Goal: Contribute content: Contribute content

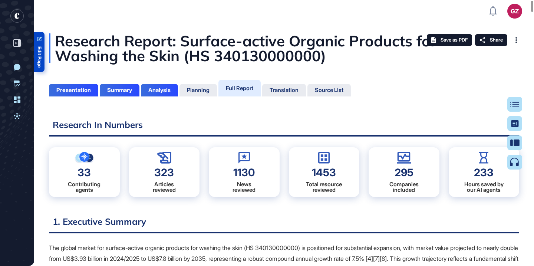
click at [37, 52] on span "Edit Page" at bounding box center [39, 56] width 5 height 21
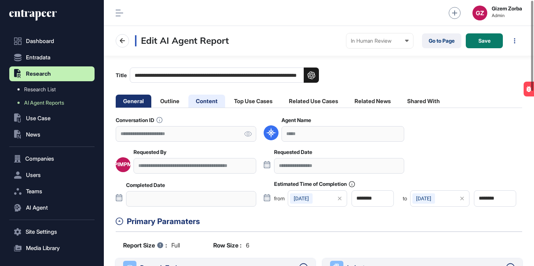
click at [203, 105] on li "Content" at bounding box center [206, 101] width 37 height 13
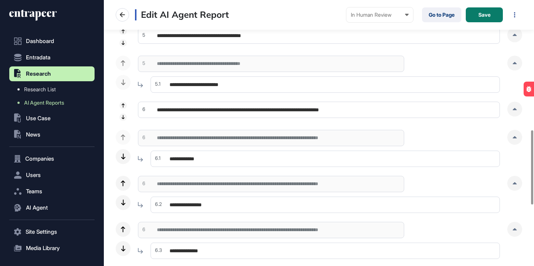
scroll to position [465, 0]
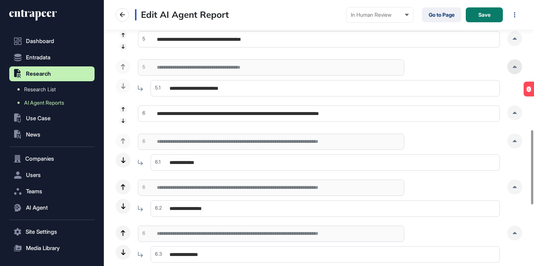
click at [517, 72] on div at bounding box center [514, 66] width 15 height 15
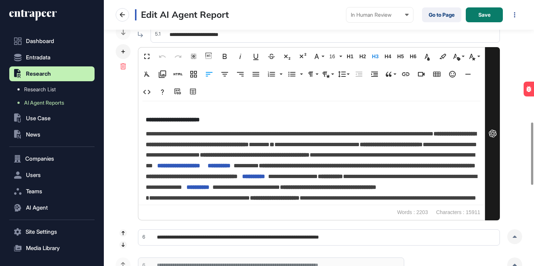
click at [517, 72] on div "**********" at bounding box center [319, 113] width 407 height 215
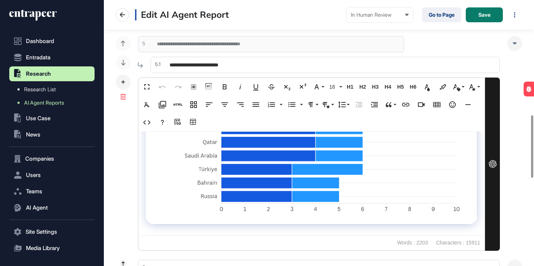
scroll to position [3188, 0]
click at [127, 82] on div at bounding box center [123, 82] width 15 height 15
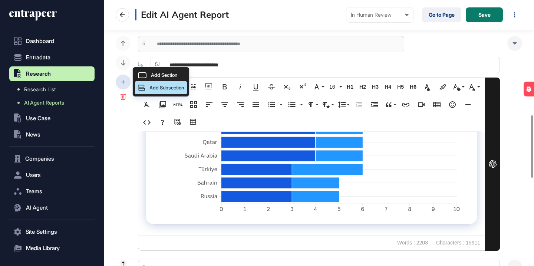
click at [146, 86] on div "Add Subsection" at bounding box center [161, 87] width 52 height 13
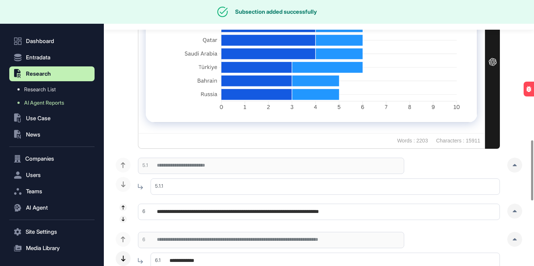
scroll to position [620, 0]
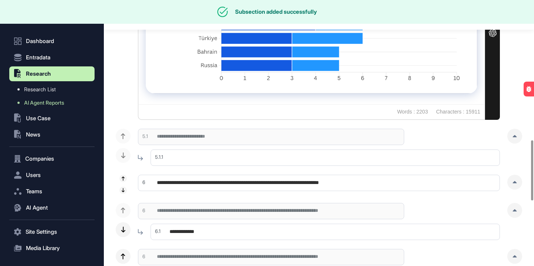
click at [194, 158] on input "text" at bounding box center [325, 157] width 349 height 16
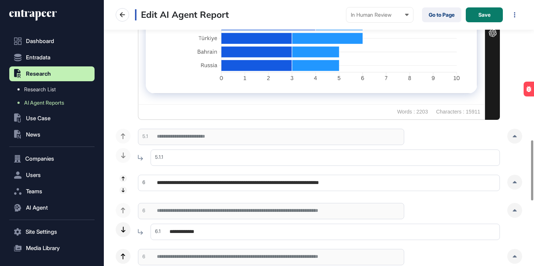
paste input "**********"
click at [512, 133] on div at bounding box center [514, 136] width 15 height 15
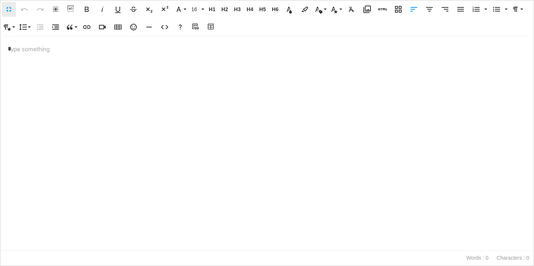
scroll to position [3188, 0]
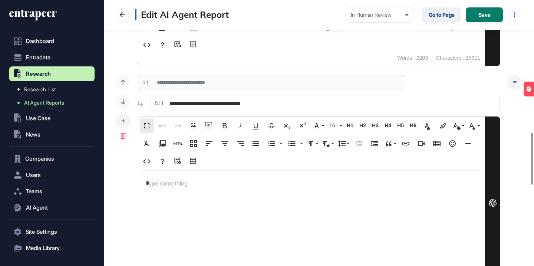
drag, startPoint x: 280, startPoint y: 104, endPoint x: 237, endPoint y: 104, distance: 42.7
click at [237, 104] on input "**********" at bounding box center [325, 104] width 349 height 16
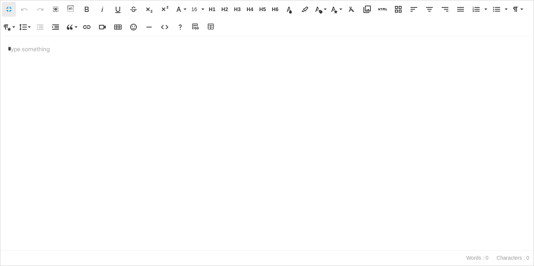
paste input "**********"
type input "**********"
click at [182, 47] on p "*" at bounding box center [267, 49] width 519 height 11
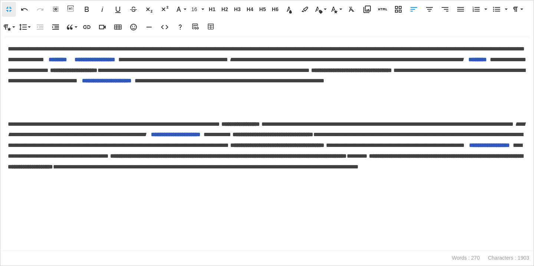
click at [67, 60] on span "********" at bounding box center [58, 60] width 19 height 6
click at [174, 78] on icon "button" at bounding box center [178, 77] width 9 height 9
click at [68, 102] on div "**********" at bounding box center [266, 143] width 533 height 214
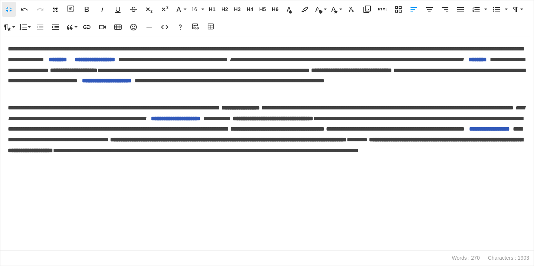
click at [521, 162] on p "**********" at bounding box center [267, 135] width 519 height 64
click at [216, 36] on div "Fullscreen Undo Redo Select All Show blocks Bold Italic Underline Strikethrough…" at bounding box center [267, 18] width 532 height 36
click at [216, 34] on div "Fullscreen Undo Redo Select All Show blocks Bold Italic Underline Strikethrough…" at bounding box center [267, 18] width 532 height 36
click at [215, 29] on icon "button" at bounding box center [211, 26] width 9 height 7
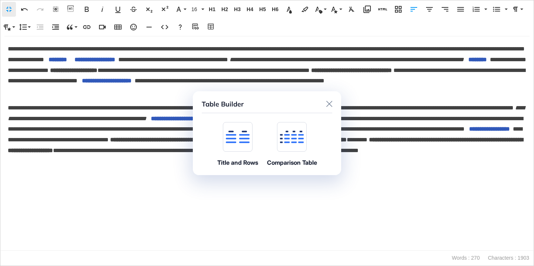
click at [236, 148] on div at bounding box center [238, 137] width 30 height 30
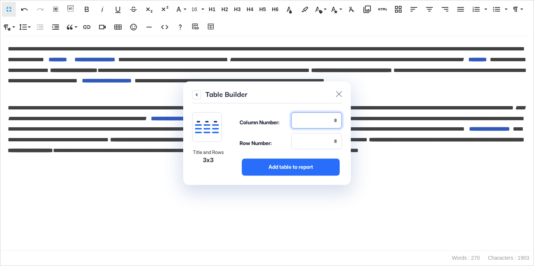
click at [317, 124] on input "number" at bounding box center [316, 120] width 51 height 16
type input "*"
click at [319, 143] on input "number" at bounding box center [316, 141] width 51 height 16
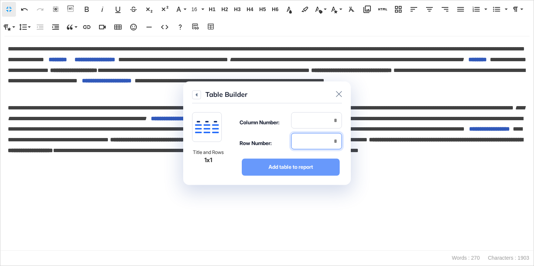
type input "*"
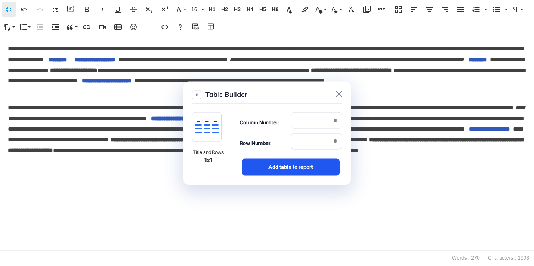
click at [320, 164] on div "Add table to report" at bounding box center [291, 166] width 98 height 17
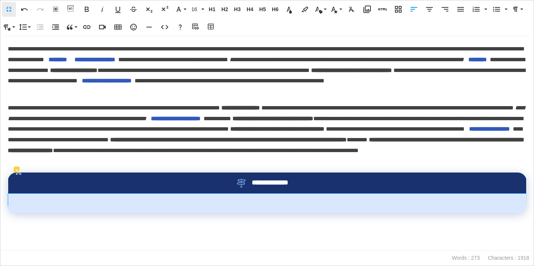
click at [274, 206] on td at bounding box center [267, 203] width 519 height 20
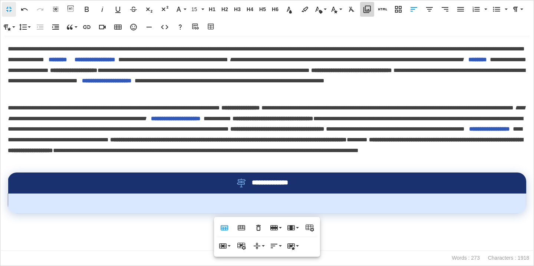
click at [368, 10] on icon "button" at bounding box center [367, 9] width 7 height 7
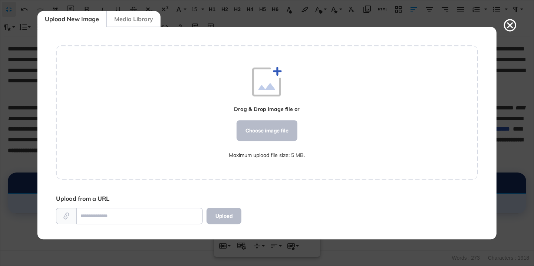
scroll to position [3, 0]
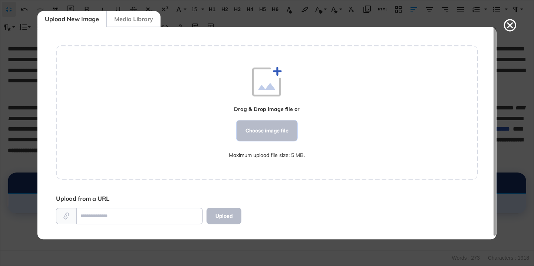
click at [250, 131] on div "Choose image file" at bounding box center [267, 130] width 61 height 21
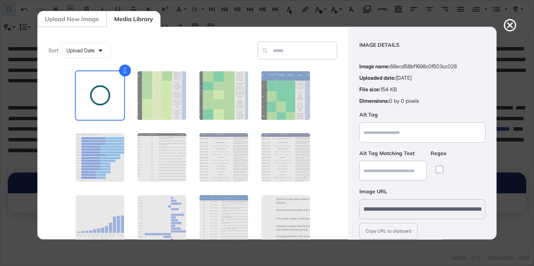
scroll to position [58, 0]
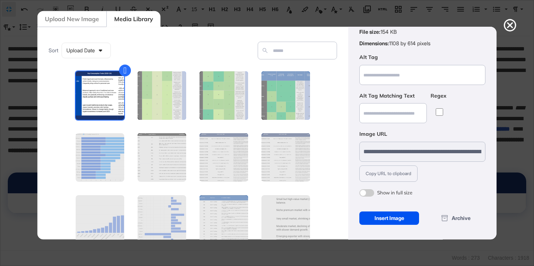
click at [393, 214] on div "Insert Image" at bounding box center [389, 217] width 60 height 13
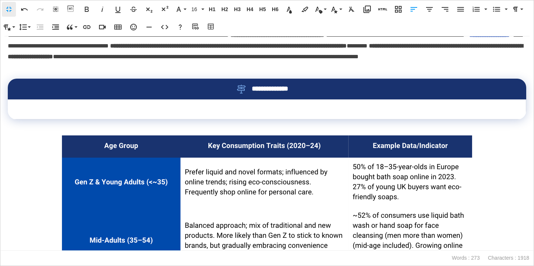
scroll to position [96, 0]
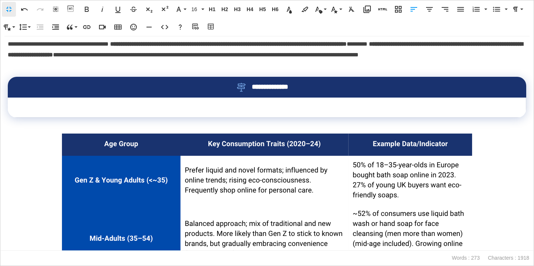
click at [369, 188] on img at bounding box center [267, 248] width 412 height 228
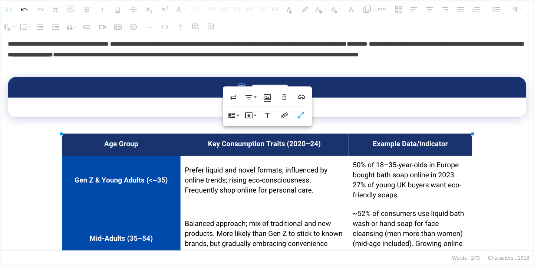
scroll to position [0, 0]
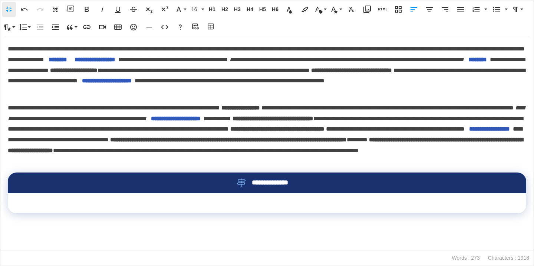
click at [348, 198] on td at bounding box center [267, 203] width 519 height 20
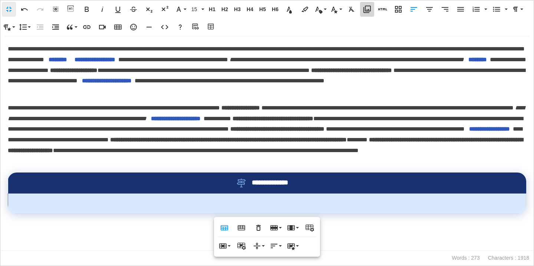
click at [368, 12] on icon "button" at bounding box center [367, 9] width 7 height 7
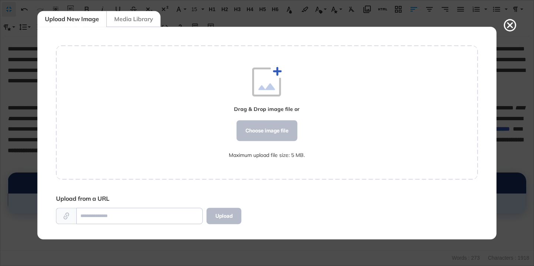
scroll to position [3, 0]
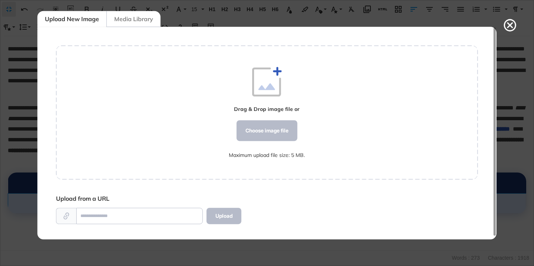
click at [147, 20] on div "Media Library" at bounding box center [133, 19] width 54 height 16
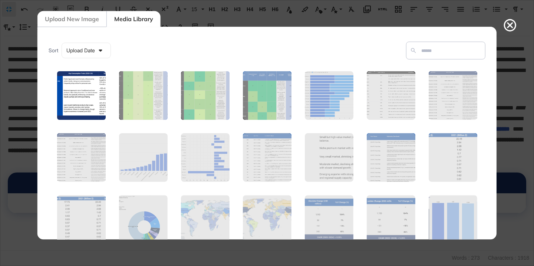
click at [84, 89] on figure at bounding box center [81, 95] width 50 height 50
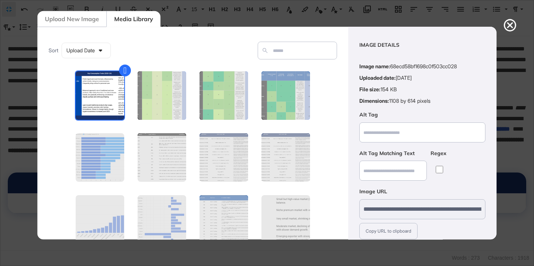
scroll to position [58, 0]
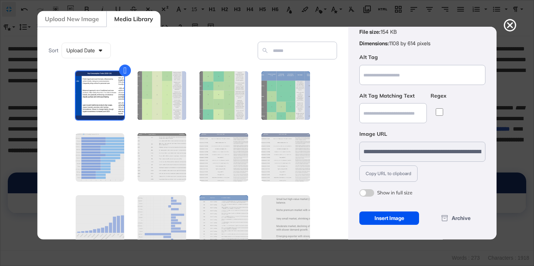
click at [375, 216] on div "Insert Image" at bounding box center [389, 217] width 60 height 13
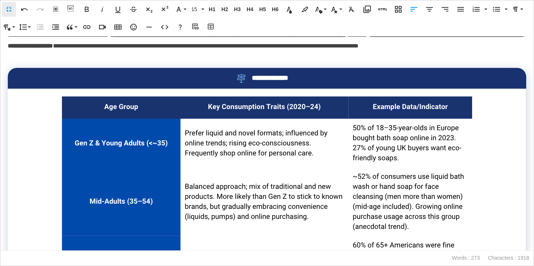
scroll to position [102, 0]
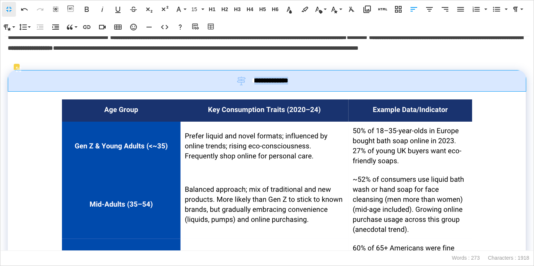
drag, startPoint x: 303, startPoint y: 83, endPoint x: 256, endPoint y: 82, distance: 46.8
click at [256, 82] on div "**********" at bounding box center [267, 80] width 494 height 9
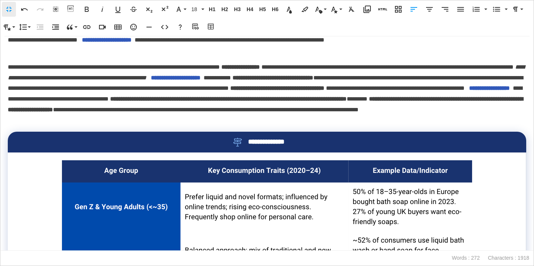
scroll to position [0, 0]
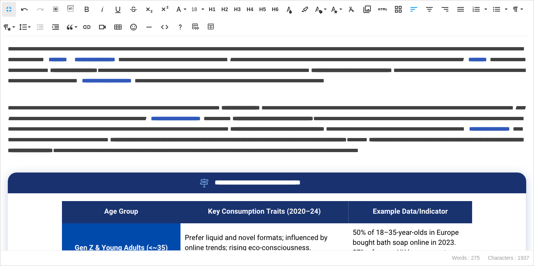
click at [518, 161] on p "**********" at bounding box center [267, 135] width 519 height 64
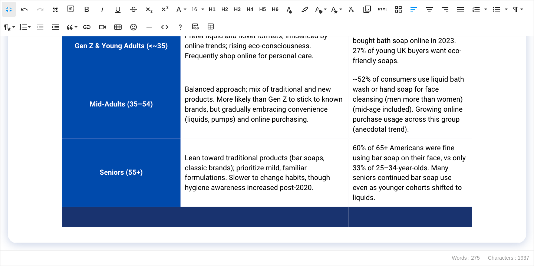
scroll to position [237, 0]
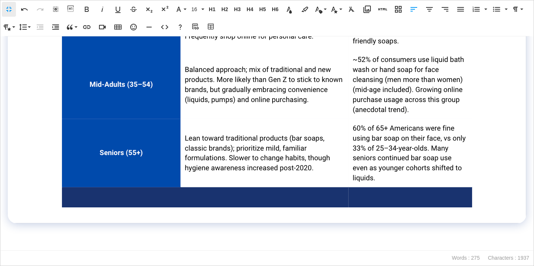
click at [92, 236] on div "**********" at bounding box center [267, 143] width 534 height 214
click at [48, 239] on div "**********" at bounding box center [267, 143] width 534 height 214
click at [486, 207] on td at bounding box center [267, 98] width 519 height 252
click at [26, 240] on p at bounding box center [267, 245] width 519 height 11
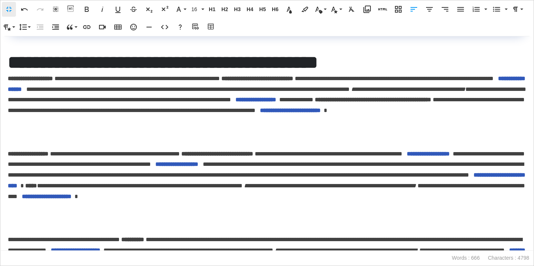
scroll to position [407, 0]
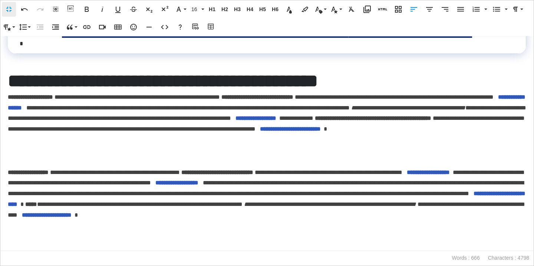
click at [180, 79] on h2 "**********" at bounding box center [267, 81] width 519 height 22
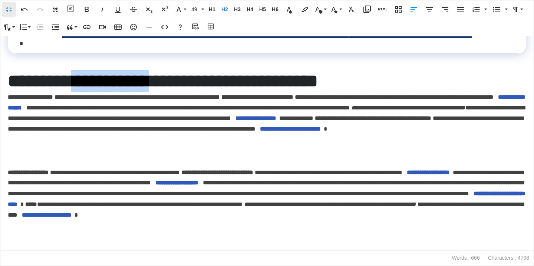
click at [180, 79] on h2 "**********" at bounding box center [267, 81] width 519 height 22
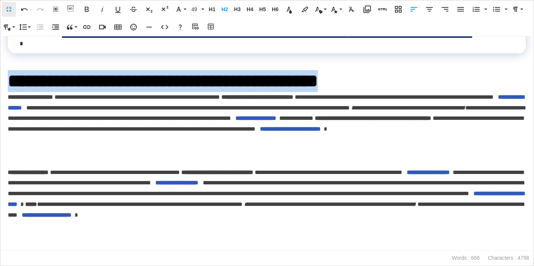
click at [180, 79] on h2 "**********" at bounding box center [267, 81] width 519 height 22
click at [225, 11] on span "H2" at bounding box center [224, 9] width 11 height 6
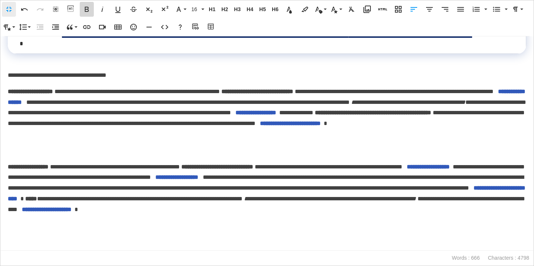
click at [84, 9] on icon "button" at bounding box center [86, 9] width 9 height 9
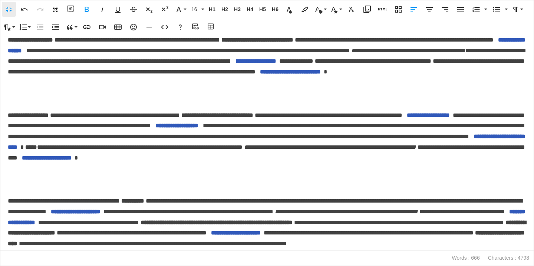
scroll to position [468, 0]
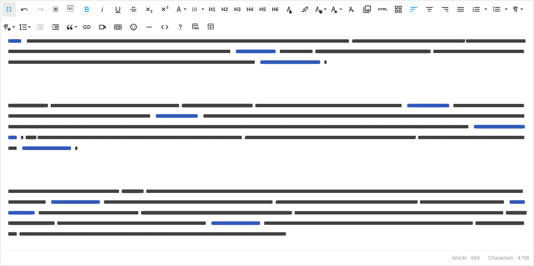
click at [454, 246] on p "**********" at bounding box center [267, 218] width 519 height 64
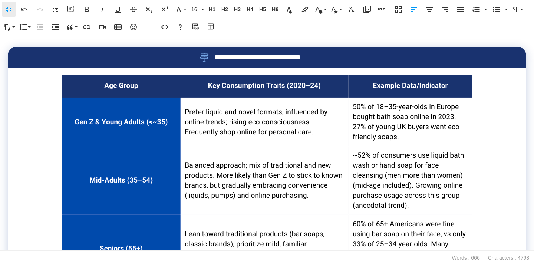
scroll to position [168, 0]
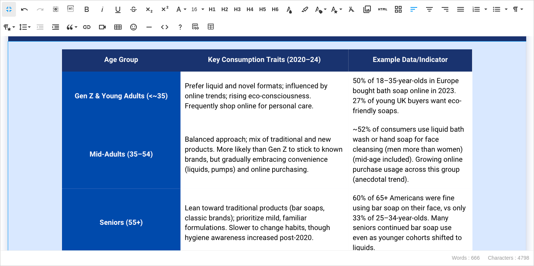
click at [285, 91] on img at bounding box center [267, 163] width 412 height 228
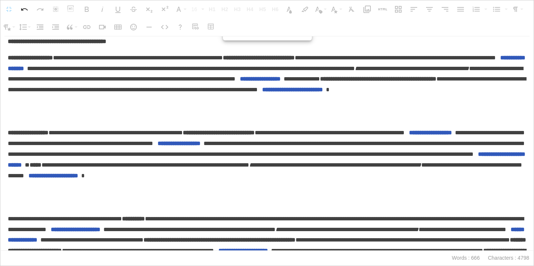
scroll to position [501, 0]
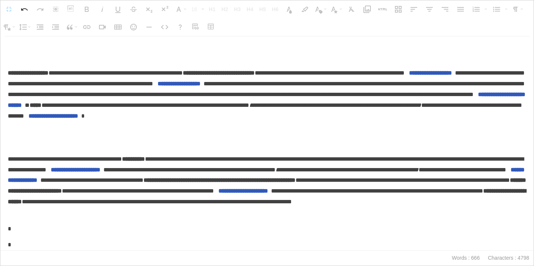
click at [461, 218] on div "**********" at bounding box center [267, 143] width 534 height 214
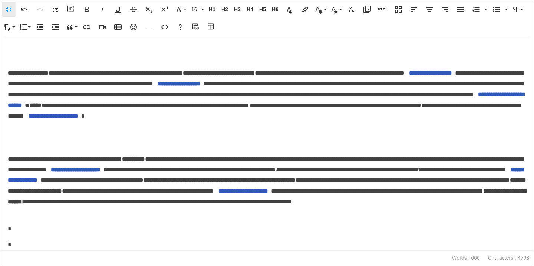
click at [443, 211] on p "**********" at bounding box center [267, 186] width 519 height 64
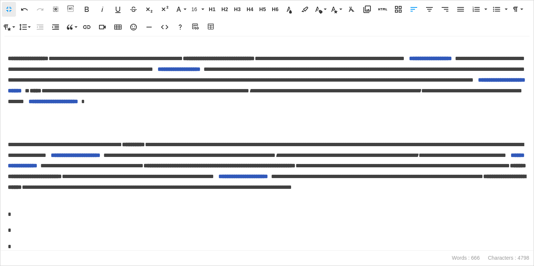
scroll to position [549, 0]
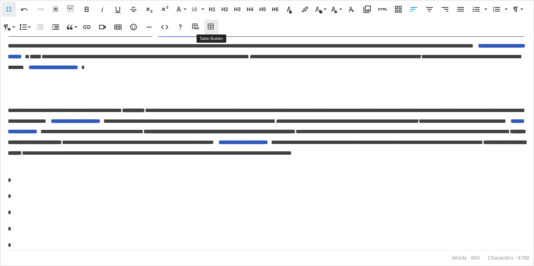
click at [211, 28] on icon "button" at bounding box center [211, 26] width 6 height 6
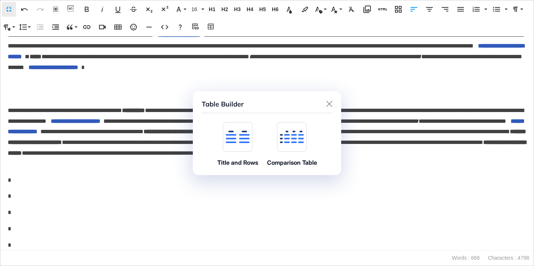
click at [224, 137] on div at bounding box center [238, 137] width 30 height 30
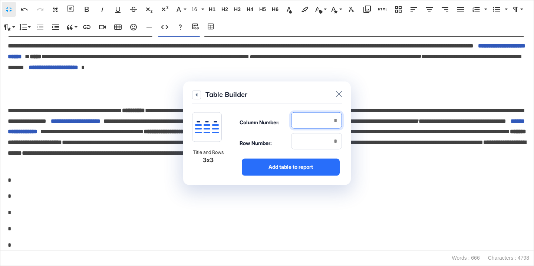
click at [310, 126] on input "number" at bounding box center [316, 120] width 51 height 16
type input "*"
click at [313, 148] on input "number" at bounding box center [316, 141] width 51 height 16
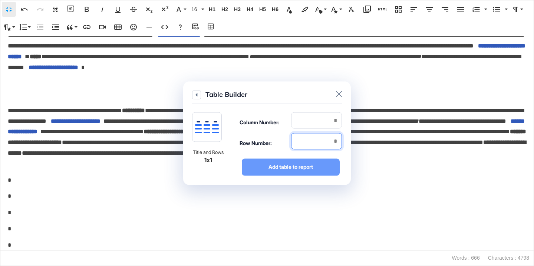
type input "*"
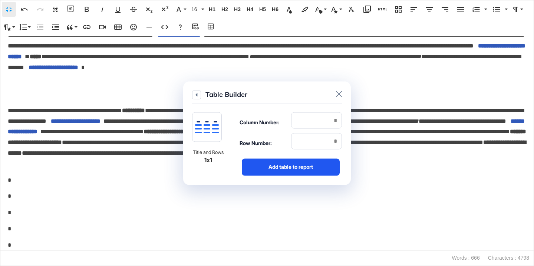
click at [313, 169] on div "Add table to report" at bounding box center [291, 166] width 98 height 17
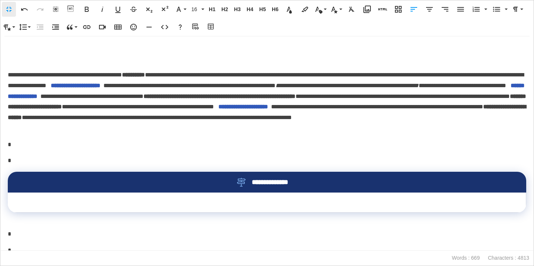
scroll to position [590, 0]
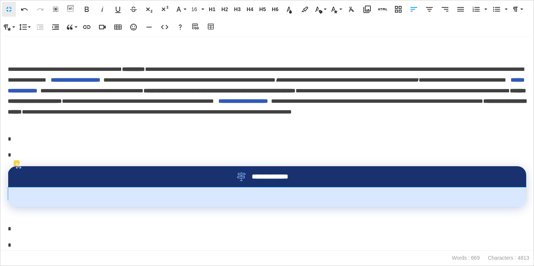
click at [287, 194] on td at bounding box center [267, 197] width 518 height 20
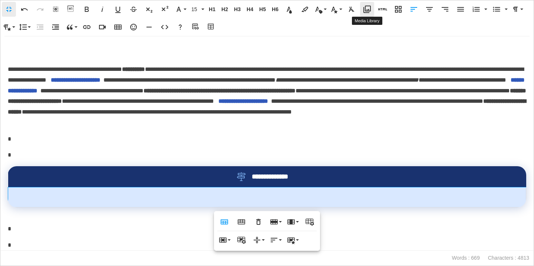
click at [367, 12] on icon "button" at bounding box center [367, 9] width 7 height 7
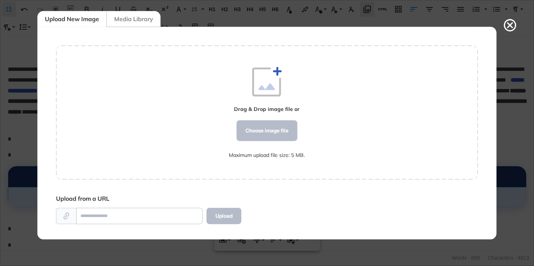
scroll to position [3, 0]
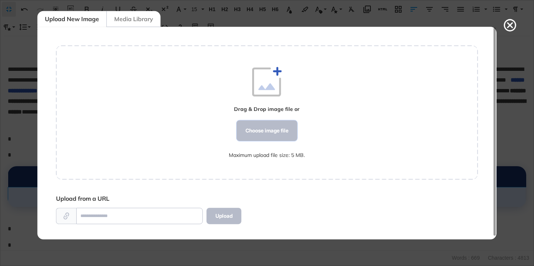
click at [247, 128] on div "Choose image file" at bounding box center [267, 130] width 61 height 21
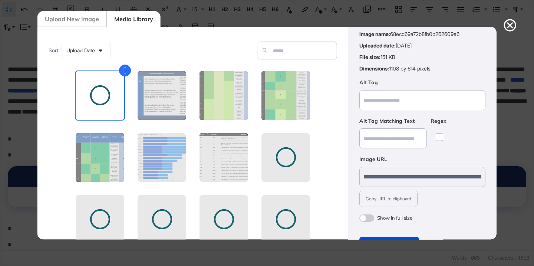
scroll to position [58, 0]
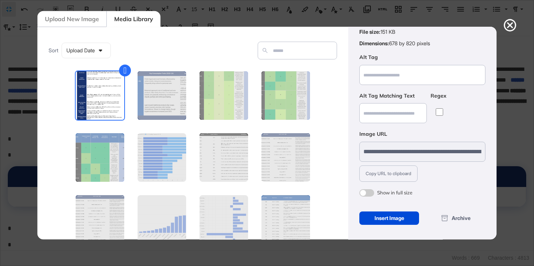
click at [367, 191] on span at bounding box center [366, 192] width 15 height 7
click at [368, 192] on span at bounding box center [366, 192] width 15 height 7
click at [374, 215] on div "Insert Image" at bounding box center [389, 217] width 60 height 13
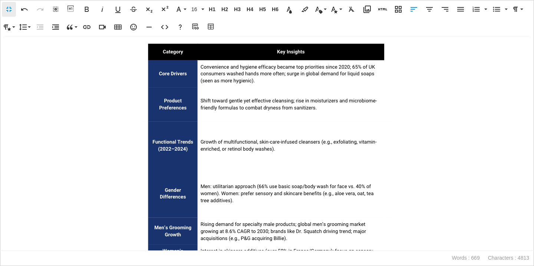
scroll to position [687, 0]
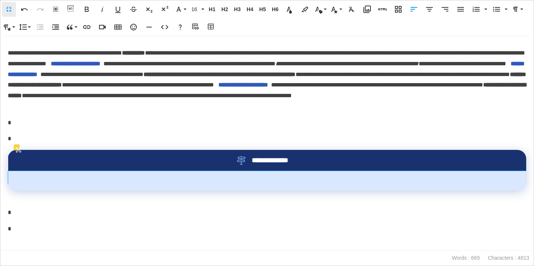
click at [302, 174] on td at bounding box center [267, 181] width 518 height 20
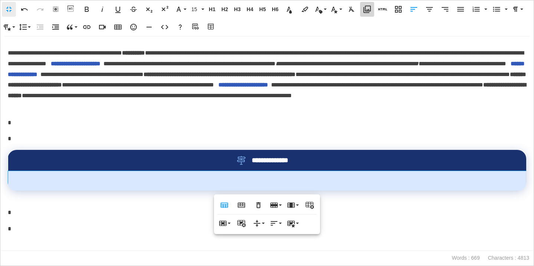
click at [367, 7] on icon "button" at bounding box center [367, 9] width 9 height 9
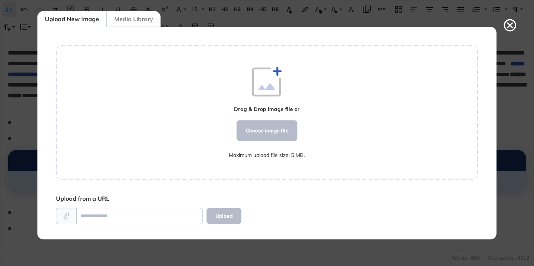
scroll to position [3, 0]
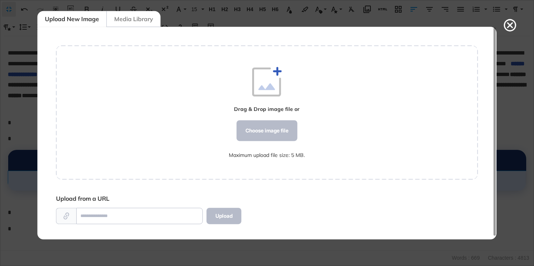
click at [154, 26] on div "Media Library" at bounding box center [133, 19] width 54 height 16
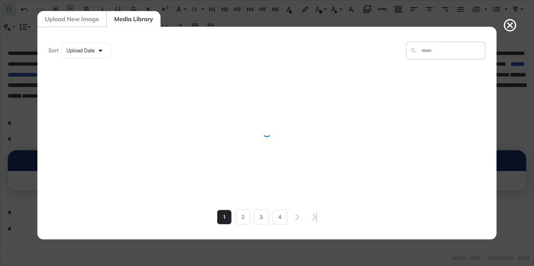
scroll to position [607, 0]
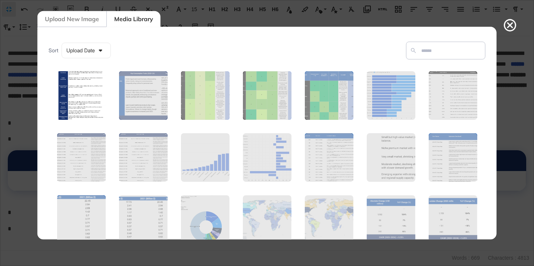
click at [83, 113] on figure at bounding box center [81, 95] width 50 height 50
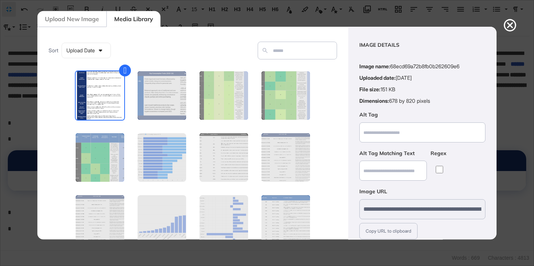
scroll to position [58, 0]
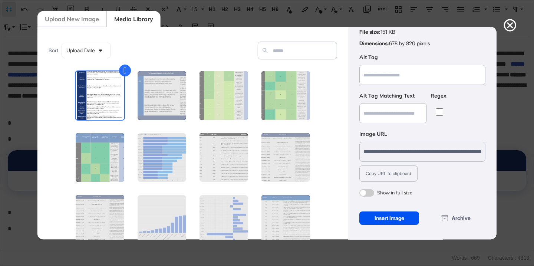
click at [384, 217] on div "Insert Image" at bounding box center [389, 217] width 60 height 13
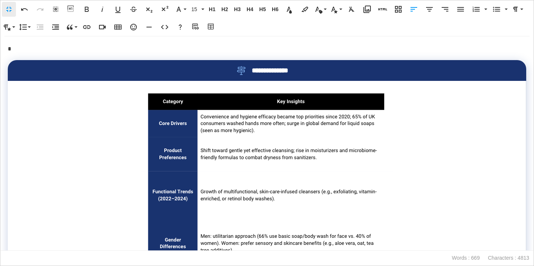
scroll to position [654, 0]
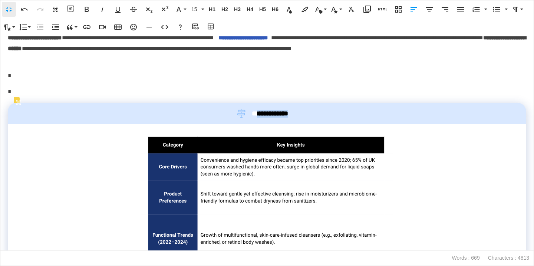
drag, startPoint x: 308, startPoint y: 115, endPoint x: 260, endPoint y: 117, distance: 47.5
click at [260, 117] on div "**********" at bounding box center [267, 113] width 494 height 9
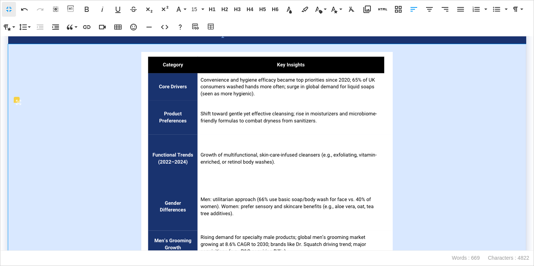
scroll to position [740, 0]
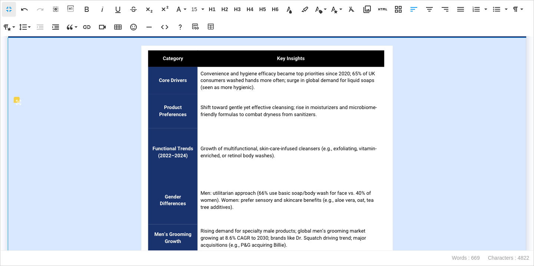
click at [517, 127] on td at bounding box center [267, 202] width 518 height 328
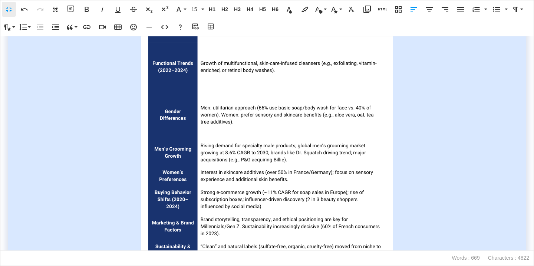
scroll to position [915, 0]
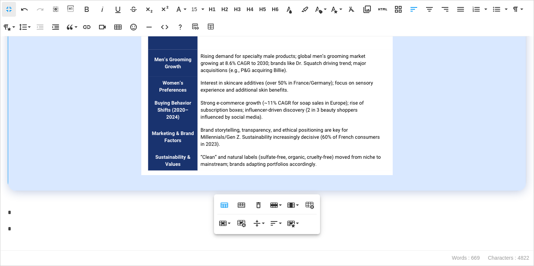
click at [70, 218] on div "**********" at bounding box center [267, 143] width 534 height 214
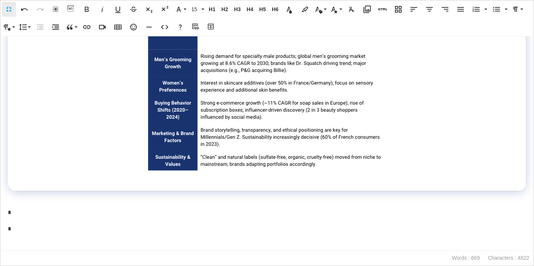
scroll to position [914, 0]
click at [42, 206] on div "**********" at bounding box center [267, 143] width 534 height 214
click at [53, 203] on div "**********" at bounding box center [267, 143] width 534 height 214
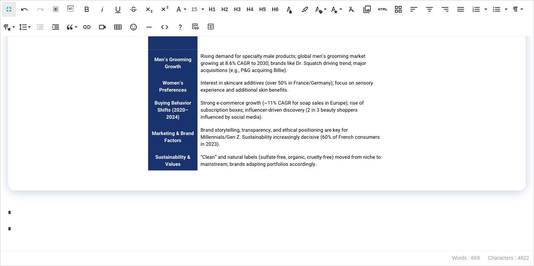
click at [37, 207] on div "**********" at bounding box center [267, 143] width 534 height 214
click at [449, 149] on td at bounding box center [267, 27] width 519 height 328
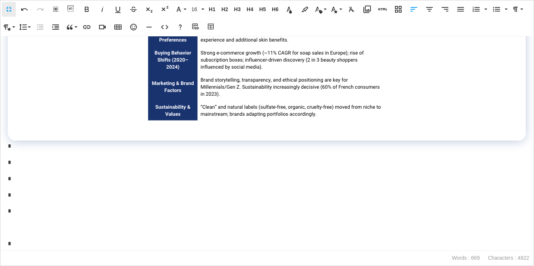
scroll to position [996, 0]
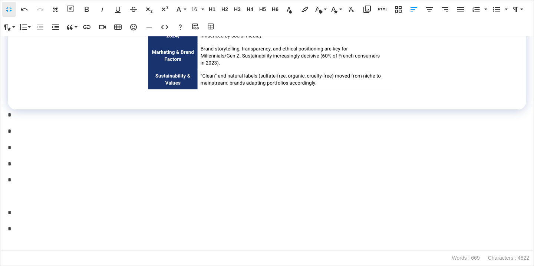
click at [21, 139] on div "**********" at bounding box center [267, 143] width 534 height 214
click at [34, 148] on p "*" at bounding box center [267, 147] width 519 height 11
click at [211, 29] on icon "button" at bounding box center [211, 26] width 6 height 6
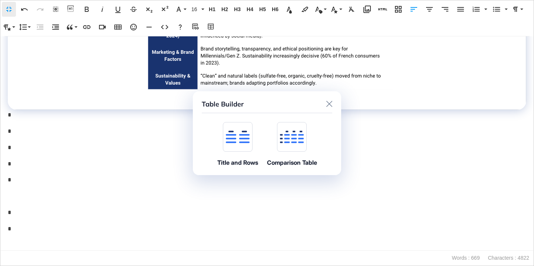
click at [243, 127] on div at bounding box center [238, 137] width 30 height 30
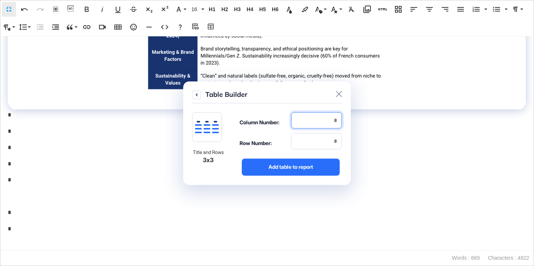
click at [305, 118] on input "number" at bounding box center [316, 120] width 51 height 16
click at [341, 92] on icon at bounding box center [339, 94] width 6 height 6
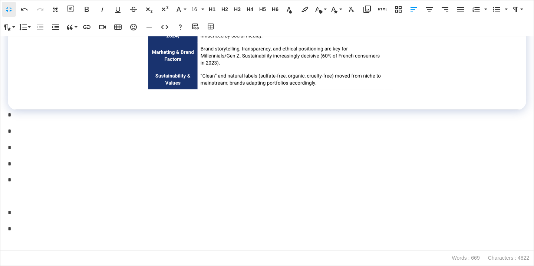
click at [170, 147] on p "* * *" at bounding box center [267, 147] width 519 height 11
click at [211, 30] on icon "button" at bounding box center [211, 26] width 9 height 7
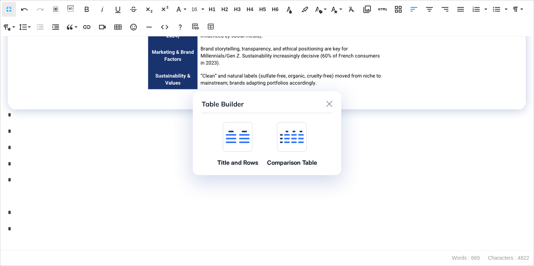
click at [224, 155] on div "Title and Rows" at bounding box center [237, 144] width 41 height 44
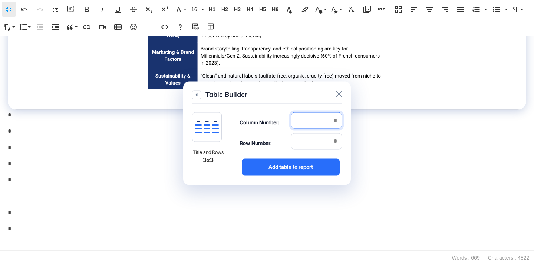
click at [308, 124] on input "number" at bounding box center [316, 120] width 51 height 16
type input "*"
click at [311, 148] on input "number" at bounding box center [316, 141] width 51 height 16
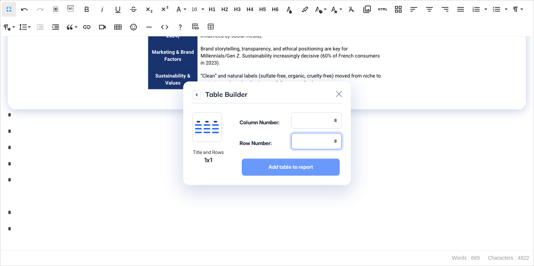
type input "*"
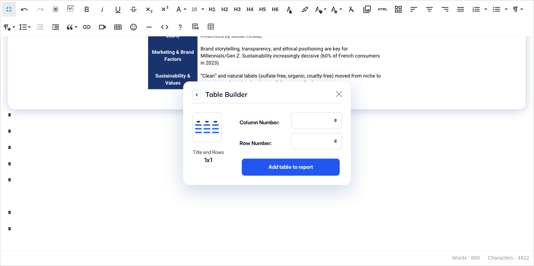
click at [311, 165] on div "Add table to report" at bounding box center [291, 166] width 98 height 17
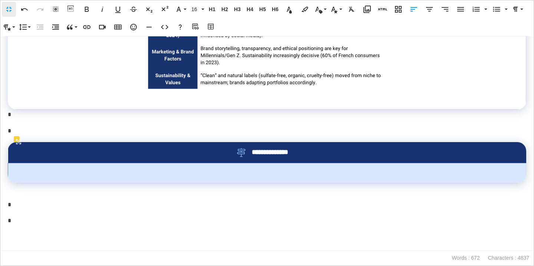
click at [263, 171] on td at bounding box center [267, 173] width 518 height 20
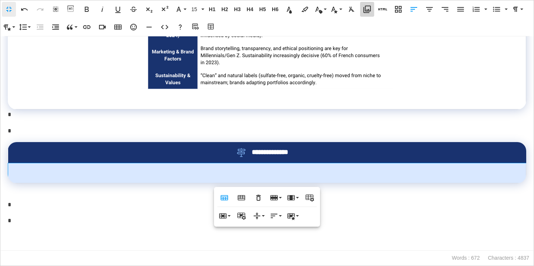
click at [368, 11] on icon "button" at bounding box center [367, 9] width 9 height 9
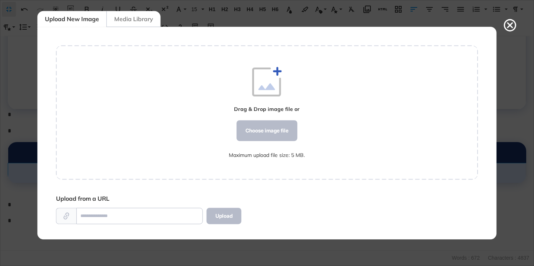
scroll to position [3, 0]
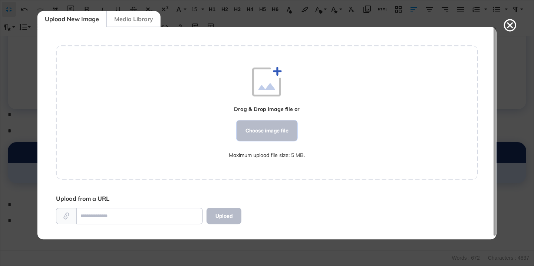
click at [241, 128] on div "Choose image file" at bounding box center [267, 130] width 61 height 21
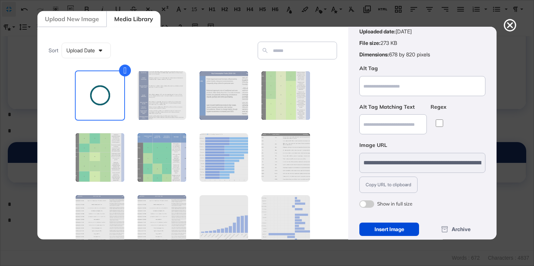
scroll to position [58, 0]
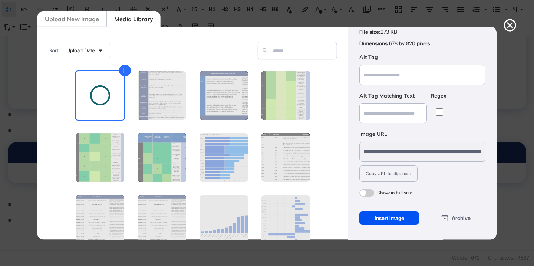
click at [392, 214] on div "Insert Image" at bounding box center [389, 217] width 60 height 13
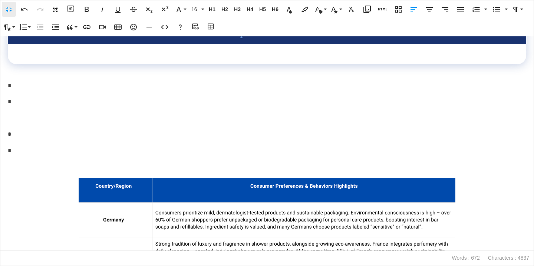
scroll to position [1092, 0]
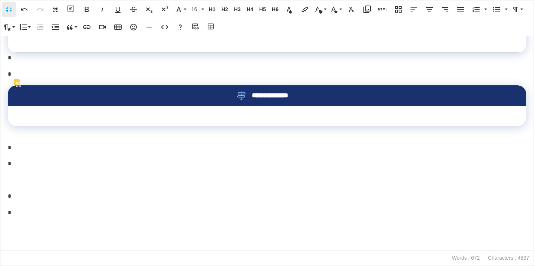
click at [336, 115] on td at bounding box center [267, 116] width 519 height 20
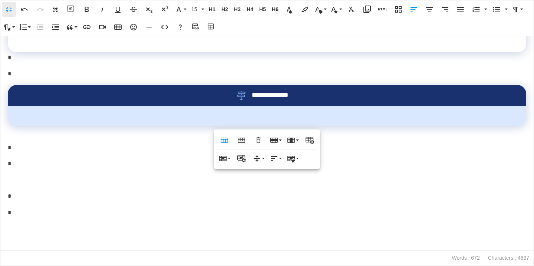
click at [365, 17] on div "Fullscreen Undo Redo Select All Show blocks Bold Italic Underline Strikethrough…" at bounding box center [267, 18] width 532 height 36
click at [365, 11] on icon "button" at bounding box center [367, 9] width 9 height 9
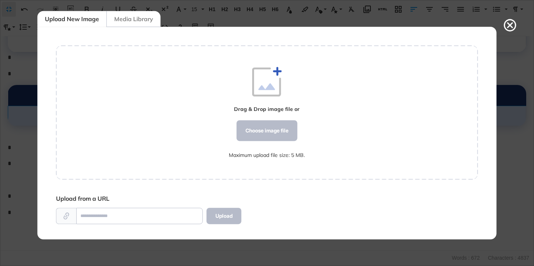
scroll to position [3, 0]
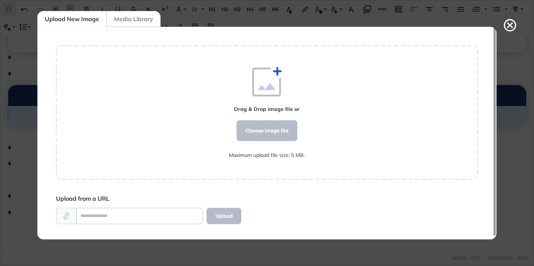
click at [151, 18] on div "Media Library" at bounding box center [133, 19] width 54 height 16
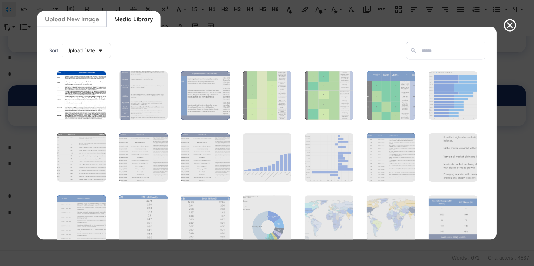
click at [97, 107] on figure at bounding box center [81, 95] width 50 height 50
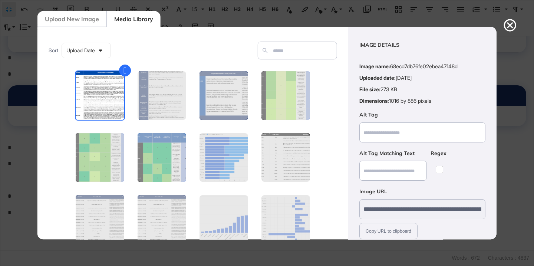
scroll to position [58, 0]
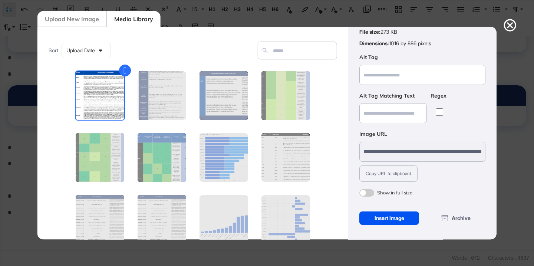
click at [385, 221] on div "Insert Image" at bounding box center [389, 217] width 60 height 13
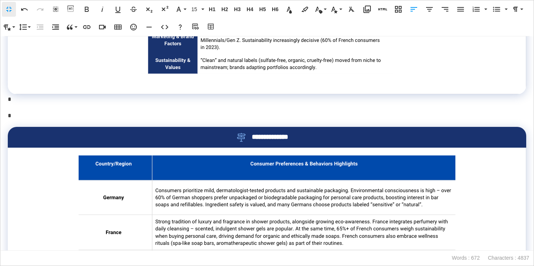
scroll to position [1018, 0]
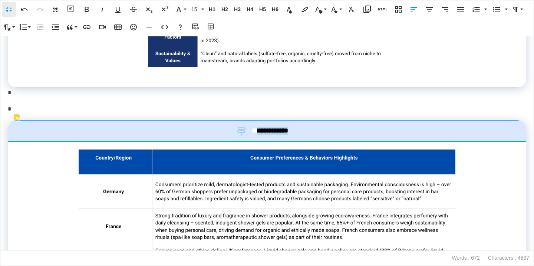
drag, startPoint x: 303, startPoint y: 130, endPoint x: 260, endPoint y: 130, distance: 43.0
click at [260, 130] on div "**********" at bounding box center [267, 130] width 494 height 9
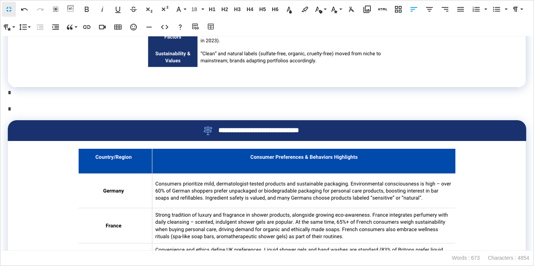
click at [323, 102] on div "**********" at bounding box center [267, 143] width 534 height 214
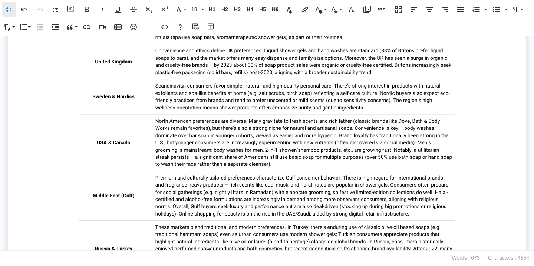
scroll to position [1377, 0]
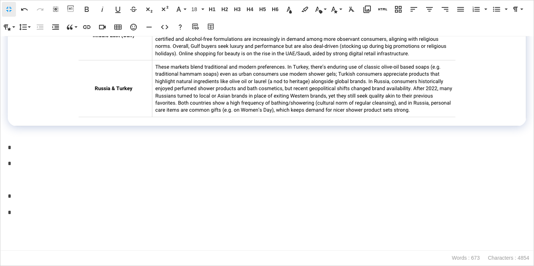
click at [124, 150] on p "*" at bounding box center [267, 147] width 519 height 11
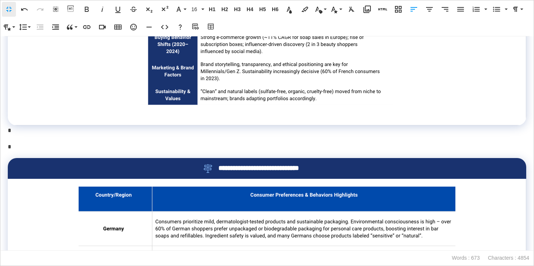
scroll to position [1036, 0]
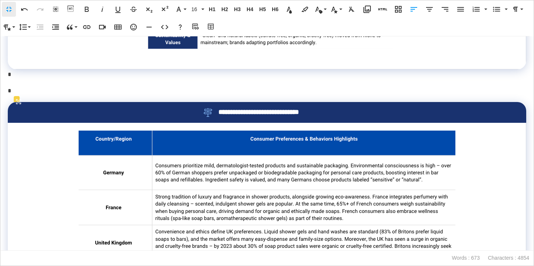
click at [268, 110] on span "**********" at bounding box center [274, 112] width 112 height 8
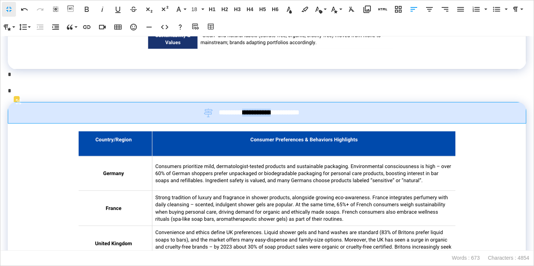
click at [268, 110] on span "**********" at bounding box center [275, 113] width 112 height 8
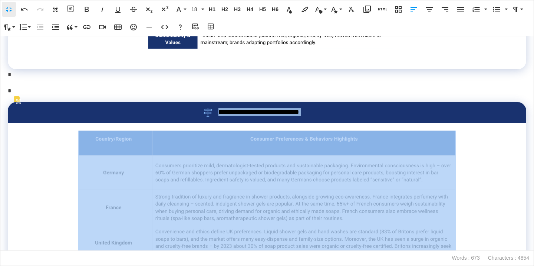
click at [268, 110] on span "**********" at bounding box center [274, 112] width 112 height 8
copy span "**********"
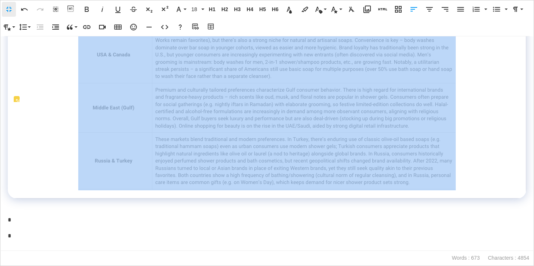
scroll to position [1377, 0]
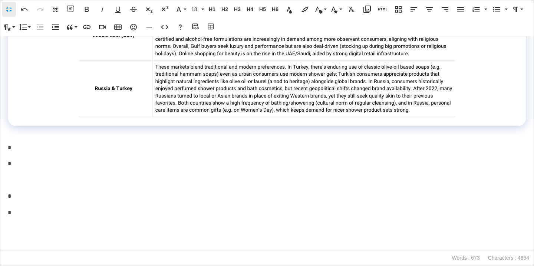
click at [141, 156] on div "**********" at bounding box center [267, 143] width 534 height 214
click at [86, 155] on div "**********" at bounding box center [267, 143] width 534 height 214
click at [40, 157] on div "**********" at bounding box center [267, 143] width 534 height 214
click at [20, 160] on p "*" at bounding box center [267, 163] width 519 height 11
click at [213, 28] on icon "button" at bounding box center [211, 26] width 9 height 7
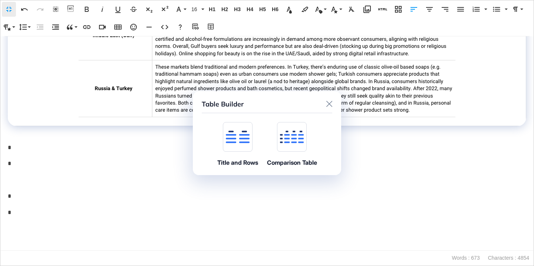
click at [234, 139] on icon at bounding box center [238, 137] width 24 height 13
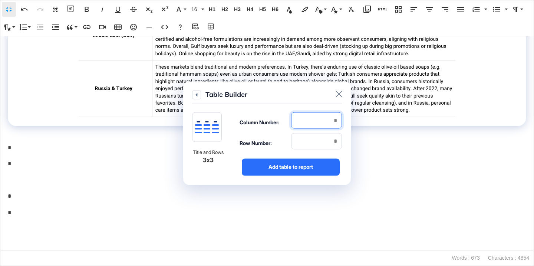
click at [298, 124] on input "number" at bounding box center [316, 120] width 51 height 16
type input "*"
click at [298, 149] on div "Row Number:" at bounding box center [291, 143] width 102 height 21
click at [308, 144] on input "number" at bounding box center [316, 141] width 51 height 16
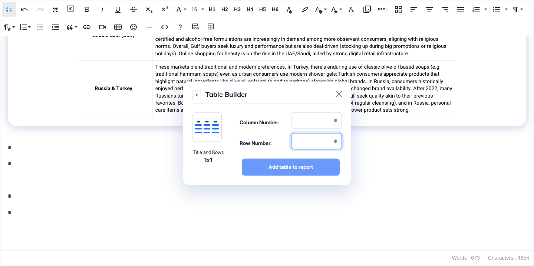
type input "*"
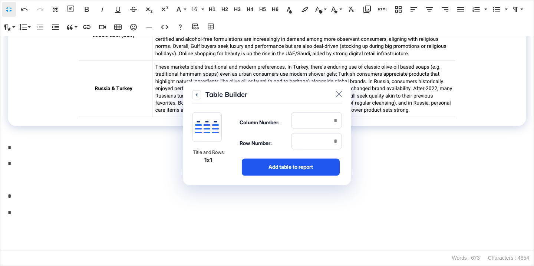
click at [308, 162] on div "Add table to report" at bounding box center [291, 166] width 98 height 17
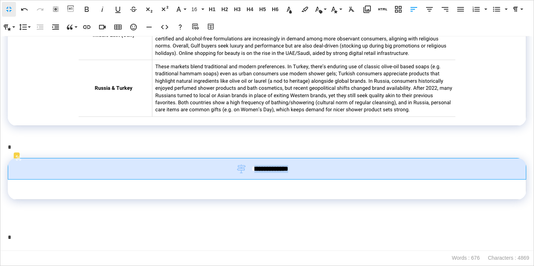
drag, startPoint x: 300, startPoint y: 171, endPoint x: 256, endPoint y: 170, distance: 43.8
click at [256, 170] on div "**********" at bounding box center [267, 168] width 494 height 9
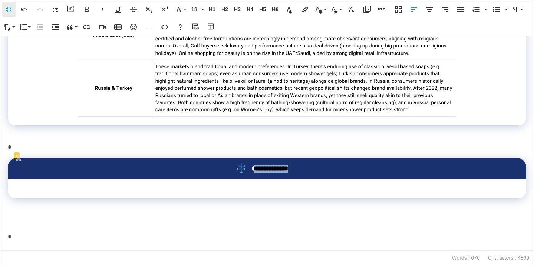
click at [256, 170] on span "**********" at bounding box center [274, 169] width 45 height 8
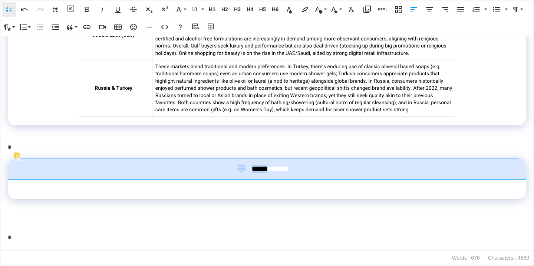
click at [256, 170] on span "**********" at bounding box center [274, 169] width 45 height 8
drag, startPoint x: 302, startPoint y: 168, endPoint x: 253, endPoint y: 170, distance: 49.0
click at [253, 170] on div "**********" at bounding box center [267, 168] width 494 height 9
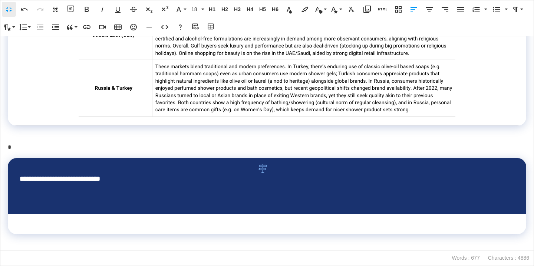
click at [64, 200] on p at bounding box center [267, 197] width 495 height 12
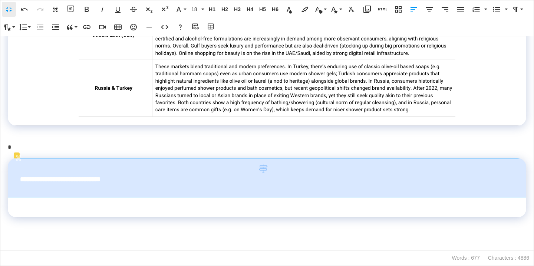
click at [17, 183] on th "**********" at bounding box center [267, 177] width 518 height 39
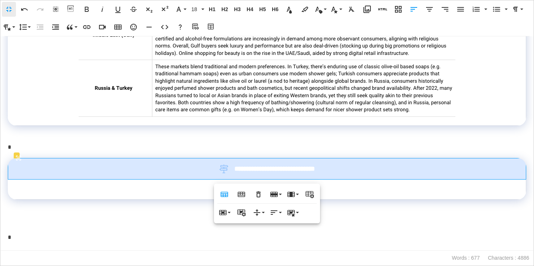
click at [158, 186] on td at bounding box center [267, 190] width 518 height 20
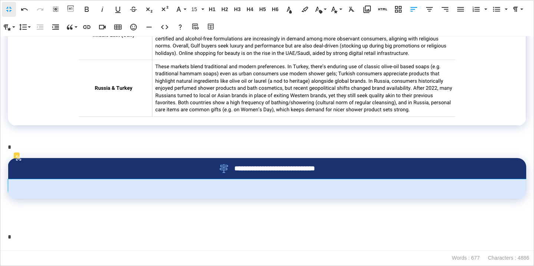
click at [238, 190] on td at bounding box center [267, 189] width 518 height 20
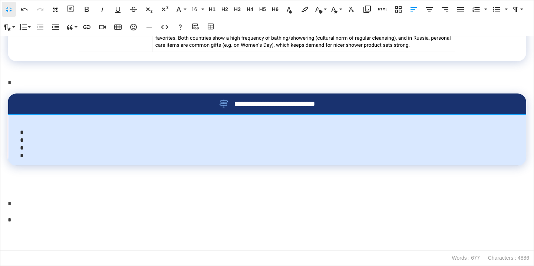
scroll to position [1446, 0]
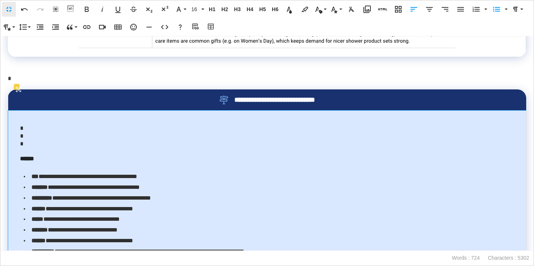
click at [115, 122] on td "**********" at bounding box center [267, 193] width 518 height 164
click at [365, 14] on button "Media Library" at bounding box center [367, 9] width 14 height 15
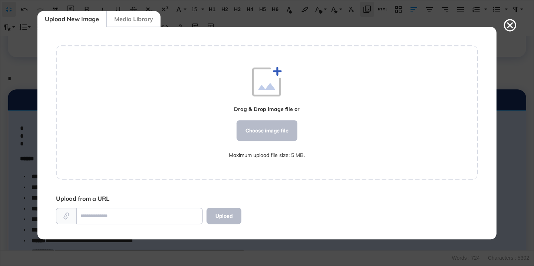
scroll to position [3, 0]
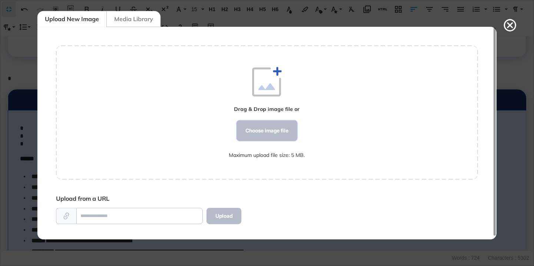
click at [278, 128] on div "Choose image file" at bounding box center [267, 130] width 61 height 21
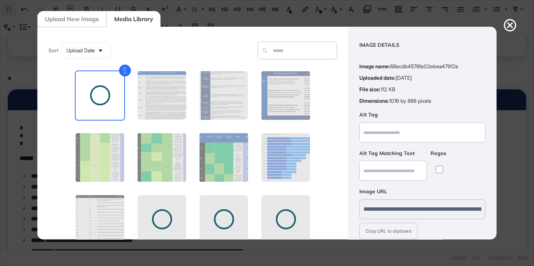
scroll to position [58, 0]
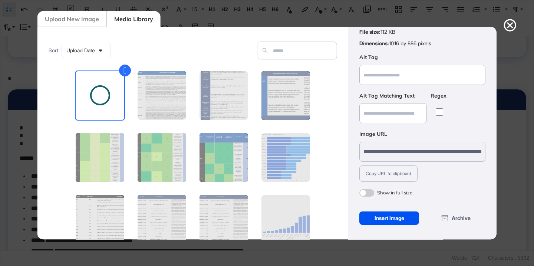
click at [384, 217] on div "Insert Image" at bounding box center [389, 217] width 60 height 13
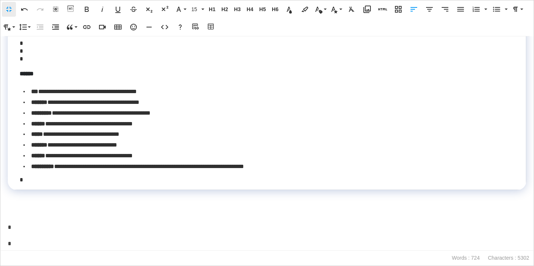
scroll to position [1721, 0]
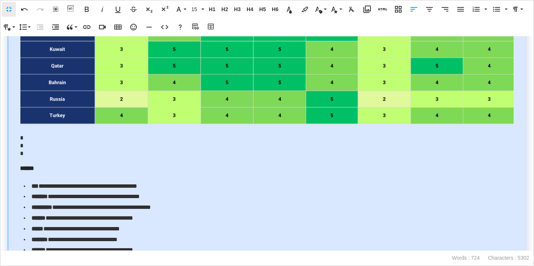
click at [29, 154] on td "**********" at bounding box center [267, 59] width 518 height 449
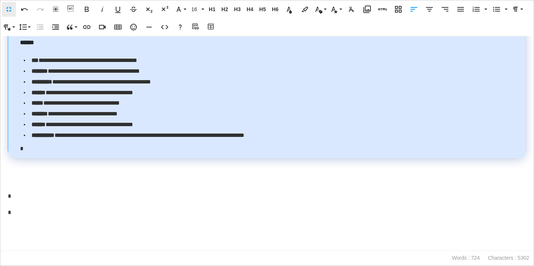
scroll to position [1437, 0]
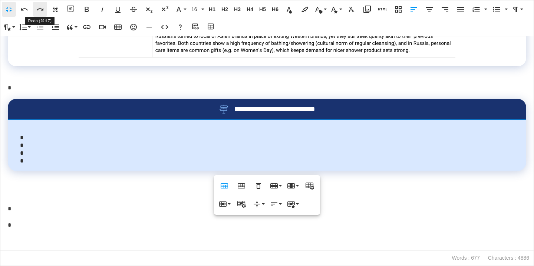
click at [42, 10] on icon "button" at bounding box center [40, 9] width 7 height 3
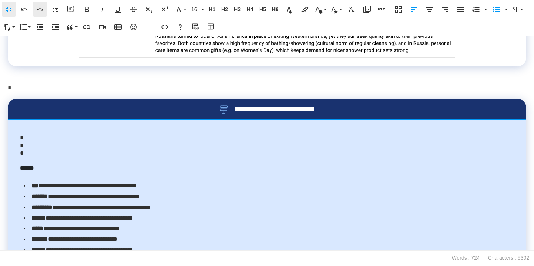
click at [42, 10] on icon "button" at bounding box center [40, 9] width 7 height 3
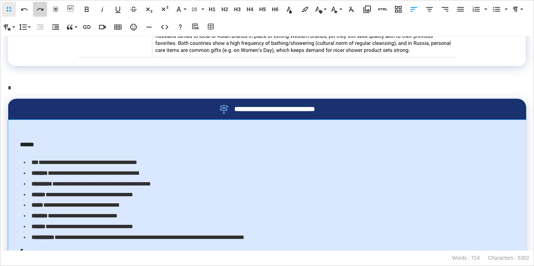
click at [42, 10] on icon "button" at bounding box center [40, 9] width 7 height 3
click at [372, 8] on button "Media Library" at bounding box center [367, 9] width 14 height 15
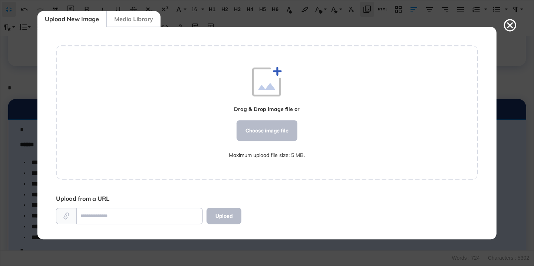
scroll to position [3, 0]
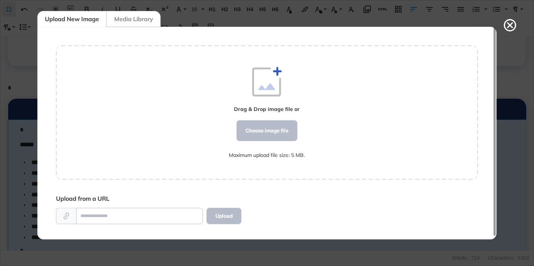
click at [145, 19] on div "Media Library" at bounding box center [133, 19] width 54 height 16
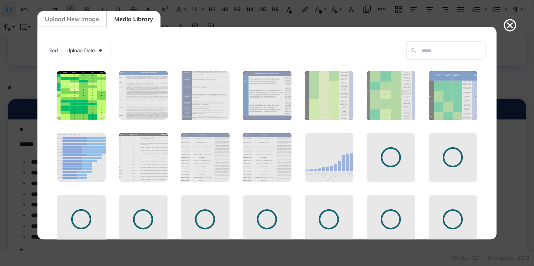
click at [96, 105] on figure at bounding box center [81, 95] width 50 height 50
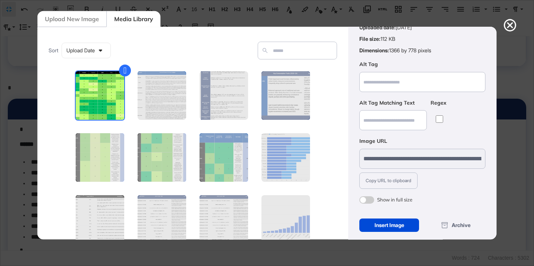
scroll to position [58, 0]
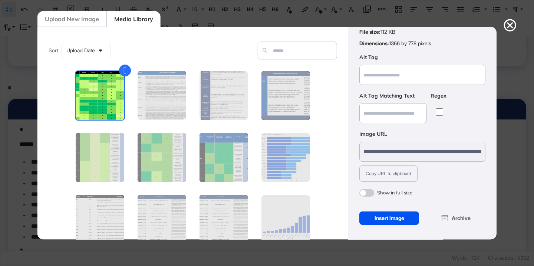
click at [377, 222] on div "Insert Image" at bounding box center [389, 217] width 60 height 13
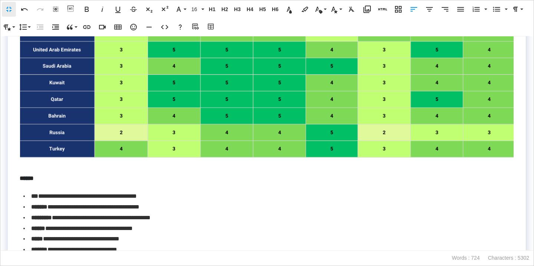
scroll to position [1824, 0]
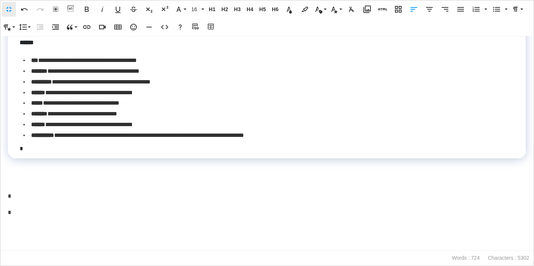
click at [122, 165] on p at bounding box center [267, 164] width 519 height 11
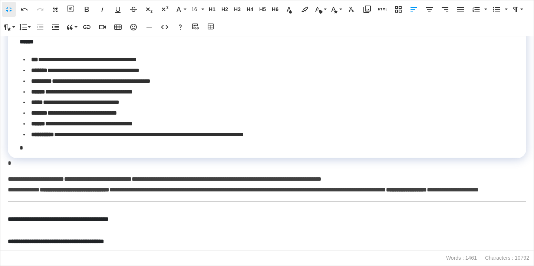
click at [16, 219] on h2 "**********" at bounding box center [267, 218] width 519 height 26
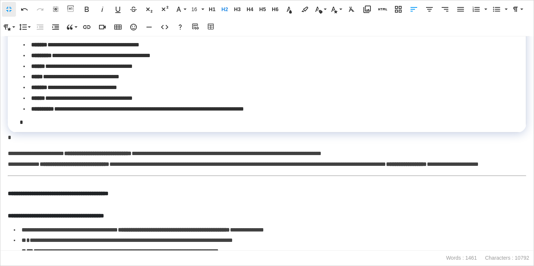
scroll to position [1842, 0]
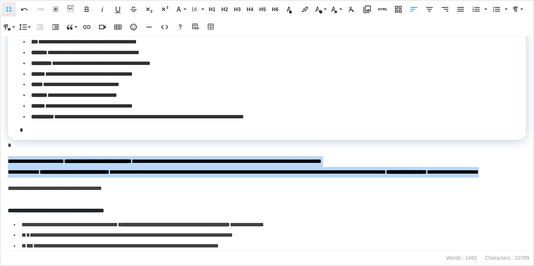
drag, startPoint x: 89, startPoint y: 186, endPoint x: 0, endPoint y: 162, distance: 92.1
click at [0, 162] on div "**********" at bounding box center [267, 143] width 534 height 214
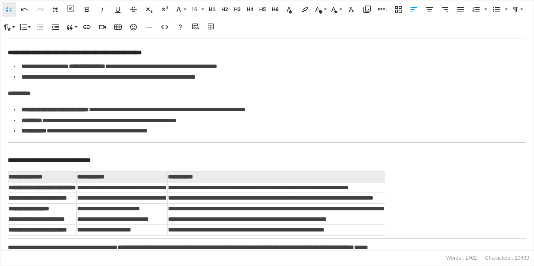
scroll to position [2795, 0]
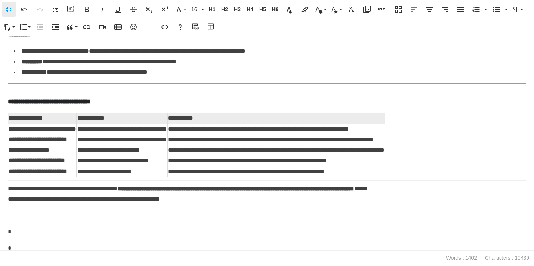
click at [82, 201] on p "**********" at bounding box center [267, 195] width 519 height 22
click at [82, 201] on span "**********" at bounding box center [188, 194] width 361 height 16
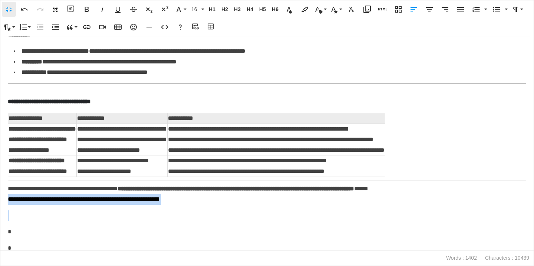
click at [82, 201] on span "**********" at bounding box center [188, 194] width 361 height 16
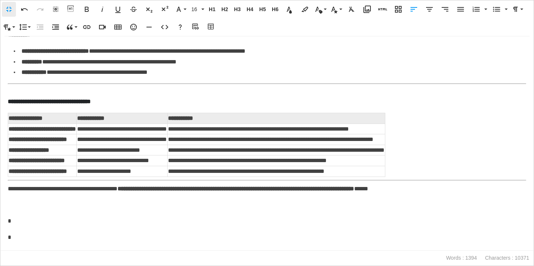
click at [116, 191] on span "**********" at bounding box center [188, 189] width 361 height 6
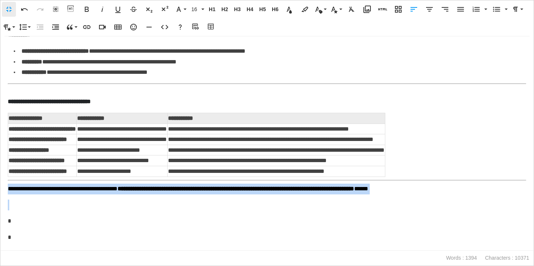
click at [116, 191] on span "**********" at bounding box center [188, 189] width 361 height 6
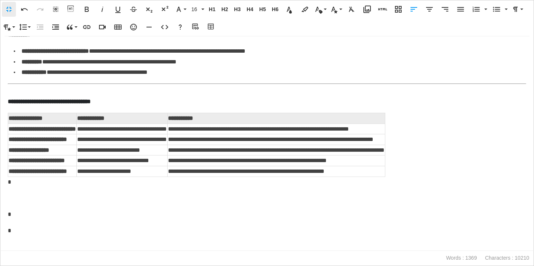
click at [59, 113] on h2 "**********" at bounding box center [267, 100] width 519 height 26
click at [59, 124] on th "**********" at bounding box center [42, 118] width 69 height 11
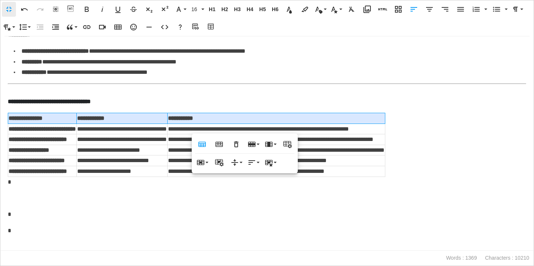
click at [124, 132] on span "**********" at bounding box center [122, 129] width 90 height 6
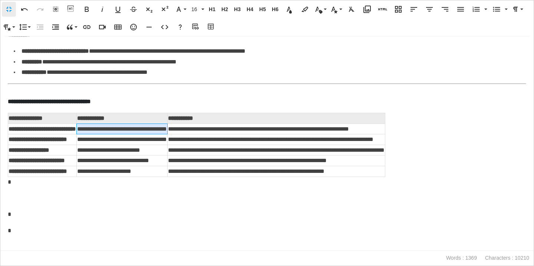
click at [92, 194] on div "**********" at bounding box center [267, 143] width 534 height 214
click at [73, 199] on p at bounding box center [267, 198] width 519 height 11
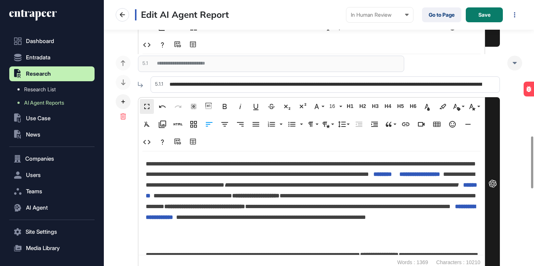
scroll to position [695, 0]
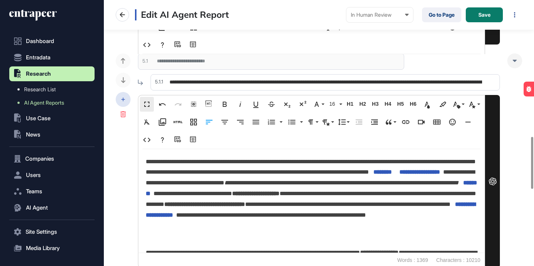
click at [126, 101] on div at bounding box center [123, 99] width 15 height 15
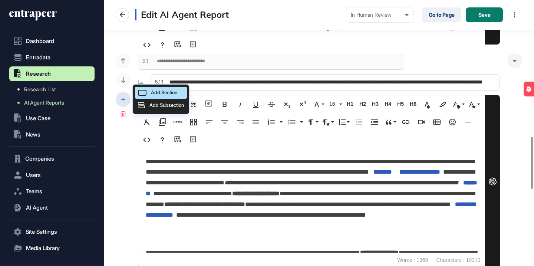
click at [150, 90] on div "Add Section" at bounding box center [161, 93] width 52 height 12
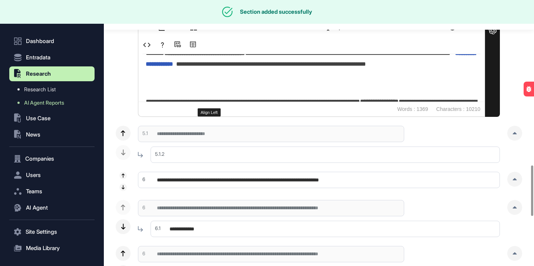
scroll to position [877, 0]
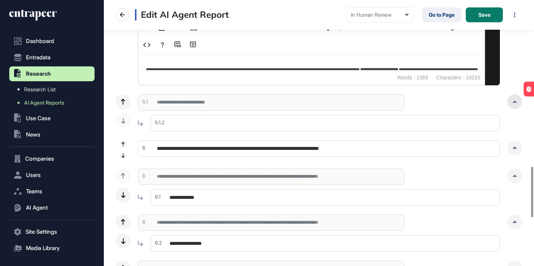
click at [513, 102] on icon at bounding box center [515, 102] width 4 height 2
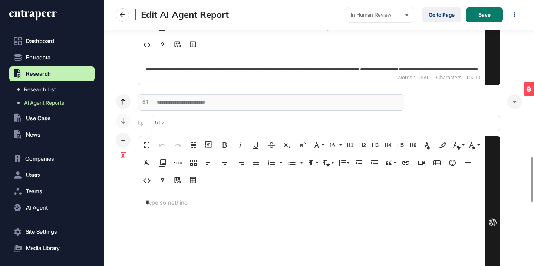
scroll to position [931, 0]
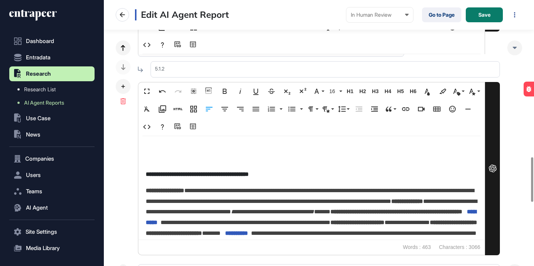
click at [214, 73] on input "text" at bounding box center [325, 69] width 349 height 16
paste input "**********"
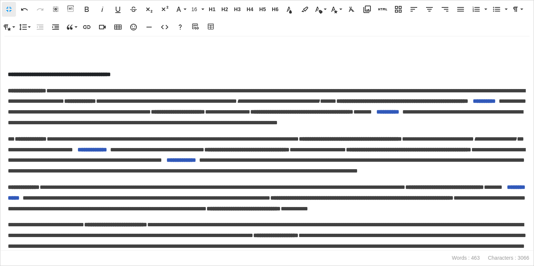
type input "**********"
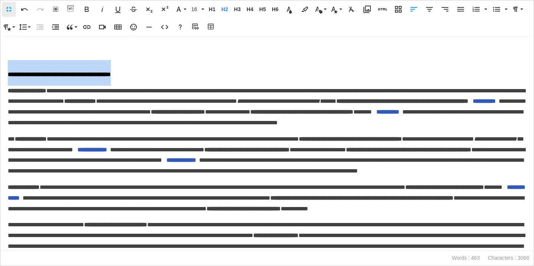
drag, startPoint x: 153, startPoint y: 76, endPoint x: 0, endPoint y: 70, distance: 153.0
click at [0, 70] on div "**********" at bounding box center [267, 143] width 534 height 214
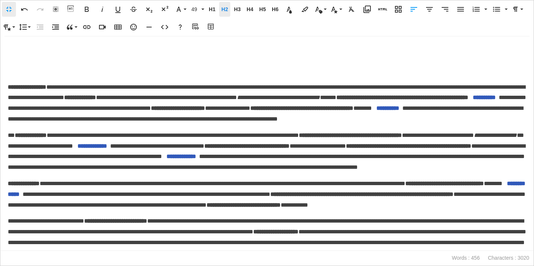
click at [222, 10] on span "H2" at bounding box center [224, 9] width 11 height 6
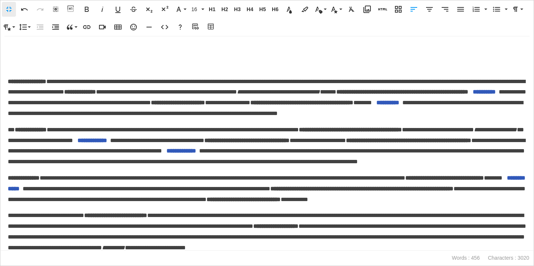
click at [8, 81] on strong "**********" at bounding box center [27, 82] width 39 height 6
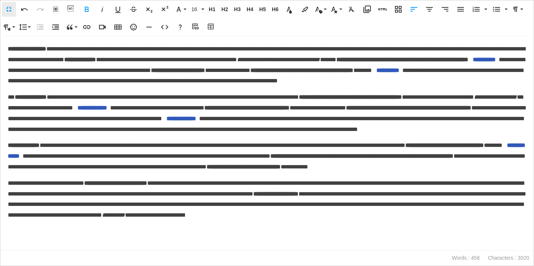
scroll to position [29, 0]
click at [150, 221] on p "**********" at bounding box center [267, 199] width 519 height 43
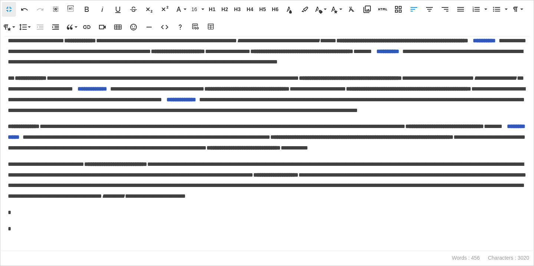
scroll to position [0, 0]
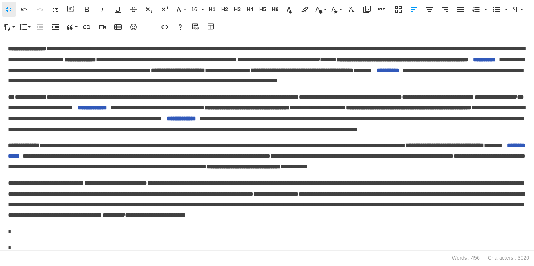
click at [297, 86] on p "**********" at bounding box center [267, 65] width 519 height 43
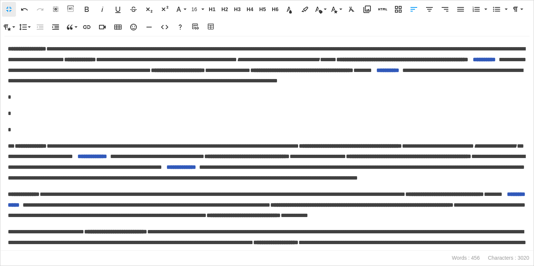
click at [20, 103] on p "*" at bounding box center [267, 97] width 519 height 11
click at [211, 32] on button "Table Builder" at bounding box center [211, 27] width 14 height 15
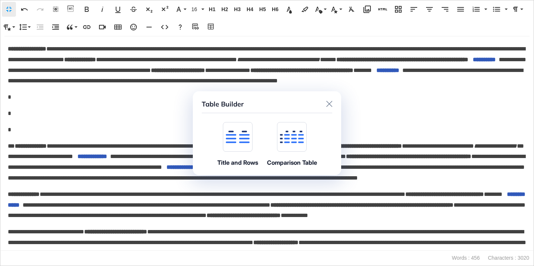
click at [241, 136] on icon at bounding box center [238, 137] width 24 height 13
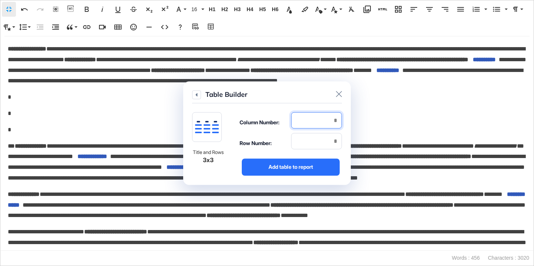
click at [330, 125] on input "number" at bounding box center [316, 120] width 51 height 16
type input "*"
click at [330, 149] on input "number" at bounding box center [316, 141] width 51 height 16
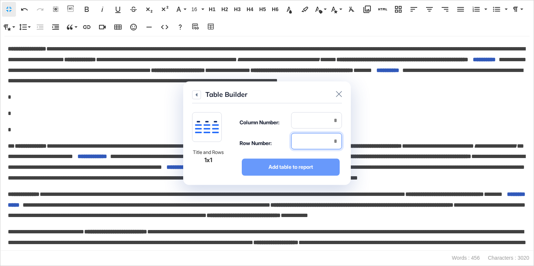
type input "*"
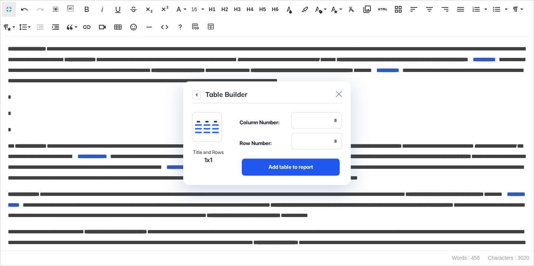
click at [322, 165] on div "Add table to report" at bounding box center [291, 166] width 98 height 17
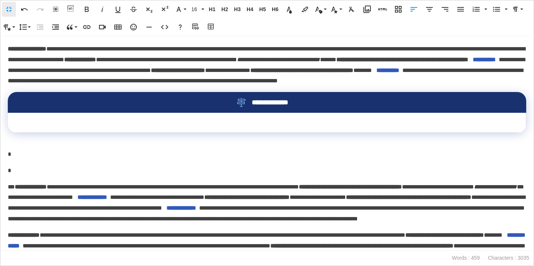
click at [316, 132] on td at bounding box center [267, 123] width 519 height 20
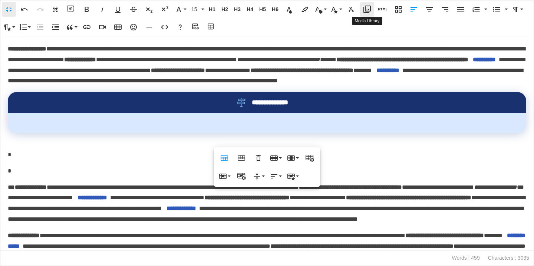
click at [369, 10] on icon "button" at bounding box center [367, 9] width 9 height 9
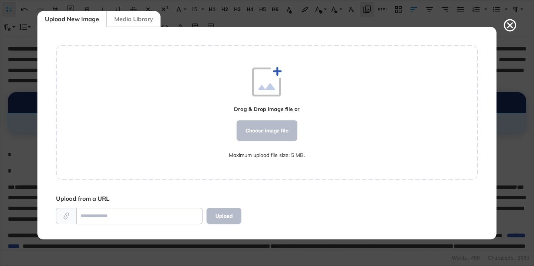
scroll to position [213, 422]
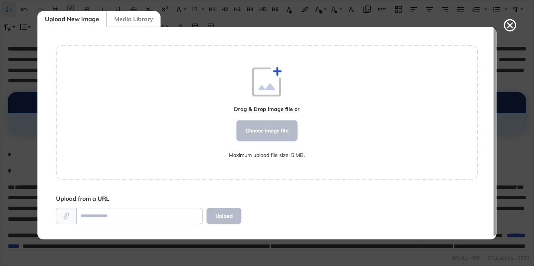
click at [292, 122] on div "Choose image file" at bounding box center [267, 130] width 61 height 21
click at [286, 129] on div "Choose image file" at bounding box center [267, 130] width 61 height 21
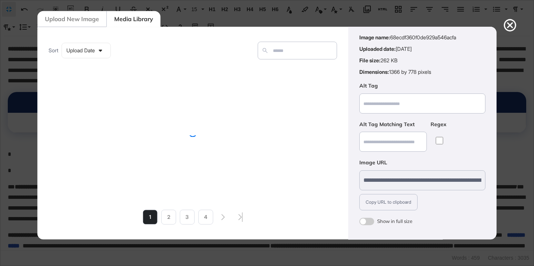
scroll to position [58, 0]
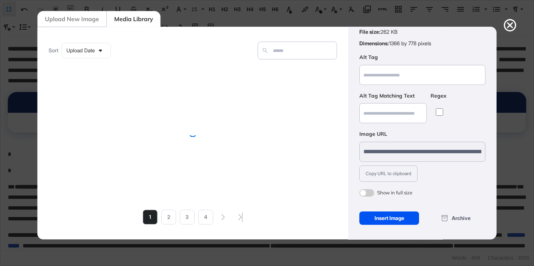
click at [384, 219] on div "Insert Image" at bounding box center [389, 217] width 60 height 13
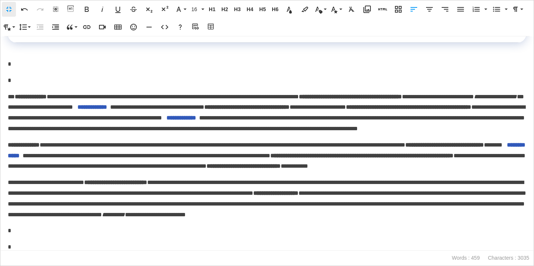
scroll to position [0, 0]
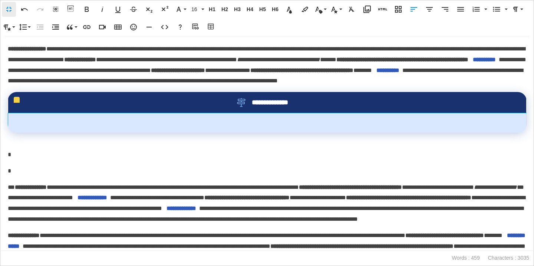
click at [315, 133] on td at bounding box center [267, 123] width 519 height 20
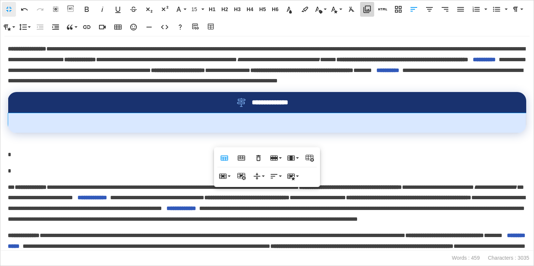
click at [366, 10] on icon "button" at bounding box center [367, 9] width 9 height 9
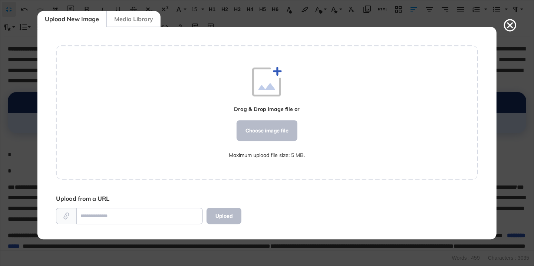
scroll to position [3, 0]
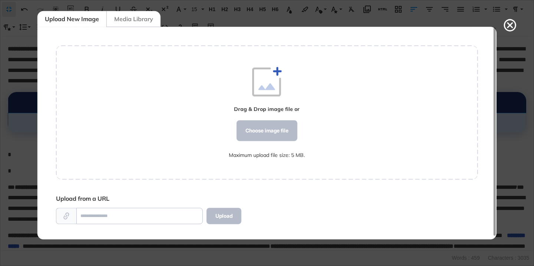
click at [148, 23] on div "Media Library" at bounding box center [133, 19] width 54 height 16
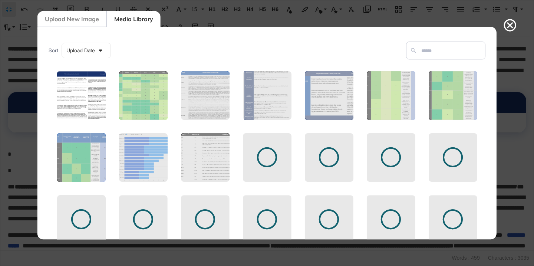
click at [88, 102] on figure at bounding box center [81, 95] width 50 height 50
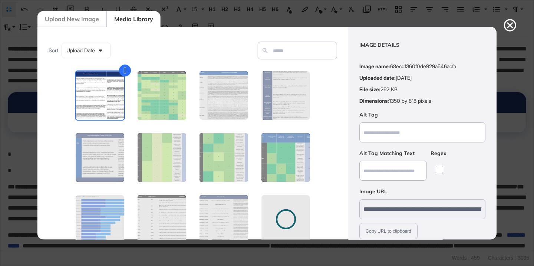
scroll to position [58, 0]
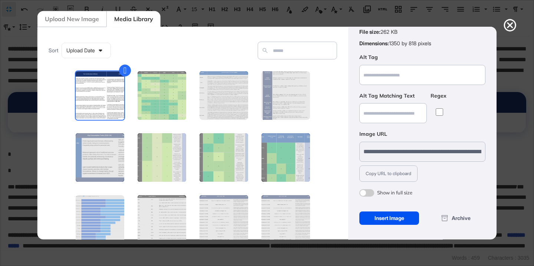
click at [387, 218] on div "Insert Image" at bounding box center [389, 217] width 60 height 13
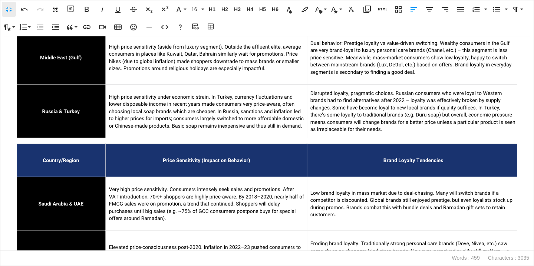
scroll to position [613, 0]
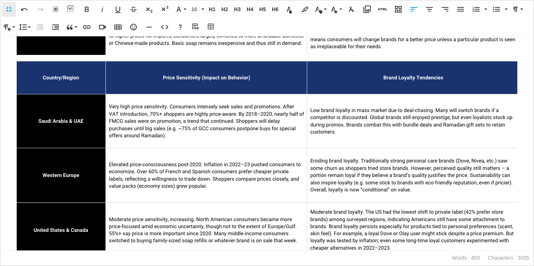
click at [343, 162] on img at bounding box center [267, 211] width 502 height 303
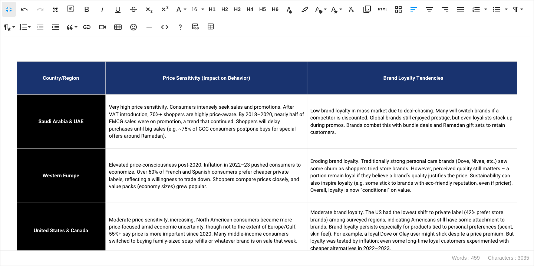
scroll to position [300, 0]
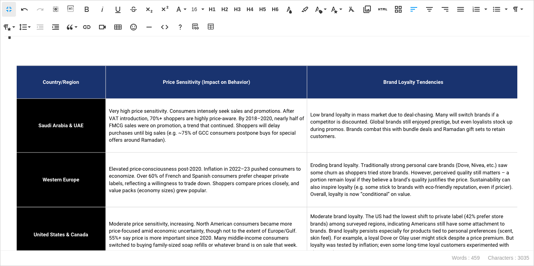
click at [344, 162] on img at bounding box center [267, 216] width 502 height 303
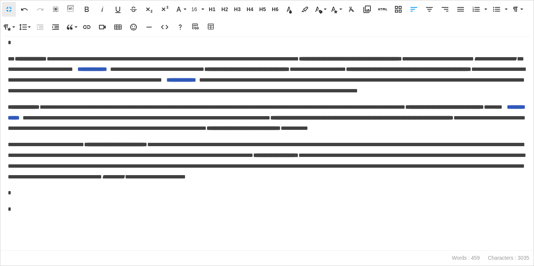
scroll to position [0, 0]
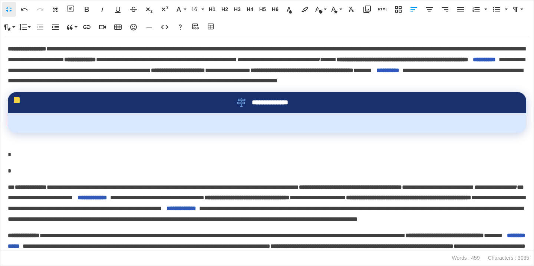
click at [293, 133] on td at bounding box center [267, 123] width 518 height 20
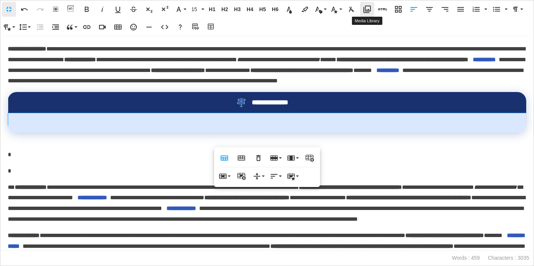
click at [365, 4] on button "Media Library" at bounding box center [367, 9] width 14 height 15
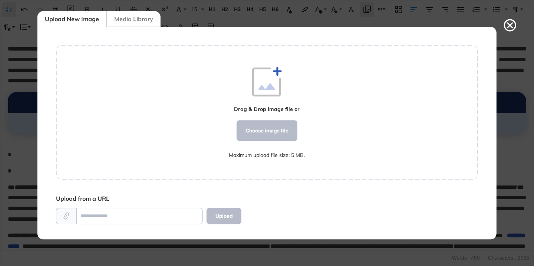
scroll to position [3, 0]
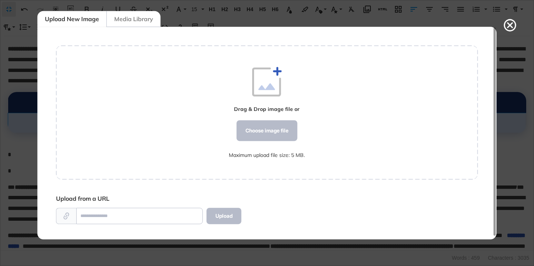
click at [143, 20] on div "Media Library" at bounding box center [133, 19] width 54 height 16
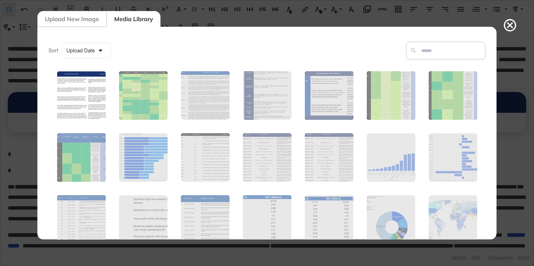
click at [83, 94] on figure at bounding box center [81, 95] width 50 height 50
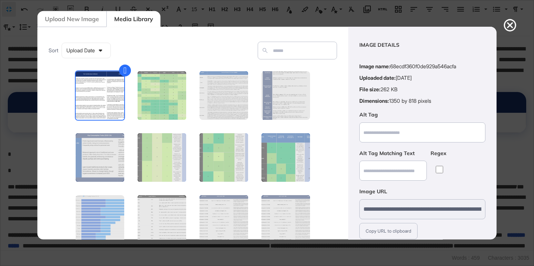
scroll to position [58, 0]
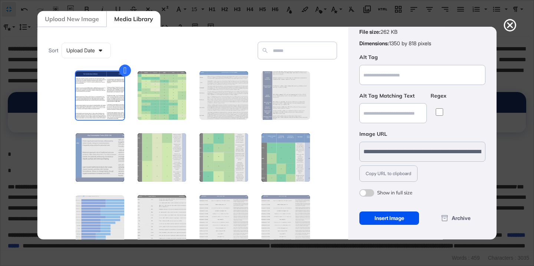
click at [379, 215] on div "Insert Image" at bounding box center [389, 217] width 60 height 13
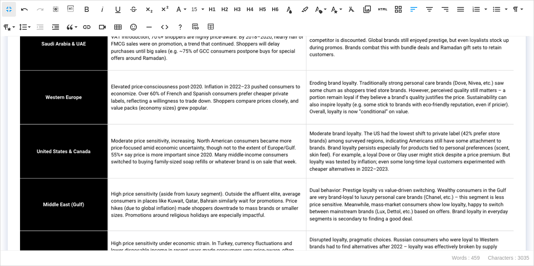
scroll to position [0, 0]
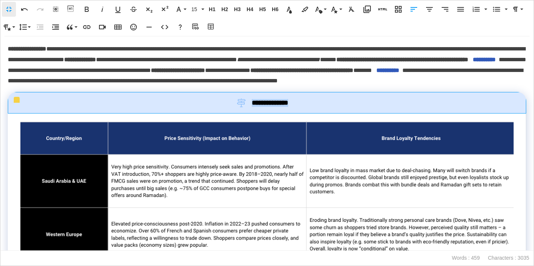
drag, startPoint x: 300, startPoint y: 111, endPoint x: 252, endPoint y: 114, distance: 49.0
click at [252, 107] on div "**********" at bounding box center [267, 102] width 494 height 9
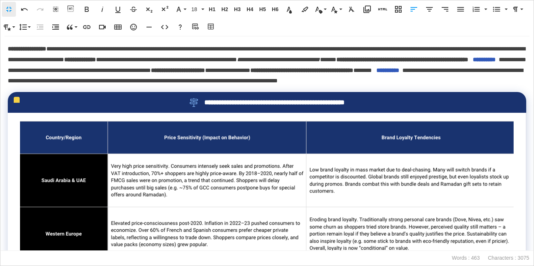
scroll to position [132, 1]
click at [298, 86] on p "**********" at bounding box center [267, 65] width 519 height 43
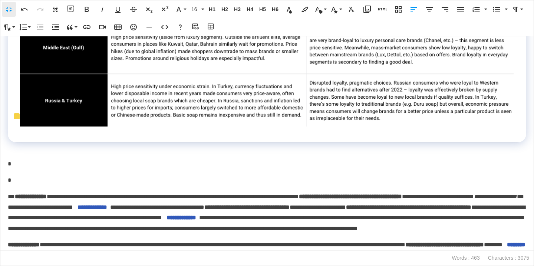
scroll to position [326, 0]
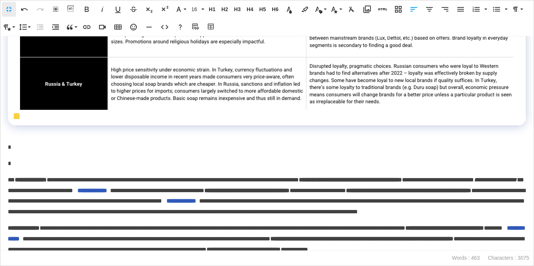
click at [23, 169] on p "*" at bounding box center [267, 163] width 519 height 11
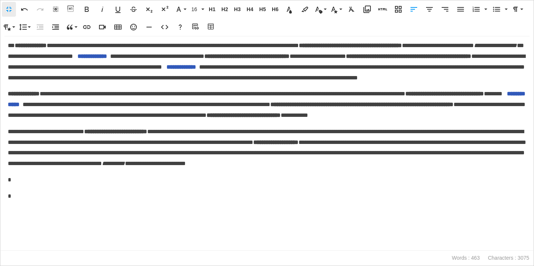
scroll to position [470, 0]
click at [27, 248] on p at bounding box center [267, 245] width 519 height 11
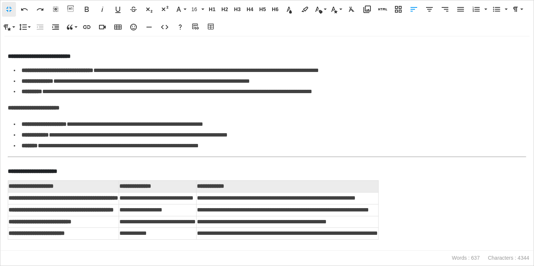
scroll to position [588, 0]
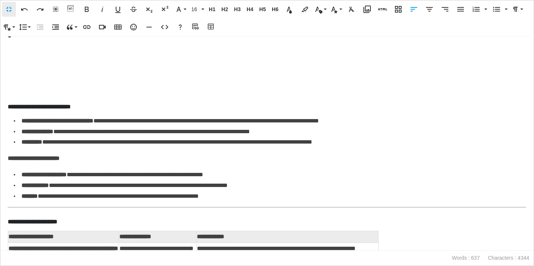
click at [107, 42] on p "*" at bounding box center [267, 36] width 519 height 11
click at [211, 27] on icon "button" at bounding box center [211, 26] width 9 height 7
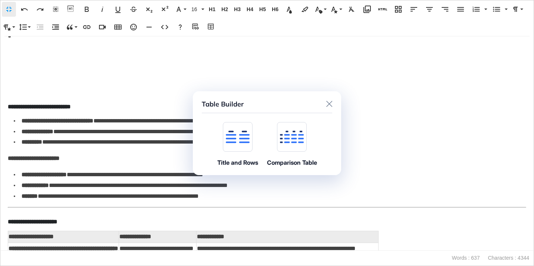
click at [242, 138] on icon at bounding box center [238, 138] width 24 height 9
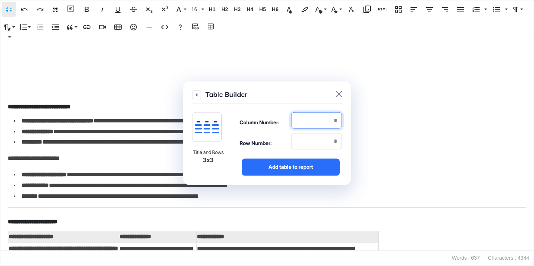
click at [308, 124] on input "number" at bounding box center [316, 120] width 51 height 16
type input "*"
click at [310, 141] on input "number" at bounding box center [316, 141] width 51 height 16
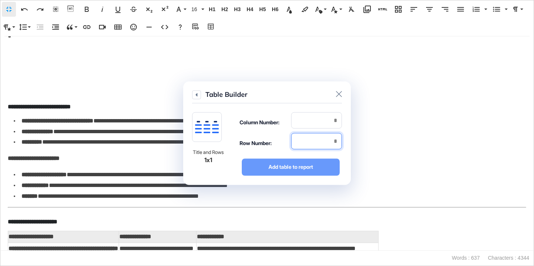
type input "*"
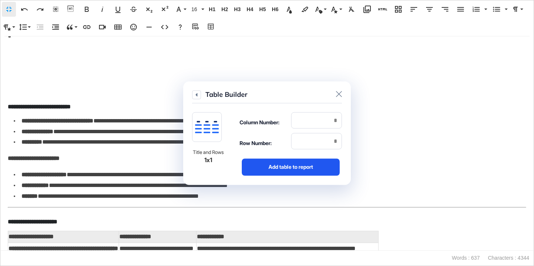
click at [308, 165] on div "Add table to report" at bounding box center [291, 166] width 98 height 17
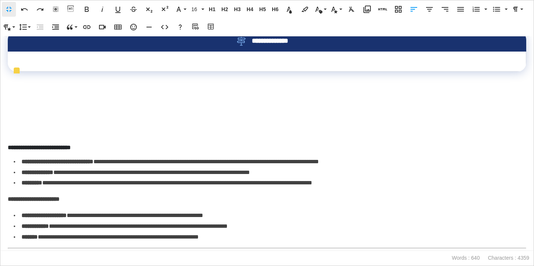
click at [280, 72] on td at bounding box center [267, 62] width 519 height 20
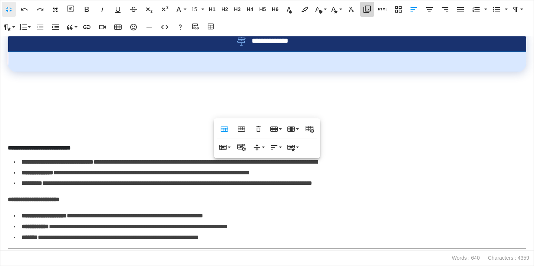
click at [368, 13] on icon "button" at bounding box center [367, 9] width 9 height 9
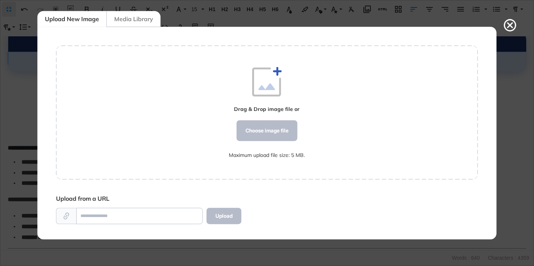
scroll to position [3, 0]
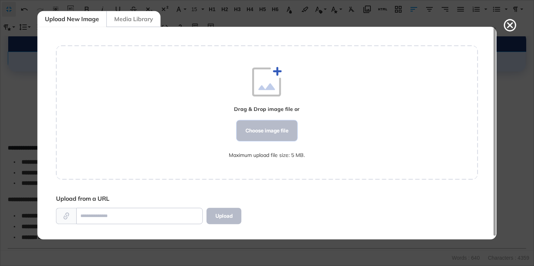
click at [249, 127] on div "Choose image file" at bounding box center [267, 130] width 61 height 21
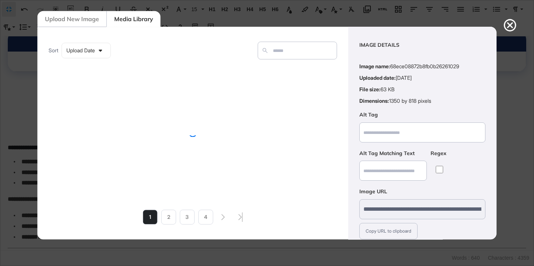
scroll to position [58, 0]
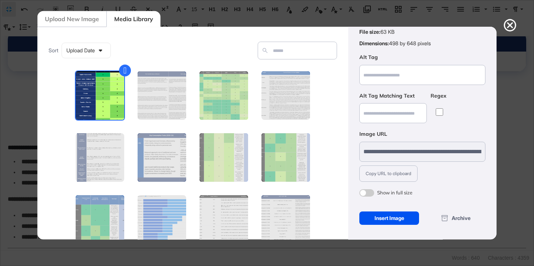
click at [384, 220] on div "Insert Image" at bounding box center [389, 217] width 60 height 13
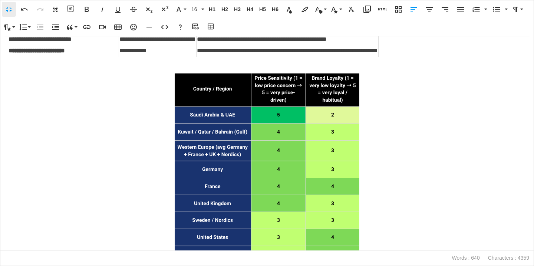
scroll to position [835, 0]
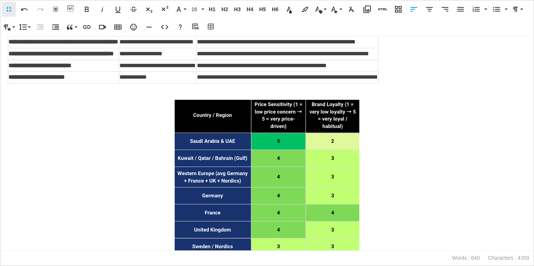
click at [328, 167] on img at bounding box center [266, 220] width 185 height 240
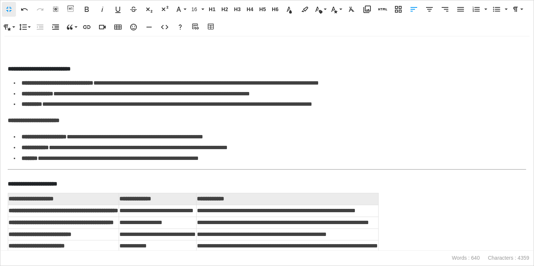
scroll to position [619, 0]
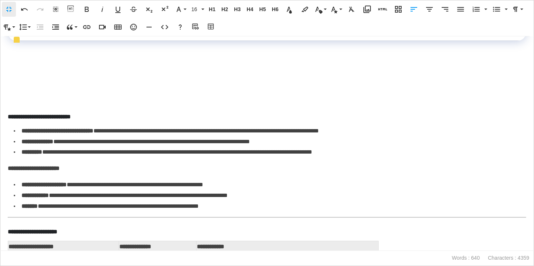
click at [277, 41] on td at bounding box center [267, 31] width 519 height 20
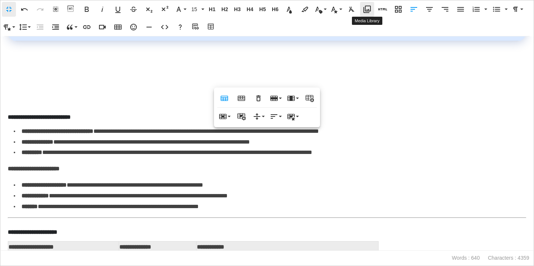
click at [365, 15] on button "Media Library" at bounding box center [367, 9] width 14 height 15
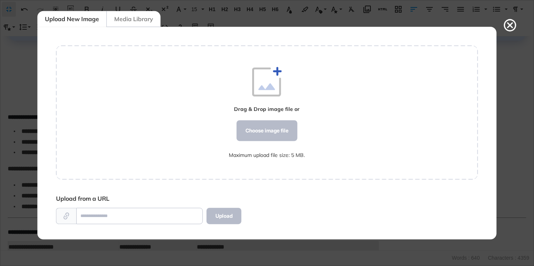
scroll to position [3, 0]
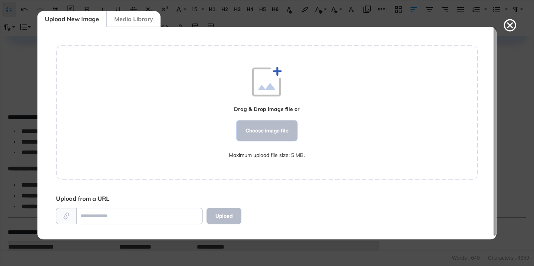
click at [246, 128] on div "Choose image file" at bounding box center [267, 130] width 61 height 21
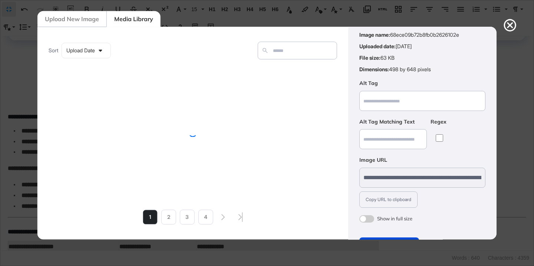
scroll to position [58, 0]
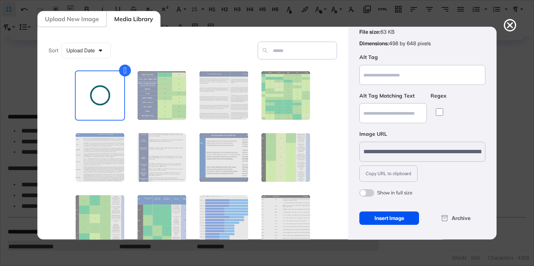
click at [385, 220] on div "Insert Image" at bounding box center [389, 217] width 60 height 13
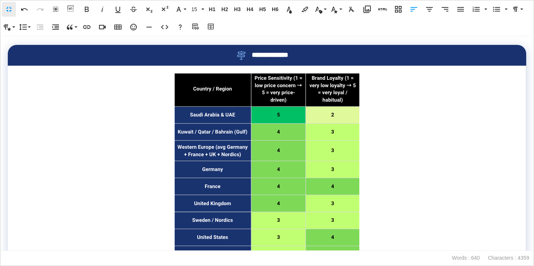
scroll to position [560, 0]
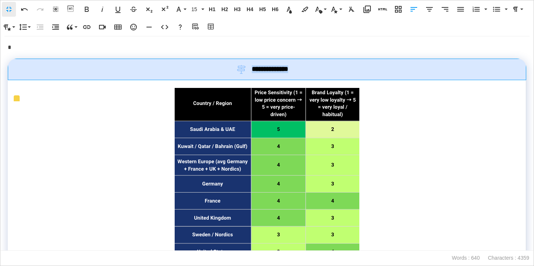
drag, startPoint x: 298, startPoint y: 112, endPoint x: 252, endPoint y: 113, distance: 45.3
click at [252, 74] on div "**********" at bounding box center [267, 69] width 494 height 9
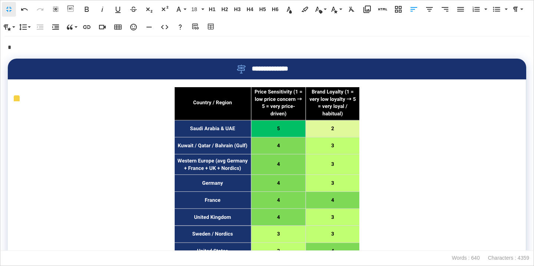
scroll to position [57, 3]
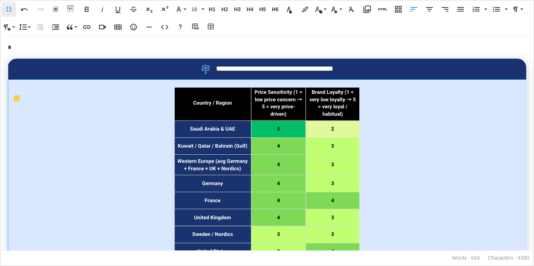
click at [141, 181] on td at bounding box center [267, 211] width 518 height 264
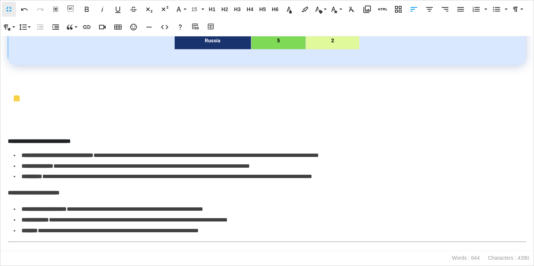
scroll to position [895, 0]
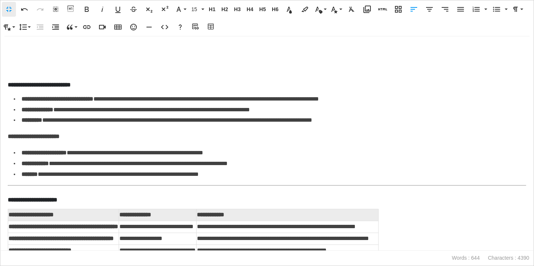
click at [37, 112] on div "**********" at bounding box center [267, 143] width 534 height 214
click at [17, 93] on h3 "**********" at bounding box center [267, 83] width 519 height 20
click at [13, 68] on p at bounding box center [267, 62] width 519 height 11
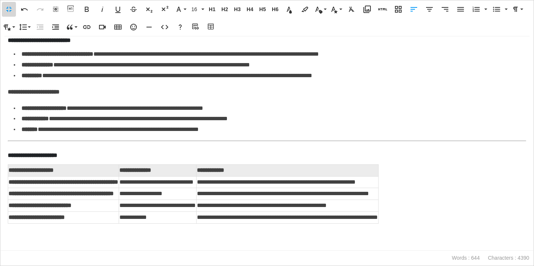
scroll to position [954, 0]
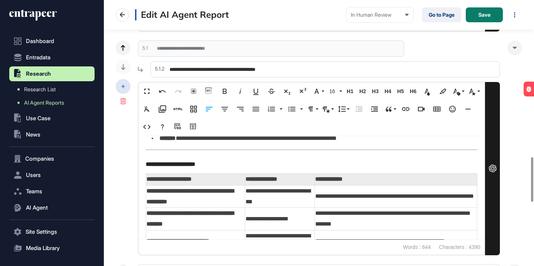
click at [121, 88] on icon at bounding box center [123, 87] width 4 height 4
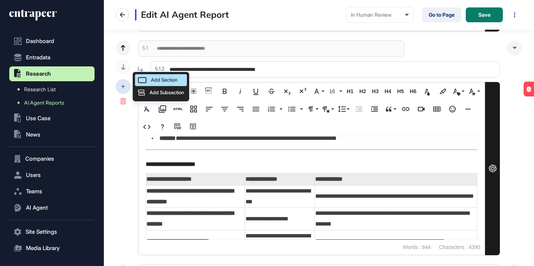
click at [162, 82] on span "Add Section" at bounding box center [164, 80] width 26 height 6
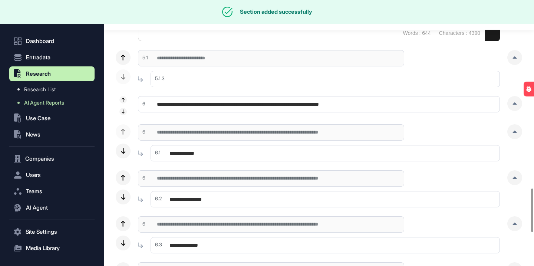
scroll to position [1136, 0]
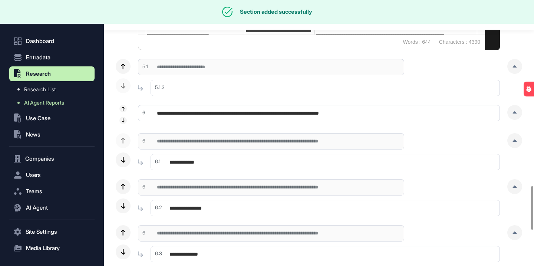
click at [229, 87] on input "text" at bounding box center [325, 88] width 349 height 16
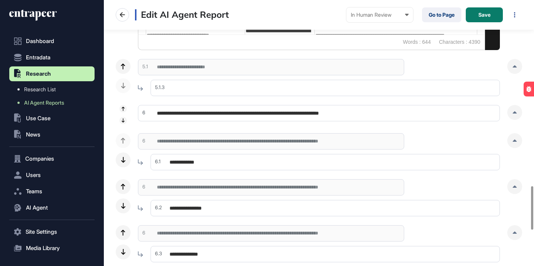
paste input "**********"
type input "**********"
click at [511, 67] on div at bounding box center [514, 66] width 15 height 15
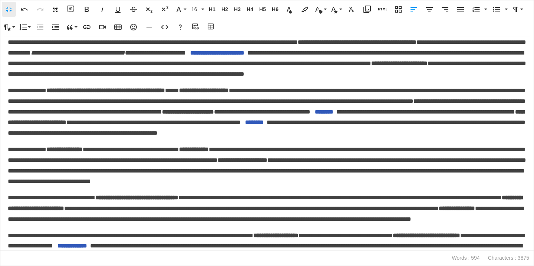
scroll to position [0, 0]
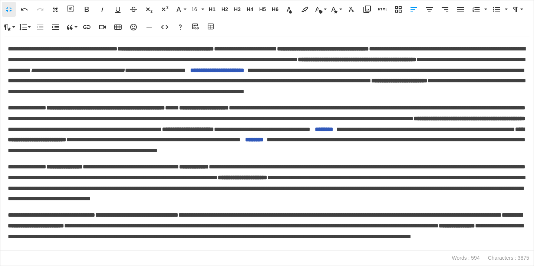
click at [384, 97] on p "**********" at bounding box center [267, 70] width 519 height 53
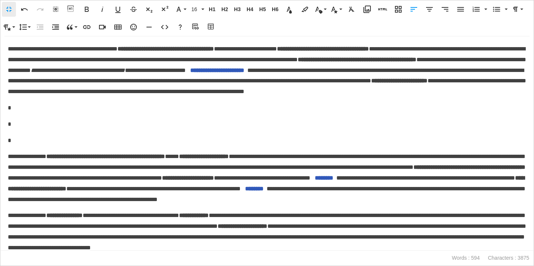
click at [24, 114] on p "*" at bounding box center [267, 108] width 519 height 11
click at [210, 30] on icon "button" at bounding box center [211, 26] width 9 height 7
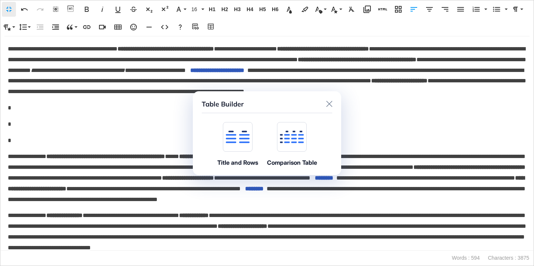
click at [250, 148] on div at bounding box center [238, 137] width 30 height 30
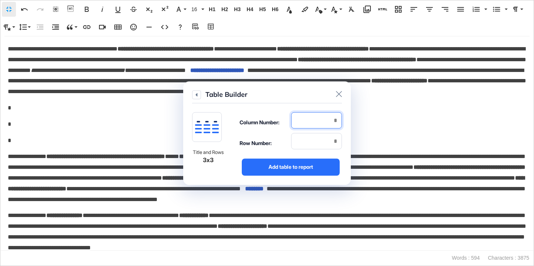
click at [323, 127] on input "number" at bounding box center [316, 120] width 51 height 16
type input "*"
click at [324, 139] on input "number" at bounding box center [316, 141] width 51 height 16
type input "*"
click at [324, 158] on button "Add table to report" at bounding box center [291, 167] width 102 height 18
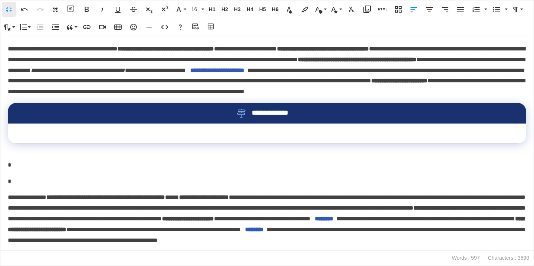
click at [289, 137] on td at bounding box center [267, 134] width 519 height 20
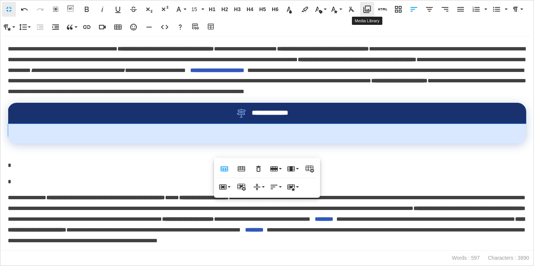
click at [365, 14] on button "Media Library" at bounding box center [367, 9] width 14 height 15
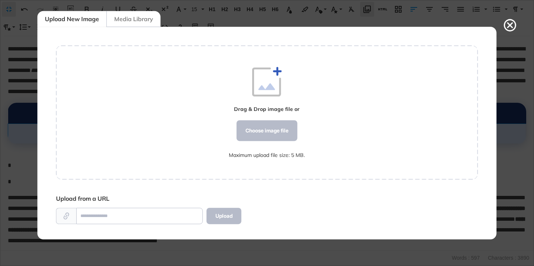
scroll to position [3, 0]
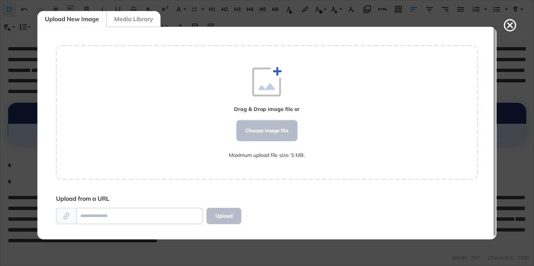
click at [245, 123] on div "Choose image file" at bounding box center [267, 130] width 61 height 21
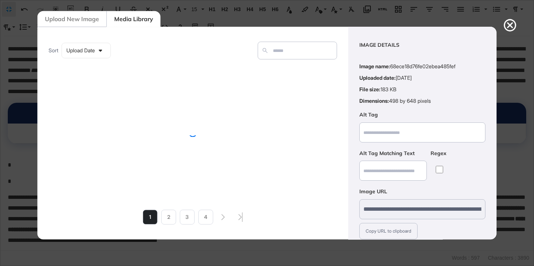
scroll to position [58, 0]
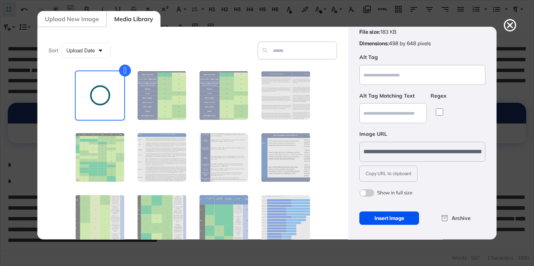
click at [376, 222] on div "Insert Image" at bounding box center [389, 217] width 60 height 13
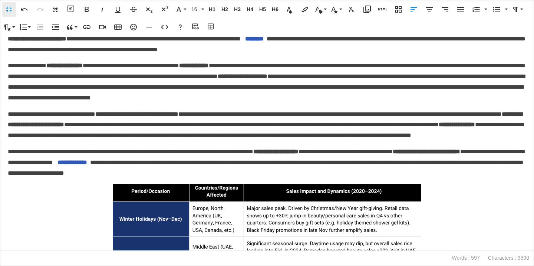
scroll to position [356, 0]
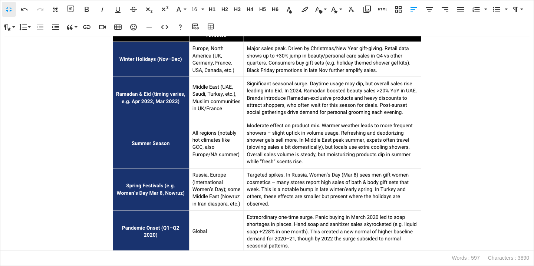
click at [325, 182] on img at bounding box center [266, 137] width 309 height 226
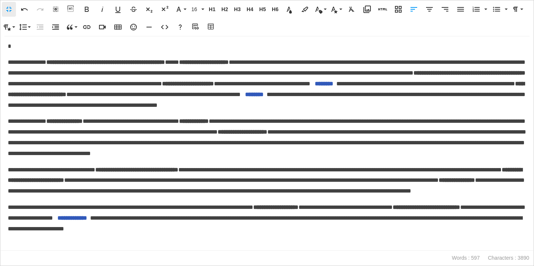
scroll to position [0, 0]
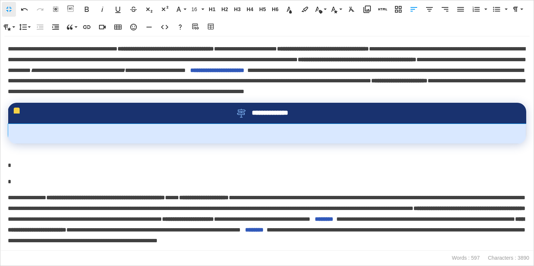
click at [327, 142] on td at bounding box center [267, 134] width 518 height 20
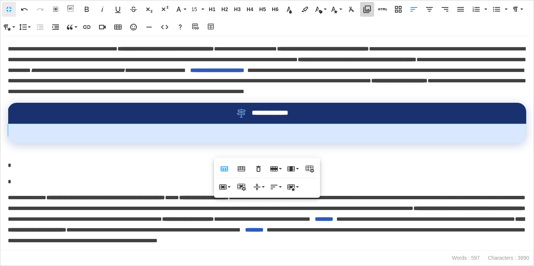
click at [365, 14] on button "Media Library" at bounding box center [367, 9] width 14 height 15
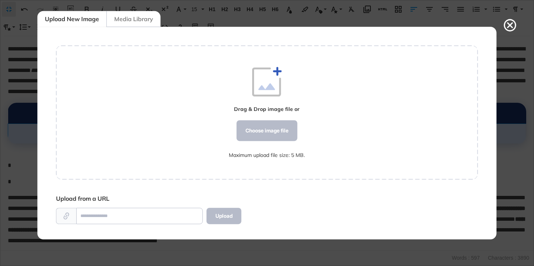
scroll to position [3, 0]
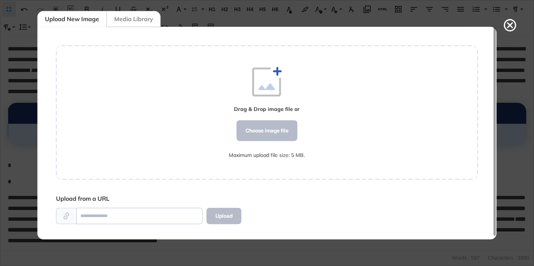
click at [147, 24] on div "Media Library" at bounding box center [133, 19] width 54 height 16
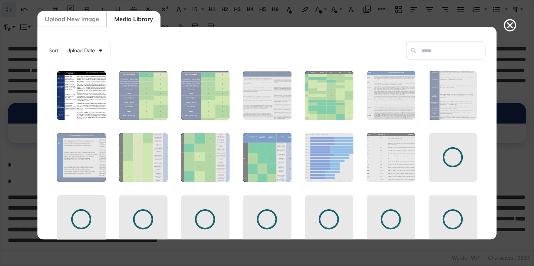
click at [87, 92] on figure at bounding box center [81, 95] width 50 height 50
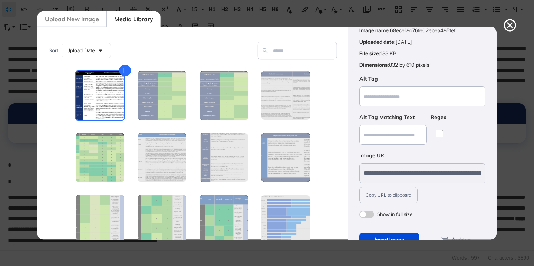
scroll to position [58, 0]
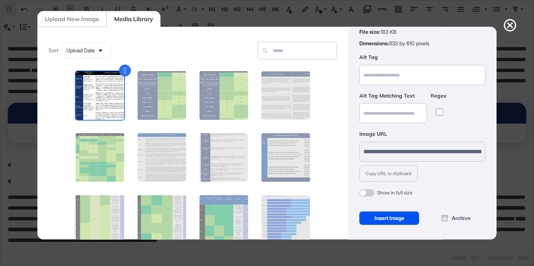
click at [381, 216] on div "Insert Image" at bounding box center [389, 217] width 60 height 13
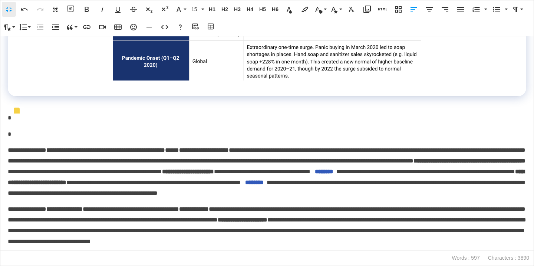
scroll to position [256, 0]
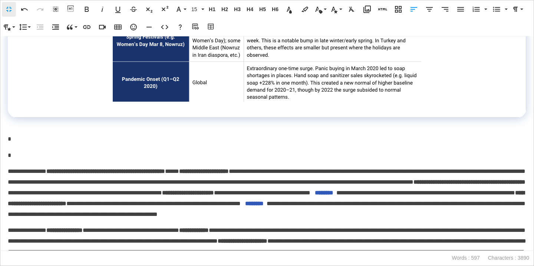
click at [114, 139] on div "**********" at bounding box center [267, 143] width 534 height 214
click at [50, 145] on p "*" at bounding box center [267, 139] width 519 height 11
click at [208, 29] on icon "button" at bounding box center [211, 26] width 9 height 7
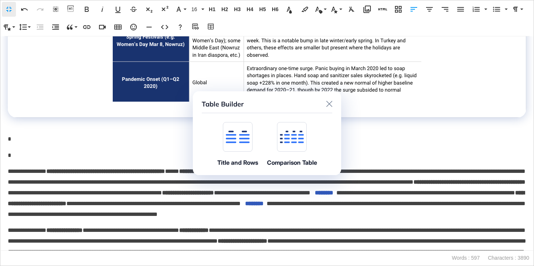
click at [245, 126] on div at bounding box center [238, 137] width 30 height 30
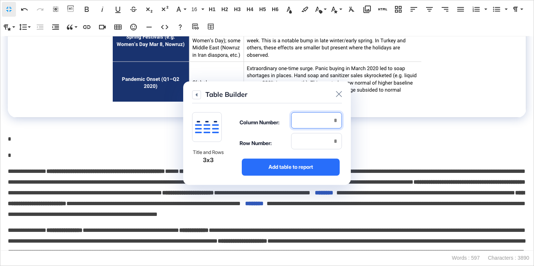
click at [300, 124] on input "number" at bounding box center [316, 120] width 51 height 16
type input "*"
click at [306, 141] on input "number" at bounding box center [316, 141] width 51 height 16
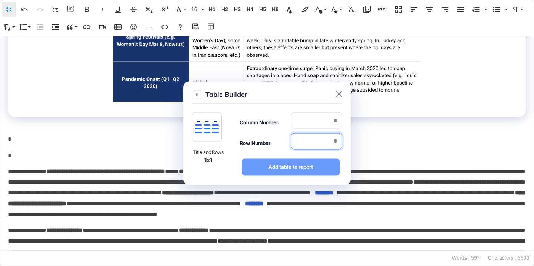
type input "*"
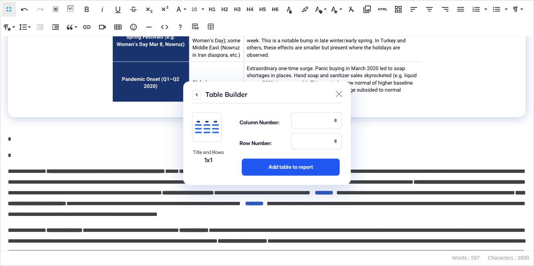
click at [307, 162] on div "Add table to report" at bounding box center [291, 166] width 98 height 17
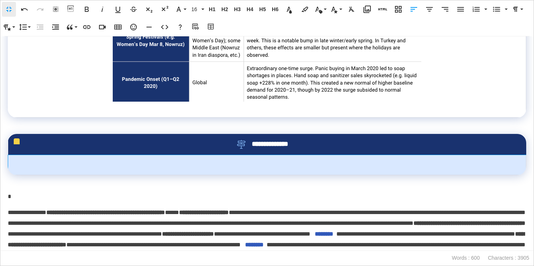
click at [288, 171] on td at bounding box center [267, 165] width 518 height 20
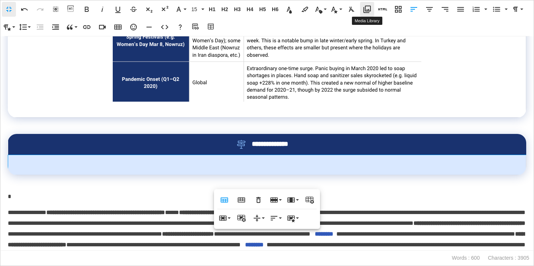
click at [368, 12] on icon "button" at bounding box center [367, 9] width 9 height 9
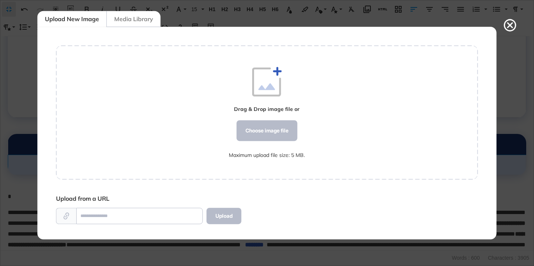
scroll to position [3, 0]
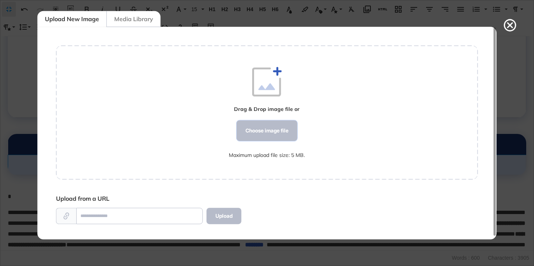
click at [260, 136] on div "Choose image file" at bounding box center [267, 130] width 61 height 21
click at [288, 135] on div "Choose image file" at bounding box center [267, 130] width 61 height 21
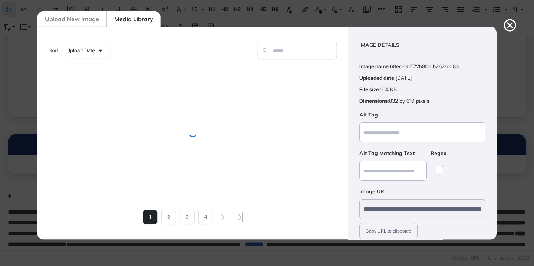
scroll to position [58, 0]
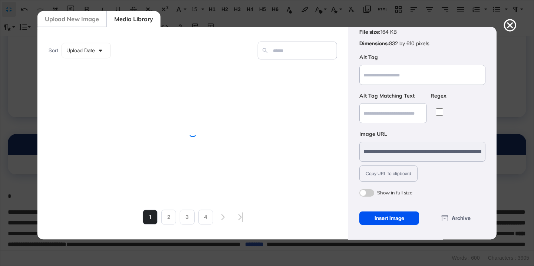
click at [388, 216] on div "Insert Image" at bounding box center [389, 217] width 60 height 13
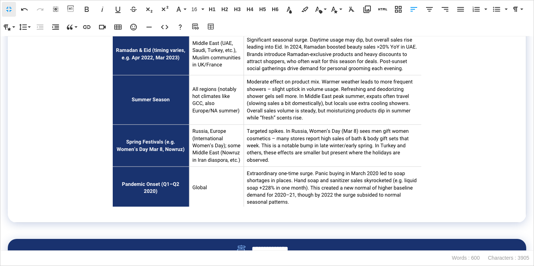
scroll to position [289, 0]
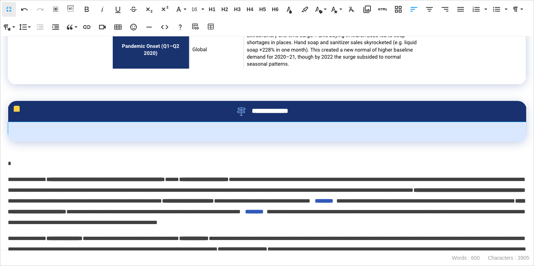
click at [314, 142] on td at bounding box center [267, 132] width 519 height 20
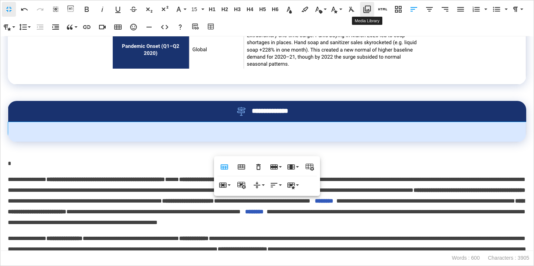
click at [370, 8] on icon "button" at bounding box center [367, 9] width 9 height 9
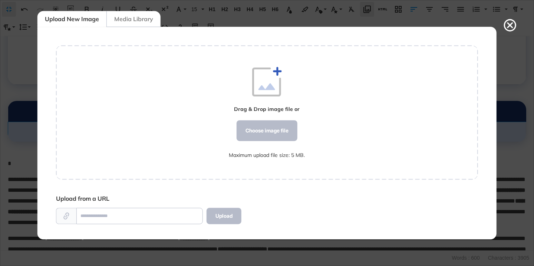
scroll to position [3, 0]
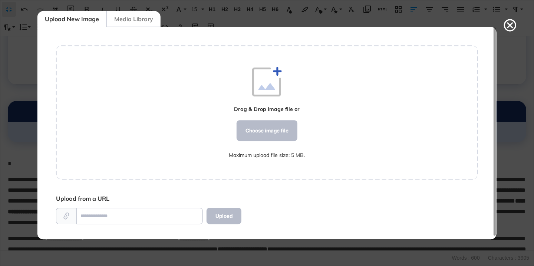
click at [141, 22] on div "Media Library" at bounding box center [133, 19] width 54 height 16
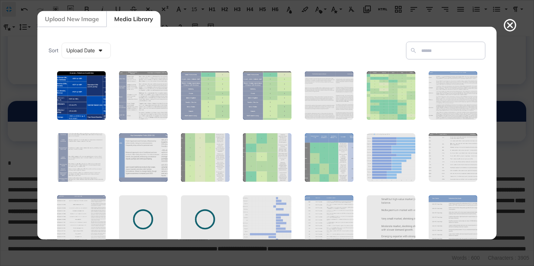
click at [87, 110] on figure at bounding box center [81, 95] width 50 height 50
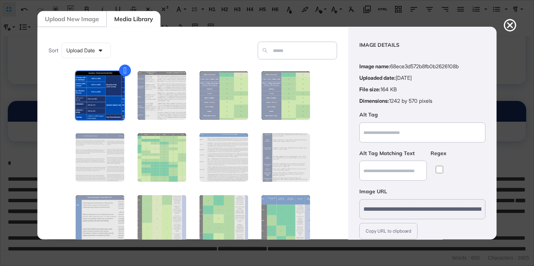
scroll to position [58, 0]
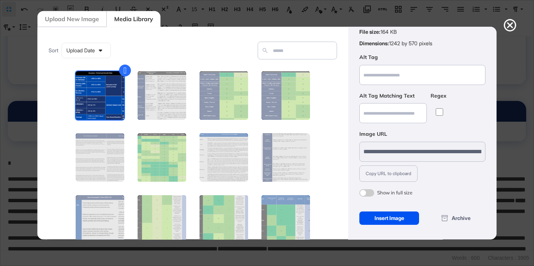
click at [390, 220] on div "Insert Image" at bounding box center [389, 217] width 60 height 13
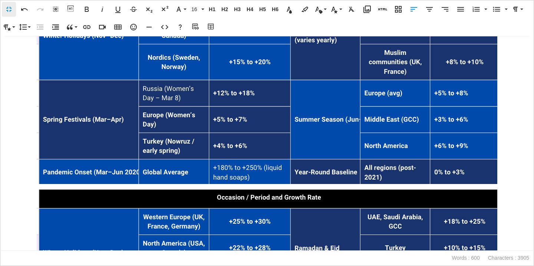
scroll to position [532, 0]
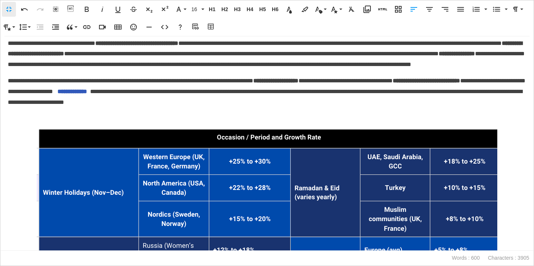
click at [342, 172] on img at bounding box center [266, 234] width 461 height 211
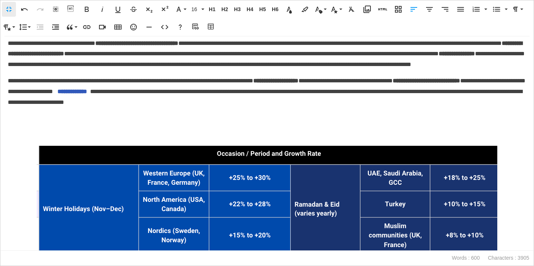
click at [335, 188] on img at bounding box center [266, 251] width 461 height 211
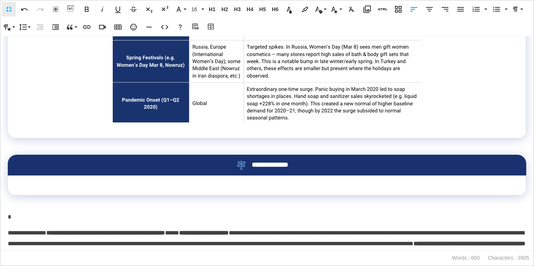
scroll to position [233, 0]
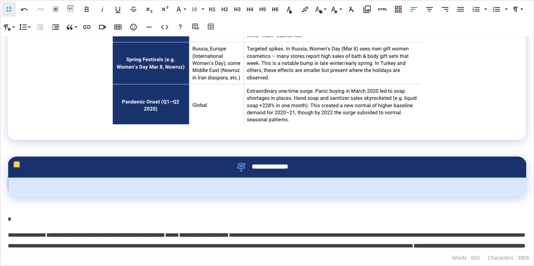
click at [338, 197] on td at bounding box center [267, 187] width 519 height 20
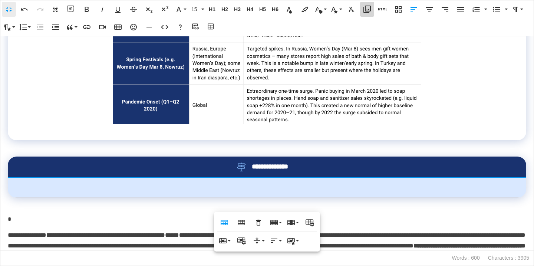
click at [368, 12] on icon "button" at bounding box center [367, 9] width 9 height 9
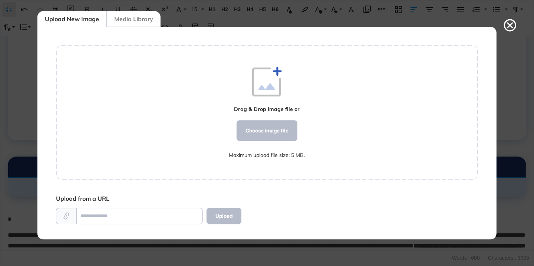
scroll to position [3, 0]
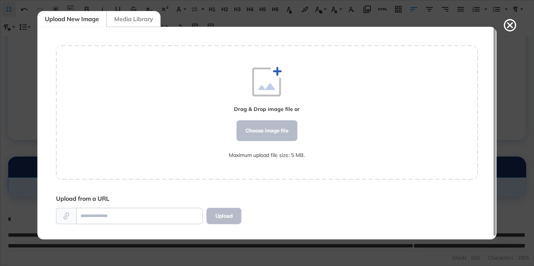
click at [144, 22] on div "Media Library" at bounding box center [133, 19] width 54 height 16
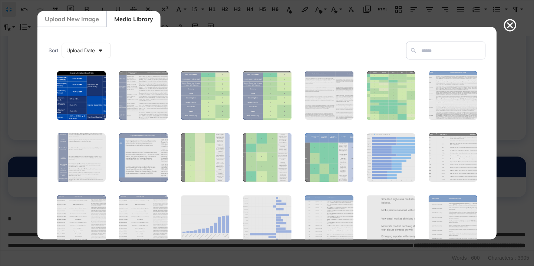
click at [92, 90] on figure at bounding box center [81, 95] width 50 height 50
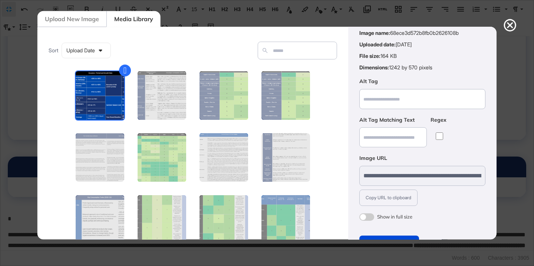
scroll to position [58, 0]
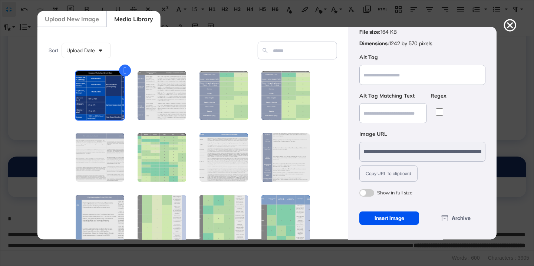
click at [383, 215] on div "Insert Image" at bounding box center [389, 217] width 60 height 13
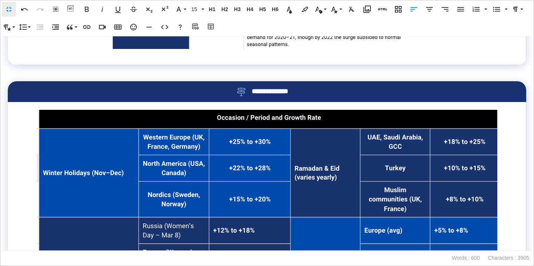
scroll to position [336, 0]
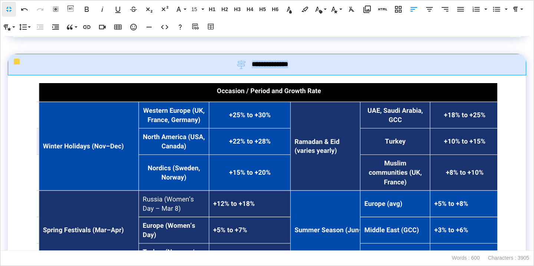
drag, startPoint x: 300, startPoint y: 78, endPoint x: 251, endPoint y: 76, distance: 49.4
click at [251, 69] on div "**********" at bounding box center [267, 64] width 494 height 9
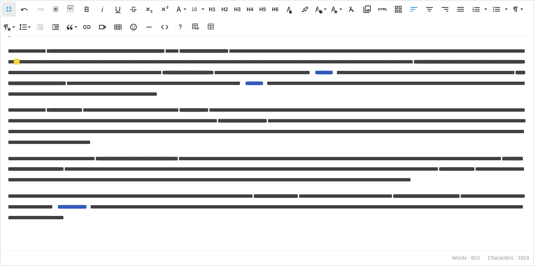
scroll to position [659, 0]
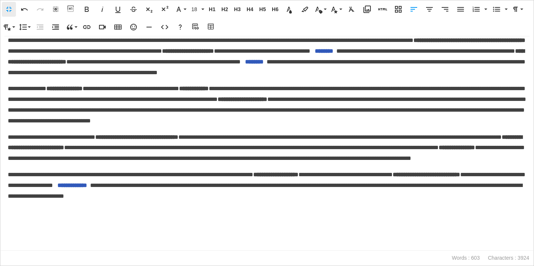
drag, startPoint x: 260, startPoint y: 76, endPoint x: 406, endPoint y: 0, distance: 164.9
click at [43, 248] on p at bounding box center [267, 245] width 519 height 11
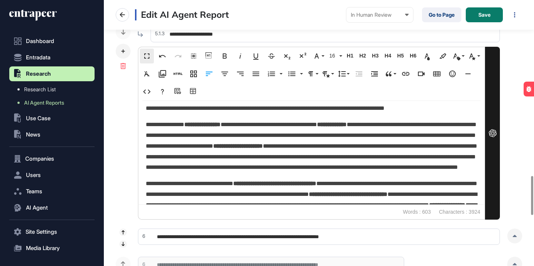
scroll to position [645, 0]
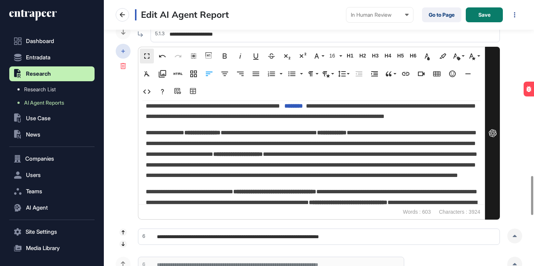
click at [128, 51] on div at bounding box center [123, 51] width 15 height 15
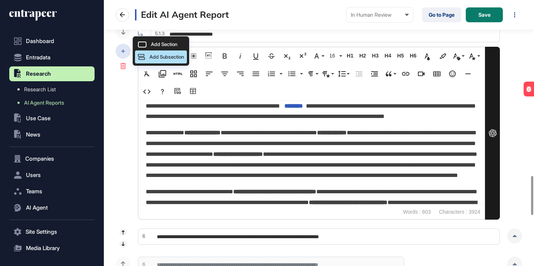
click at [150, 60] on div "Add Subsection" at bounding box center [161, 56] width 52 height 13
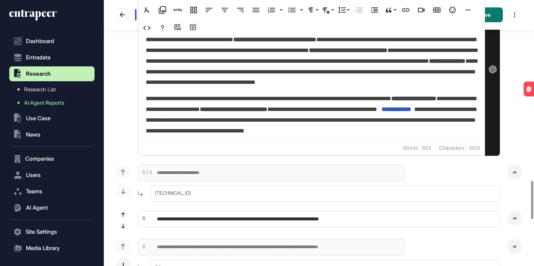
scroll to position [1256, 0]
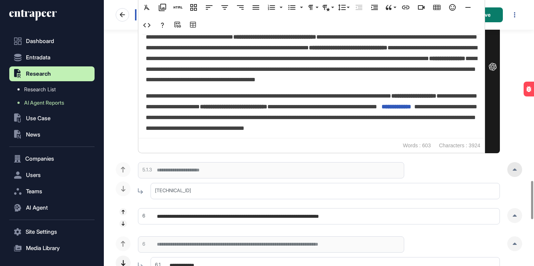
click at [511, 168] on div at bounding box center [514, 169] width 15 height 15
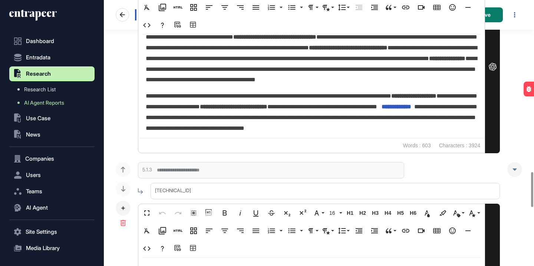
scroll to position [1310, 0]
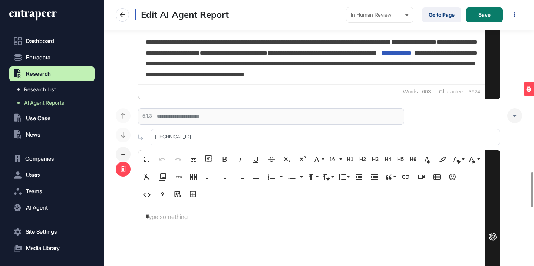
click at [122, 167] on icon at bounding box center [123, 169] width 6 height 6
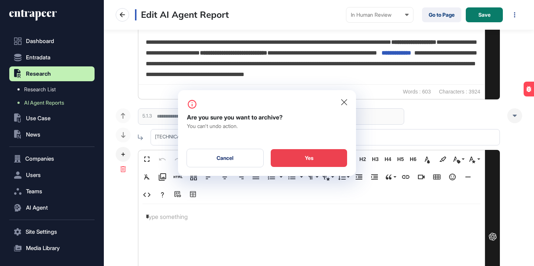
click at [287, 159] on div "Yes" at bounding box center [309, 158] width 76 height 18
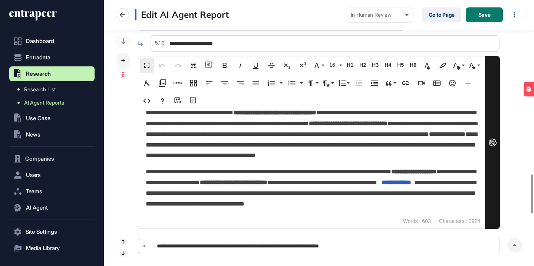
scroll to position [1178, 0]
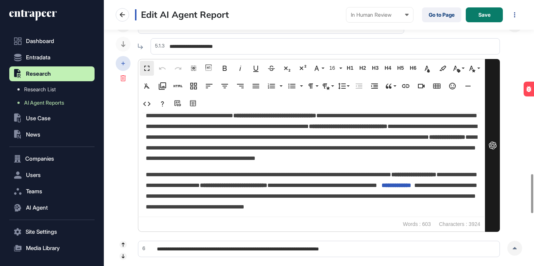
click at [122, 65] on icon at bounding box center [123, 64] width 4 height 4
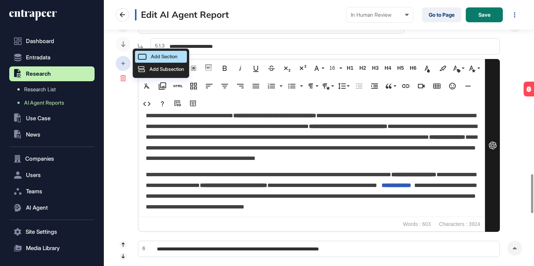
click at [160, 59] on span "Add Section" at bounding box center [164, 57] width 26 height 6
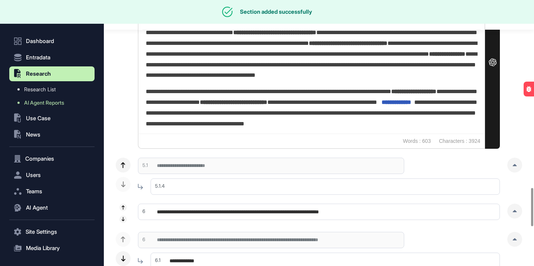
scroll to position [1313, 0]
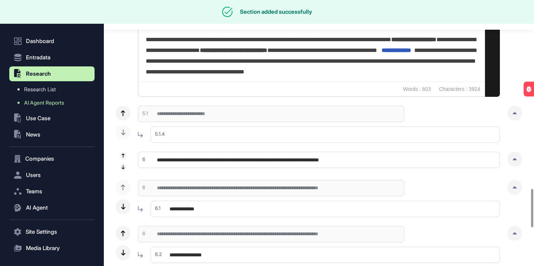
click at [209, 137] on input "text" at bounding box center [325, 134] width 349 height 16
paste input "**********"
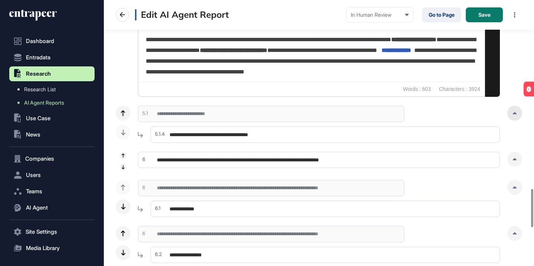
type input "**********"
click at [510, 116] on div at bounding box center [514, 113] width 15 height 15
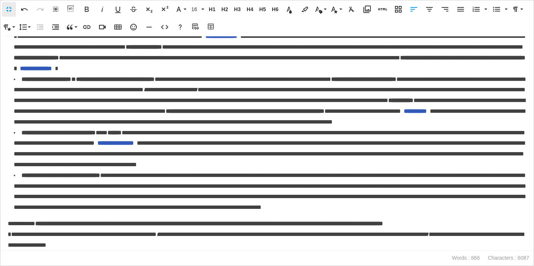
scroll to position [3188, 0]
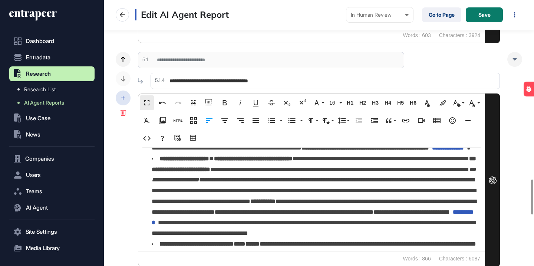
click at [128, 97] on div at bounding box center [123, 98] width 15 height 15
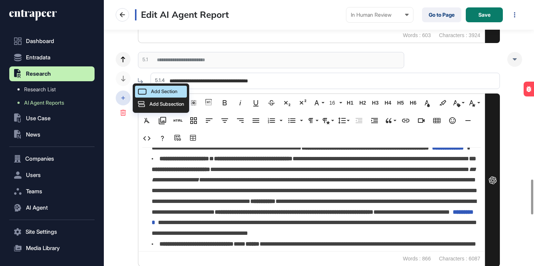
click at [145, 95] on div "Add Section" at bounding box center [161, 92] width 52 height 12
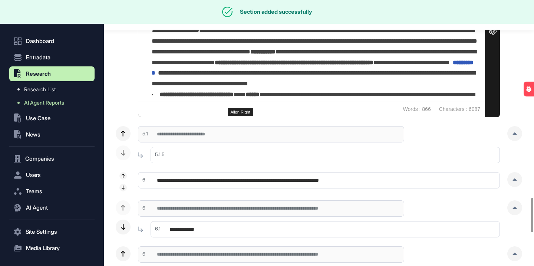
scroll to position [1623, 0]
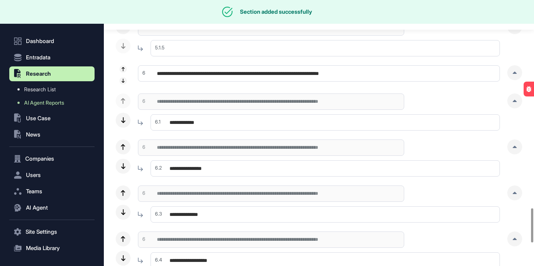
click at [249, 43] on input "text" at bounding box center [325, 48] width 349 height 16
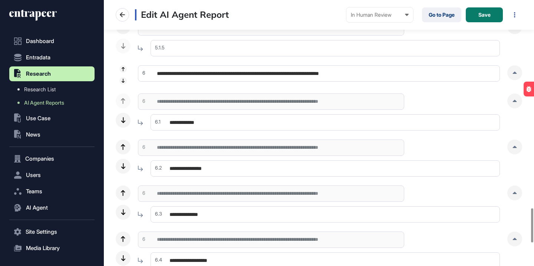
paste input "**********"
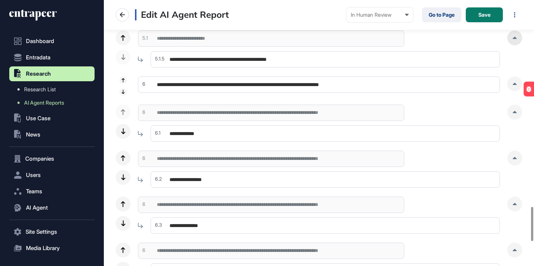
type input "**********"
click at [513, 43] on div at bounding box center [514, 37] width 15 height 15
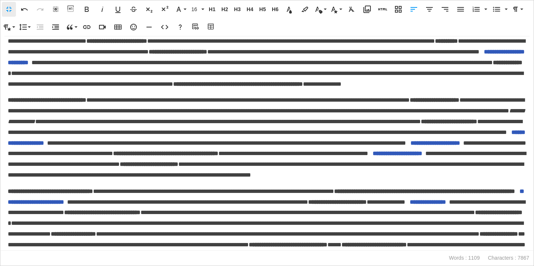
scroll to position [104, 0]
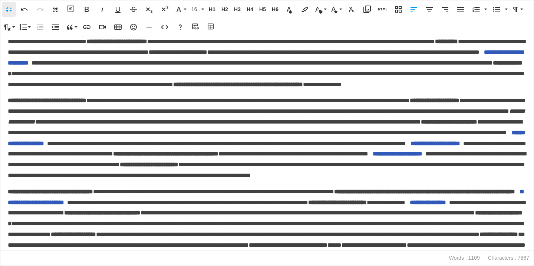
click at [139, 90] on p "**********" at bounding box center [267, 58] width 519 height 64
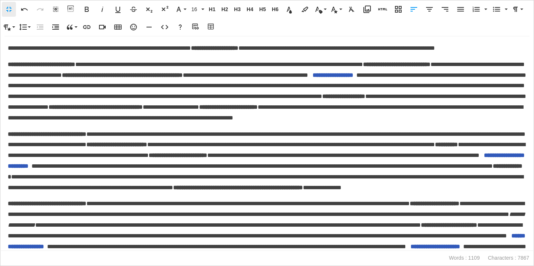
scroll to position [0, 0]
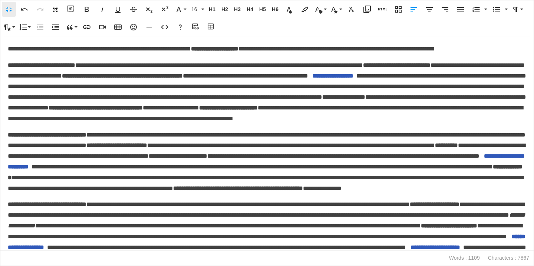
click at [142, 55] on p "**********" at bounding box center [267, 49] width 519 height 11
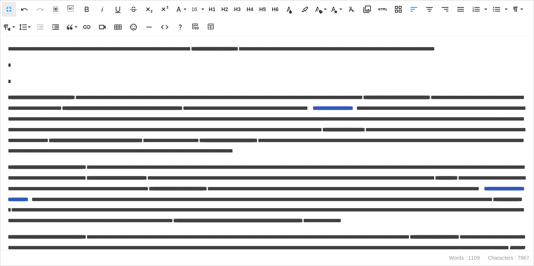
click at [22, 86] on div "**********" at bounding box center [266, 143] width 533 height 214
click at [212, 27] on icon "button" at bounding box center [211, 26] width 9 height 7
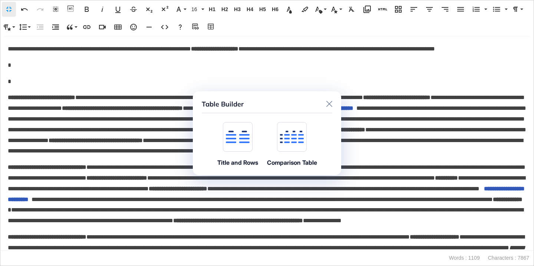
click at [244, 122] on div at bounding box center [238, 137] width 30 height 30
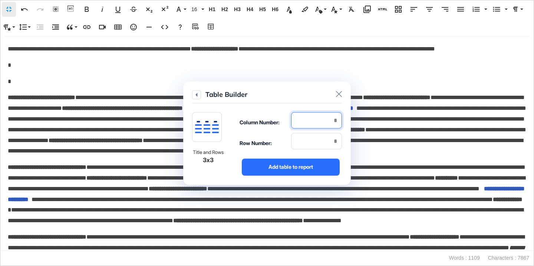
click at [303, 117] on input "number" at bounding box center [316, 120] width 51 height 16
type input "*"
click at [309, 135] on input "number" at bounding box center [316, 141] width 51 height 16
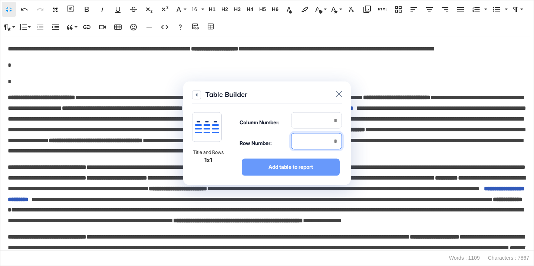
type input "*"
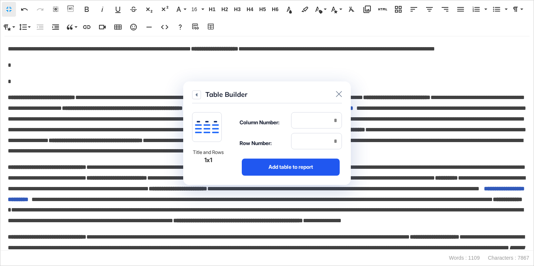
click at [308, 160] on div "Add table to report" at bounding box center [291, 166] width 98 height 17
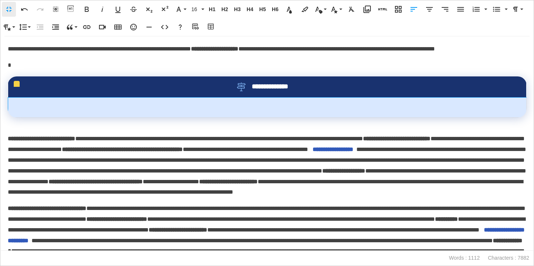
click at [270, 117] on td at bounding box center [267, 107] width 519 height 20
click at [270, 117] on td at bounding box center [267, 107] width 518 height 20
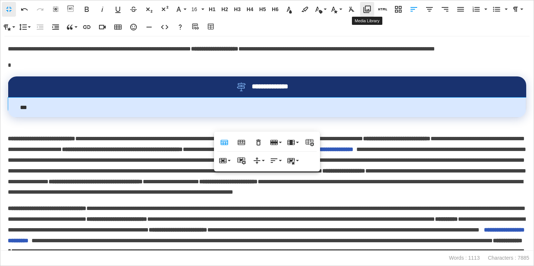
click at [366, 11] on icon "button" at bounding box center [367, 9] width 7 height 7
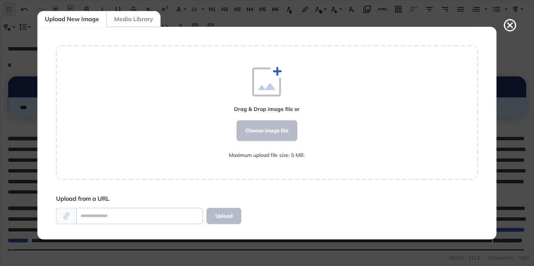
scroll to position [3, 0]
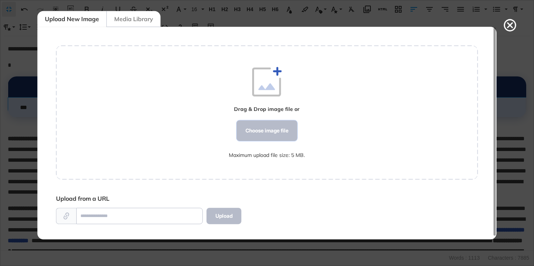
click at [264, 128] on div "Choose image file" at bounding box center [267, 130] width 61 height 21
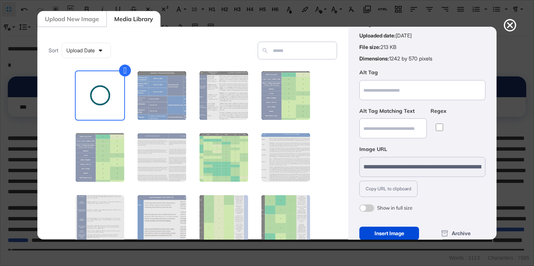
scroll to position [58, 0]
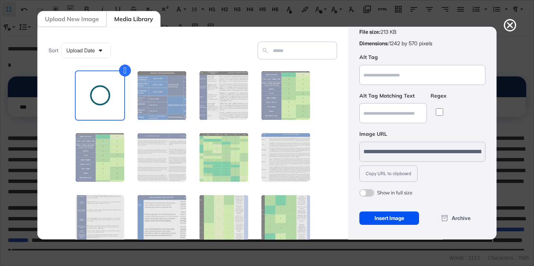
click at [382, 218] on div "Insert Image" at bounding box center [389, 217] width 60 height 13
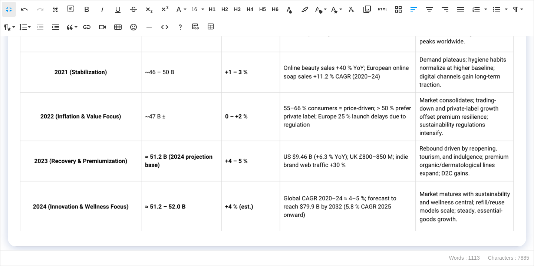
scroll to position [0, 0]
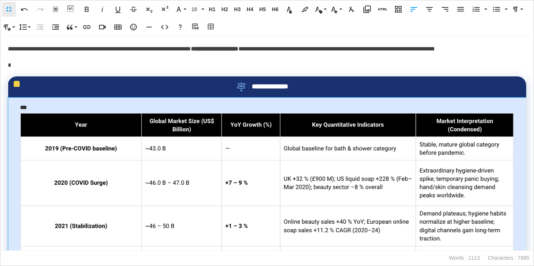
click at [34, 119] on td "***" at bounding box center [267, 248] width 518 height 303
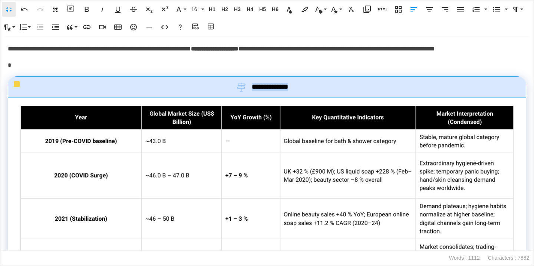
drag, startPoint x: 303, startPoint y: 98, endPoint x: 253, endPoint y: 98, distance: 49.7
click at [253, 92] on div "**********" at bounding box center [267, 87] width 494 height 9
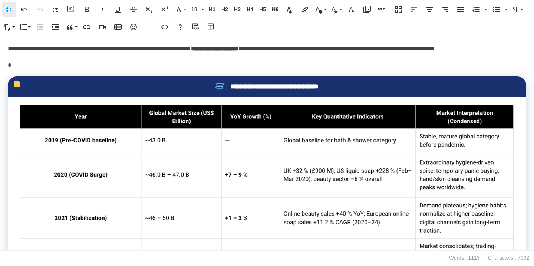
scroll to position [0, 1]
click at [226, 71] on p "*" at bounding box center [267, 65] width 519 height 11
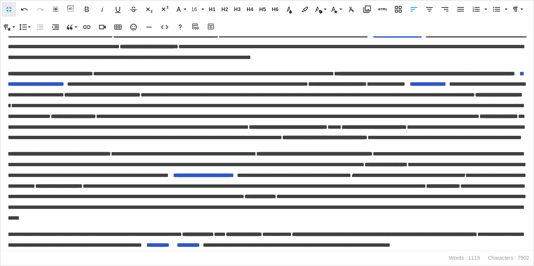
scroll to position [677, 0]
click at [167, 247] on p "**********" at bounding box center [267, 240] width 519 height 22
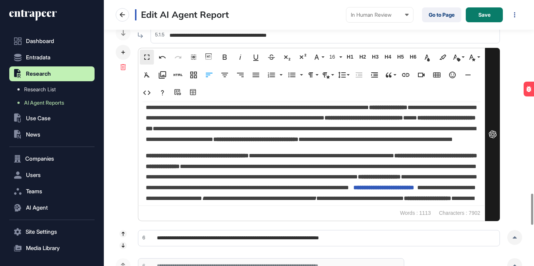
scroll to position [713, 0]
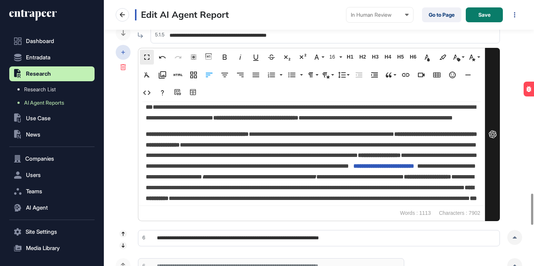
click at [125, 52] on icon at bounding box center [123, 52] width 4 height 4
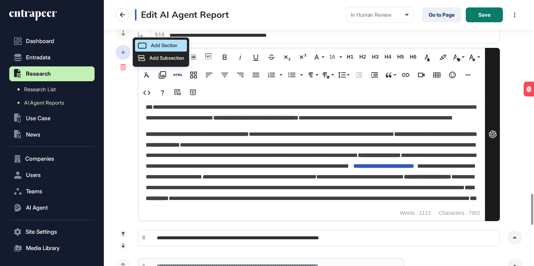
click at [149, 47] on div "Add Section" at bounding box center [161, 46] width 52 height 12
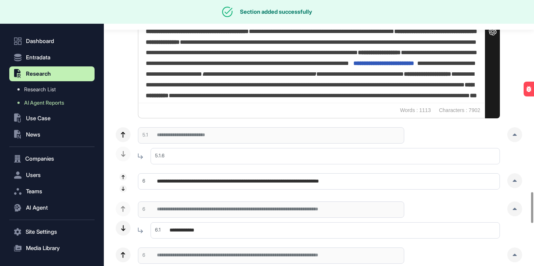
scroll to position [1760, 0]
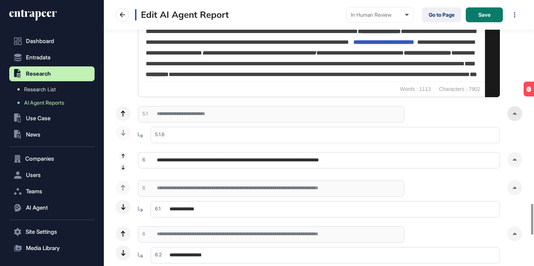
click at [513, 112] on icon at bounding box center [515, 113] width 4 height 2
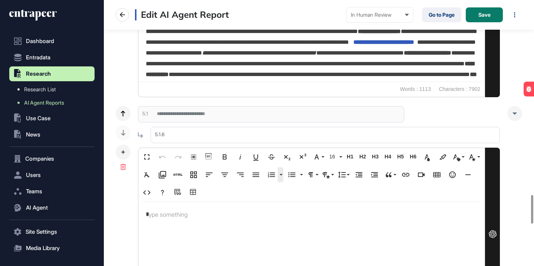
scroll to position [1814, 0]
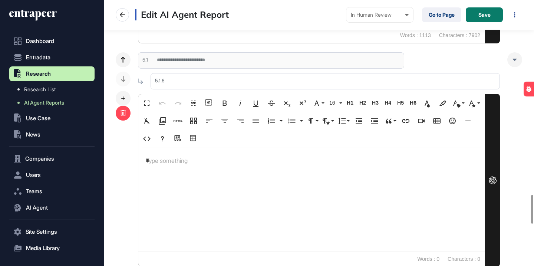
click at [127, 113] on div at bounding box center [123, 113] width 15 height 15
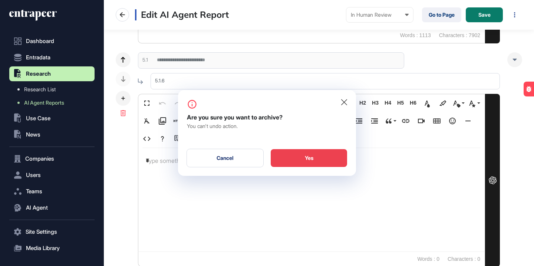
click at [291, 155] on div "Yes" at bounding box center [309, 158] width 76 height 18
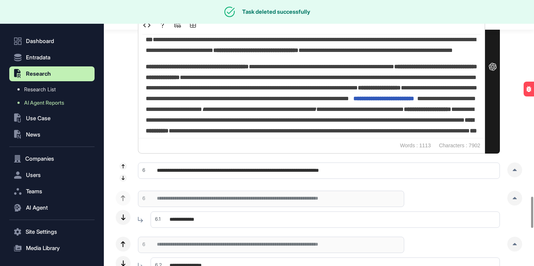
scroll to position [1635, 0]
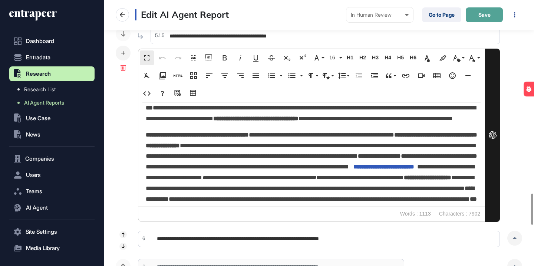
click at [485, 8] on button "Save" at bounding box center [484, 14] width 37 height 15
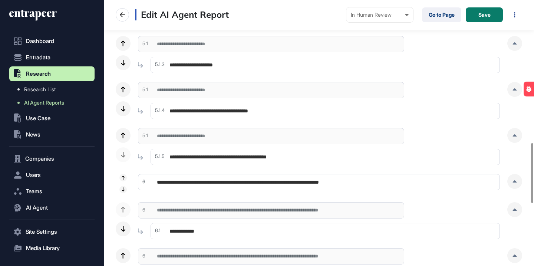
scroll to position [635, 0]
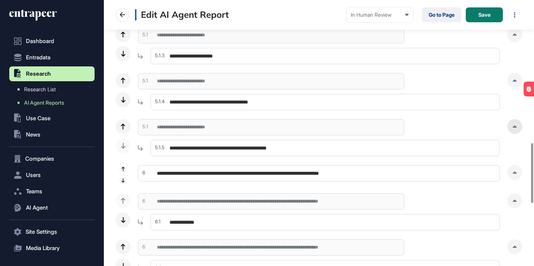
click at [516, 128] on div at bounding box center [514, 126] width 15 height 15
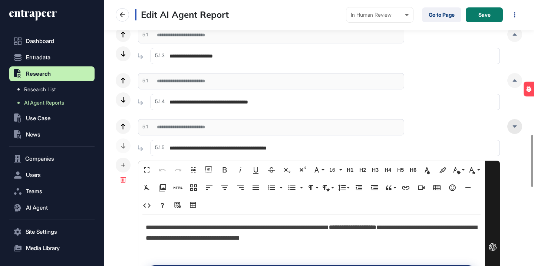
scroll to position [689, 0]
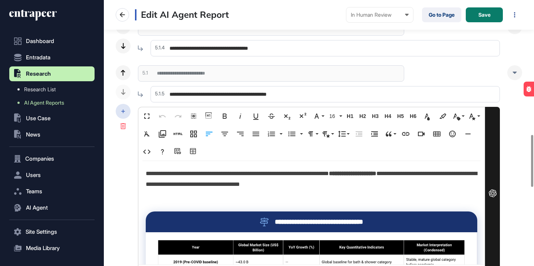
click at [125, 115] on div at bounding box center [123, 111] width 15 height 15
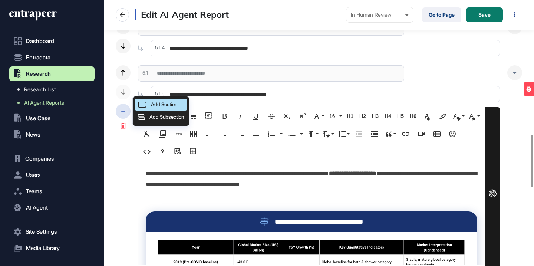
click at [145, 107] on rect at bounding box center [142, 104] width 8 height 5
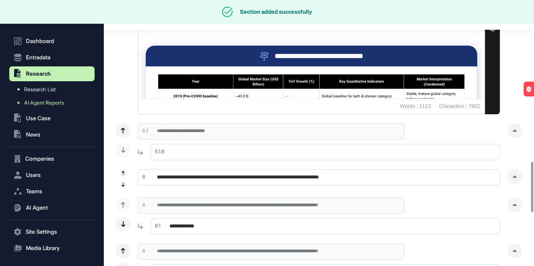
scroll to position [10, 0]
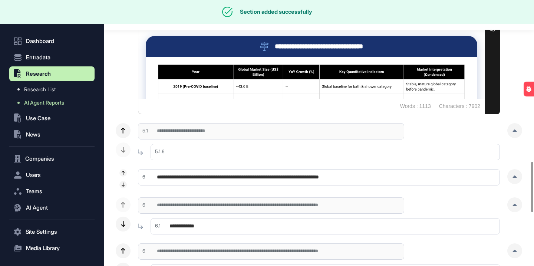
click at [248, 149] on input "text" at bounding box center [325, 152] width 349 height 16
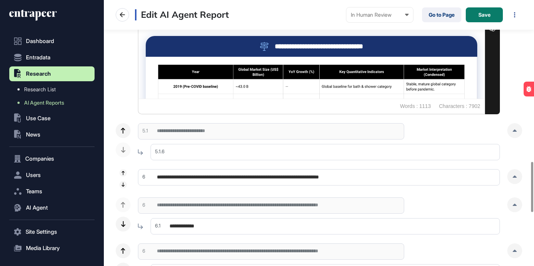
paste input "**********"
type input "**********"
click at [509, 128] on div at bounding box center [514, 130] width 15 height 15
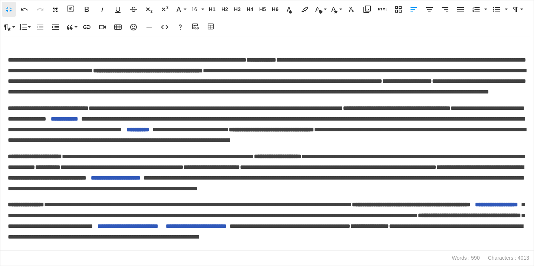
scroll to position [0, 0]
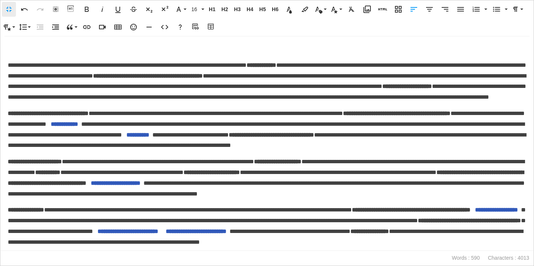
click at [8, 65] on span "**********" at bounding box center [267, 80] width 519 height 37
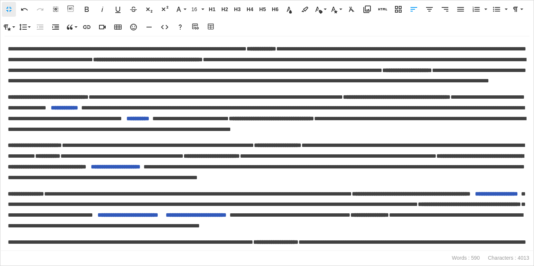
scroll to position [131, 0]
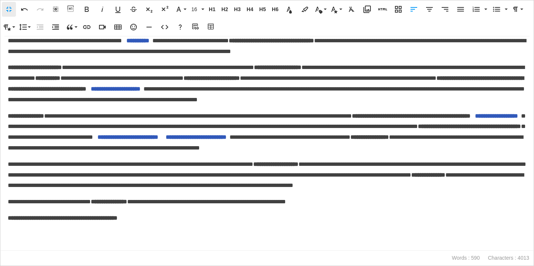
click at [170, 218] on p "**********" at bounding box center [267, 218] width 519 height 11
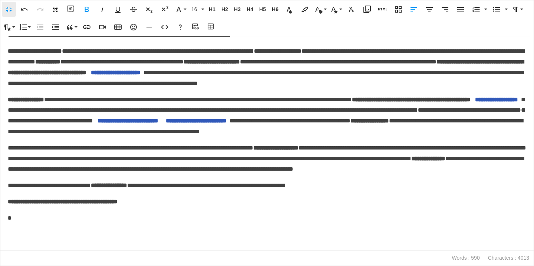
click at [87, 204] on strong "**********" at bounding box center [63, 202] width 110 height 6
click at [127, 188] on strong "**********" at bounding box center [109, 186] width 36 height 6
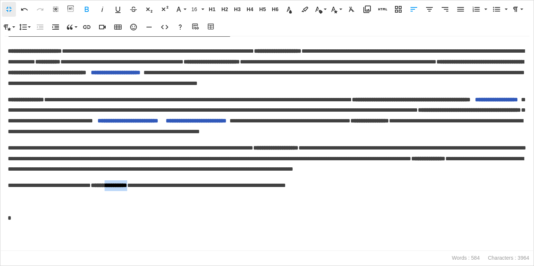
click at [127, 188] on strong "**********" at bounding box center [109, 186] width 36 height 6
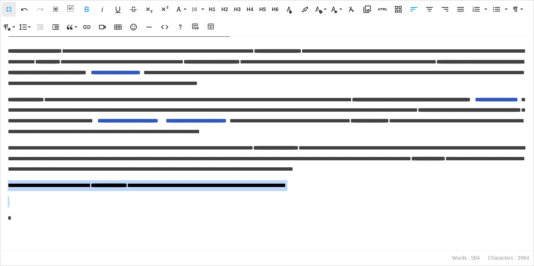
click at [127, 188] on strong "**********" at bounding box center [109, 186] width 36 height 6
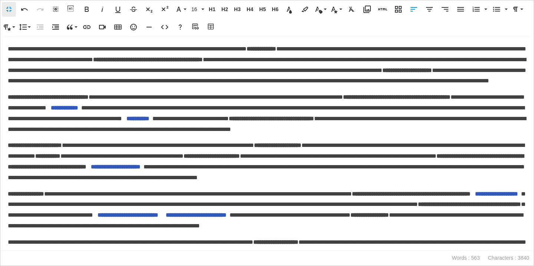
scroll to position [148, 0]
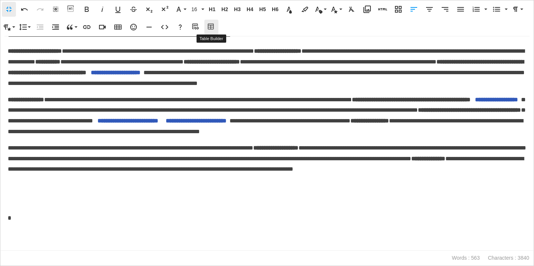
click at [207, 27] on icon "button" at bounding box center [211, 26] width 9 height 7
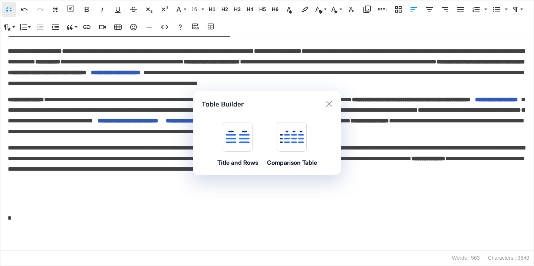
click at [236, 135] on icon at bounding box center [238, 137] width 24 height 13
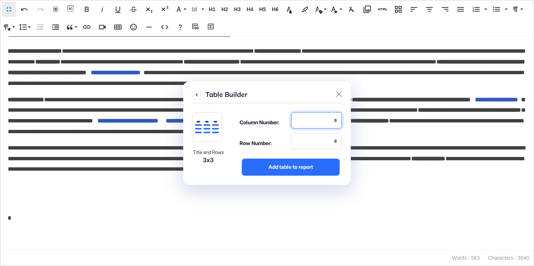
click at [313, 122] on input "number" at bounding box center [316, 120] width 51 height 16
type input "*"
click at [315, 138] on input "number" at bounding box center [316, 141] width 51 height 16
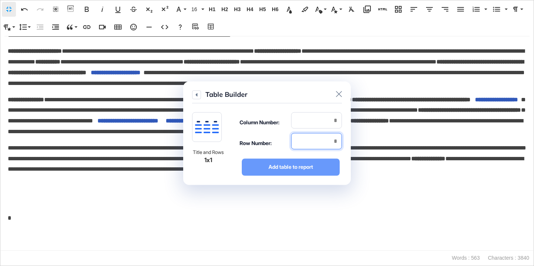
type input "*"
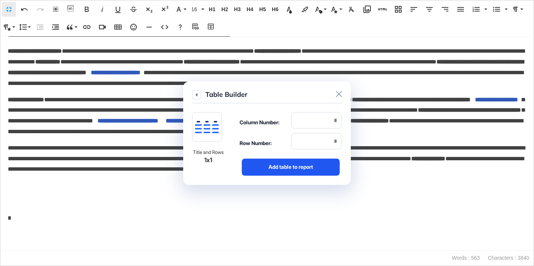
click at [309, 170] on div "Add table to report" at bounding box center [291, 166] width 98 height 17
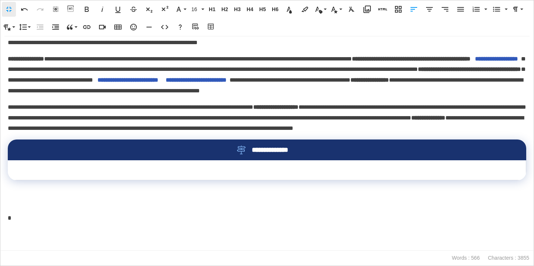
scroll to position [188, 0]
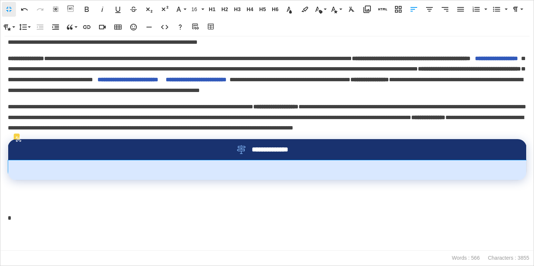
click at [296, 174] on td at bounding box center [267, 170] width 519 height 20
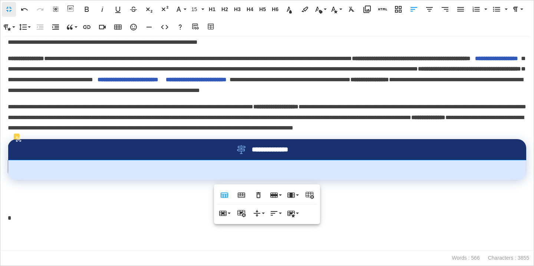
click at [296, 174] on td at bounding box center [267, 170] width 518 height 20
click at [370, 4] on button "Media Library" at bounding box center [367, 9] width 14 height 15
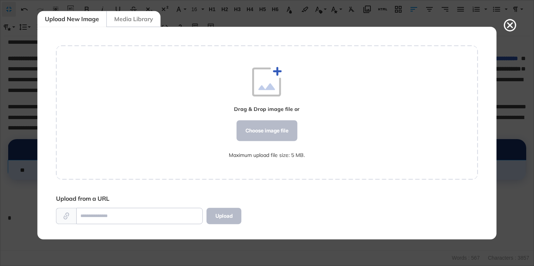
scroll to position [3, 0]
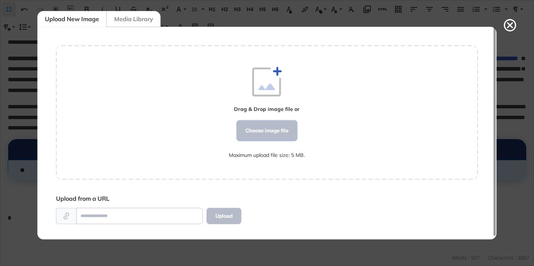
click at [270, 137] on div "Choose image file" at bounding box center [267, 130] width 61 height 21
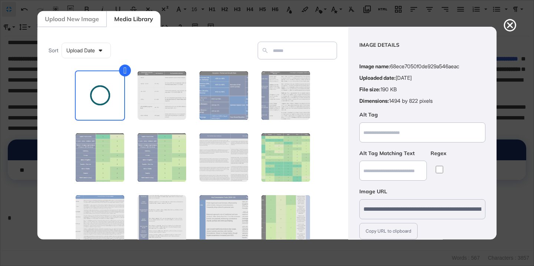
scroll to position [58, 0]
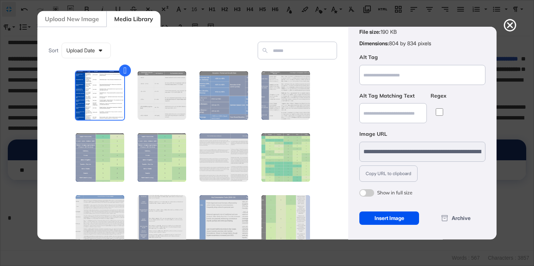
click at [388, 220] on div "Insert Image" at bounding box center [389, 217] width 60 height 13
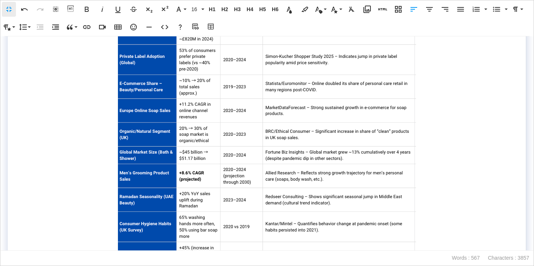
scroll to position [284, 0]
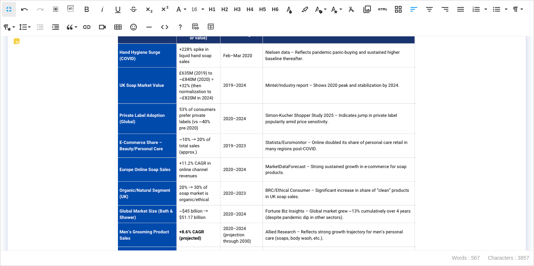
click at [70, 75] on td "**" at bounding box center [267, 181] width 519 height 341
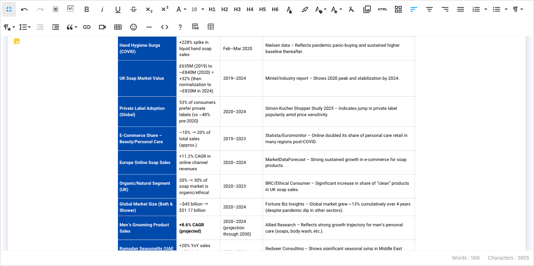
drag, startPoint x: 302, startPoint y: 57, endPoint x: 253, endPoint y: 55, distance: 49.0
click at [253, 6] on div "**********" at bounding box center [267, 1] width 494 height 9
click at [91, 145] on span at bounding box center [267, 173] width 494 height 309
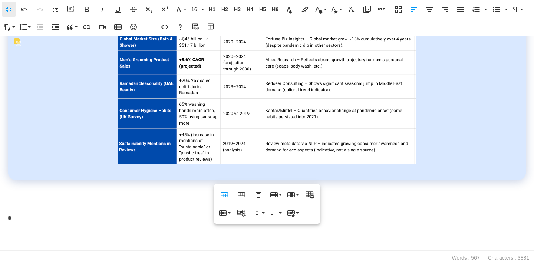
scroll to position [502, 0]
click at [62, 241] on p at bounding box center [267, 245] width 519 height 11
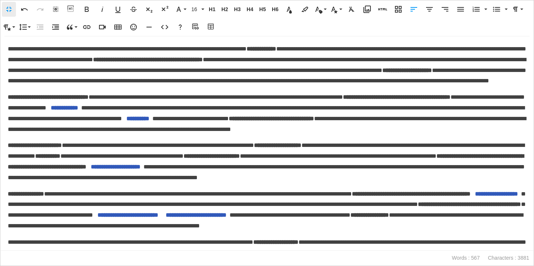
scroll to position [0, 0]
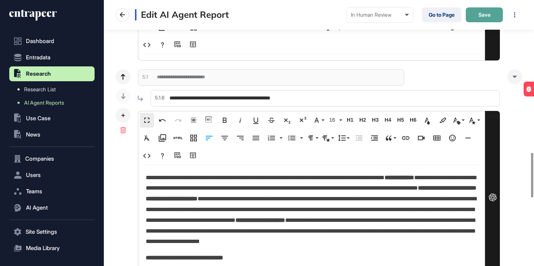
click at [486, 17] on span "Save" at bounding box center [485, 14] width 12 height 5
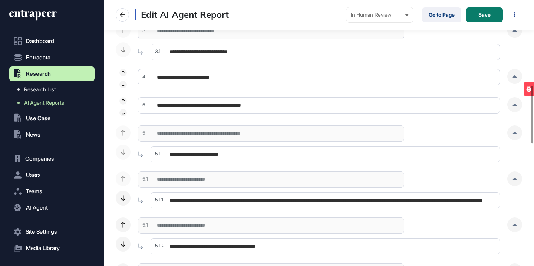
scroll to position [414, 0]
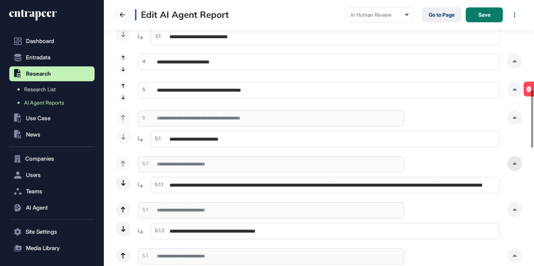
click at [515, 166] on div at bounding box center [514, 163] width 15 height 15
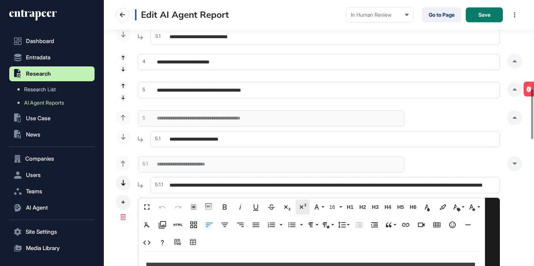
scroll to position [468, 0]
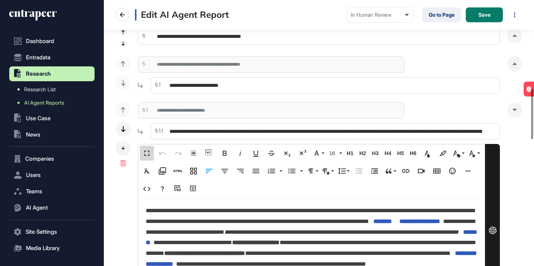
click at [149, 147] on button "Fullscreen" at bounding box center [147, 153] width 14 height 15
click at [245, 134] on input "text" at bounding box center [325, 131] width 349 height 16
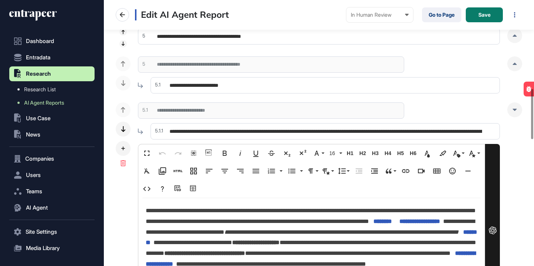
click at [240, 132] on input "text" at bounding box center [325, 131] width 349 height 16
drag, startPoint x: 239, startPoint y: 130, endPoint x: 357, endPoint y: 161, distance: 122.8
click at [357, 161] on div "**********" at bounding box center [319, 209] width 362 height 215
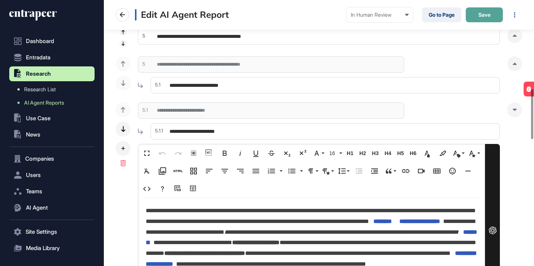
type input "**********"
click at [487, 18] on button "Save" at bounding box center [484, 14] width 37 height 15
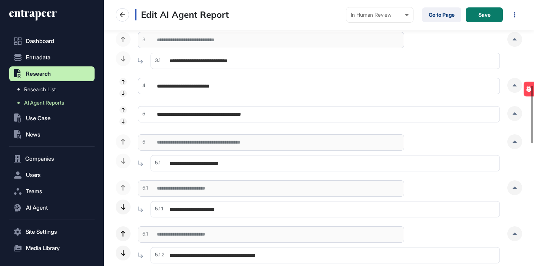
scroll to position [387, 0]
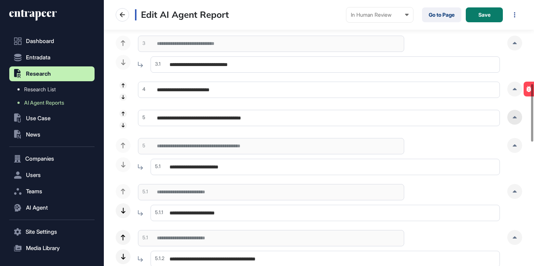
click at [514, 117] on icon at bounding box center [515, 117] width 4 height 2
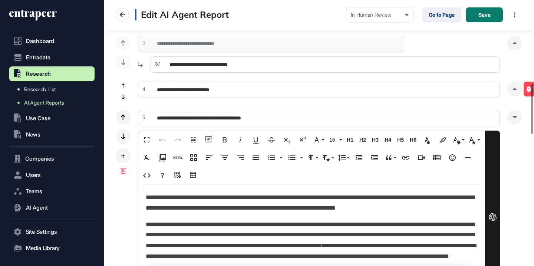
scroll to position [440, 0]
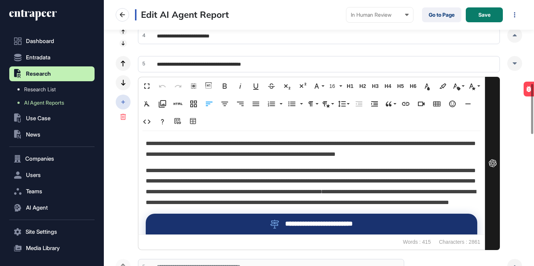
click at [125, 103] on icon at bounding box center [123, 102] width 4 height 4
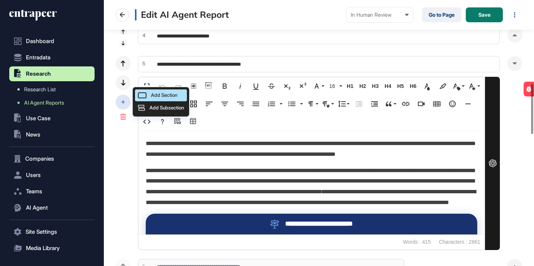
click at [141, 96] on icon at bounding box center [142, 95] width 9 height 6
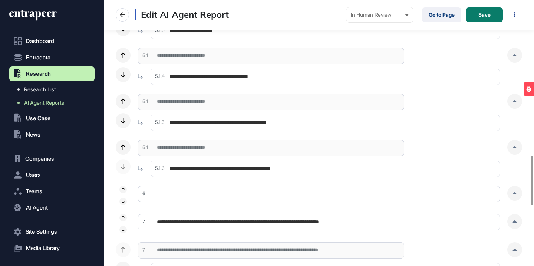
scroll to position [881, 0]
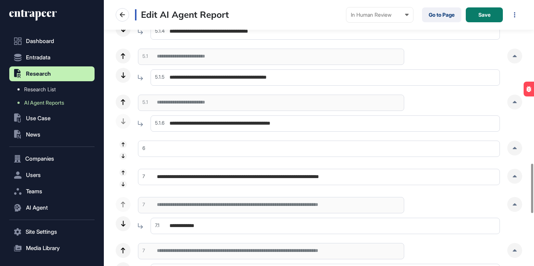
click at [196, 145] on input "text" at bounding box center [319, 149] width 362 height 16
paste input "**********"
type input "**********"
click at [512, 149] on div at bounding box center [514, 148] width 15 height 15
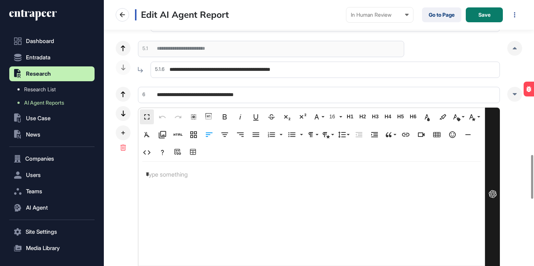
scroll to position [0, 0]
click at [485, 20] on button "Save" at bounding box center [484, 14] width 37 height 15
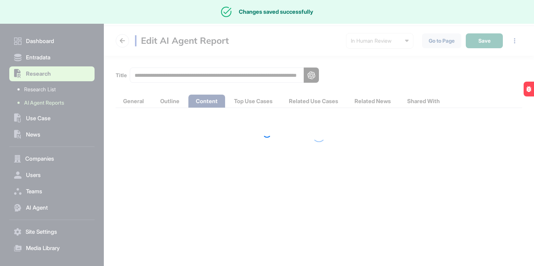
scroll to position [0, 0]
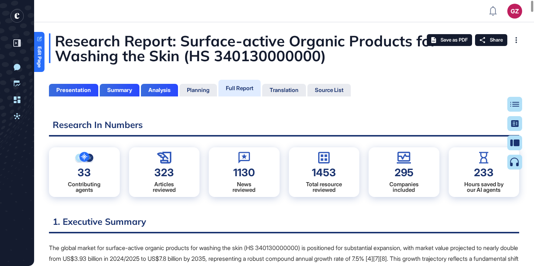
scroll to position [3, 0]
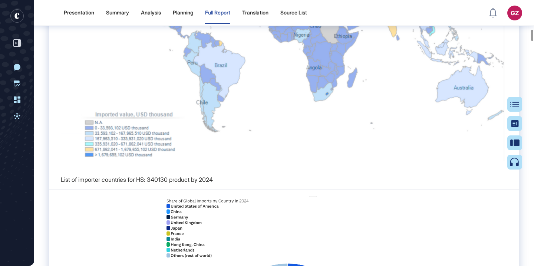
scroll to position [3460, 0]
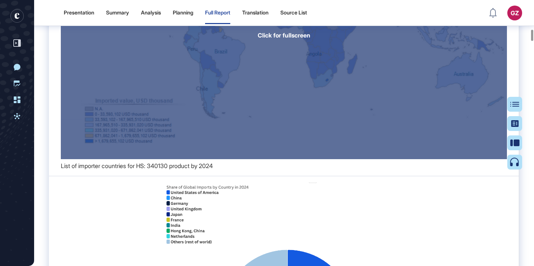
click at [312, 159] on div "Click for fullscreen" at bounding box center [284, 25] width 446 height 267
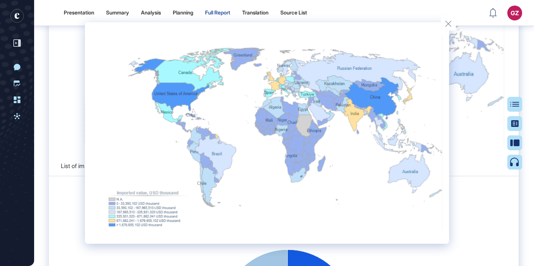
click at [478, 120] on div at bounding box center [267, 133] width 534 height 266
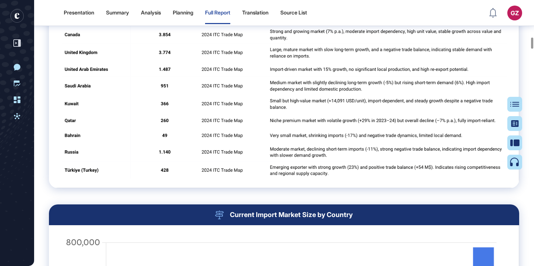
scroll to position [4484, 0]
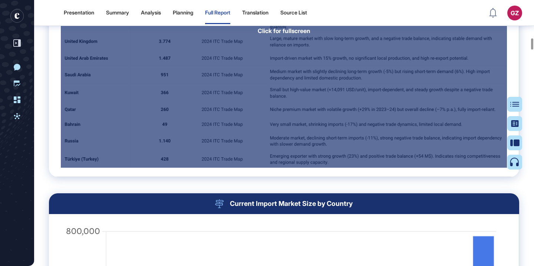
click at [465, 123] on div "Click for fullscreen" at bounding box center [284, 21] width 446 height 293
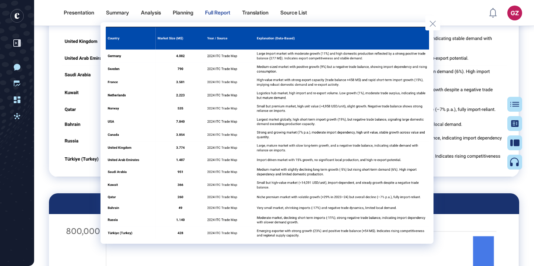
click at [492, 121] on div at bounding box center [267, 133] width 534 height 266
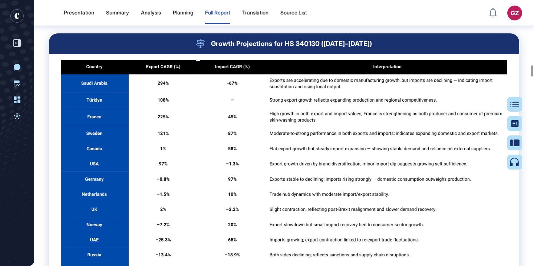
scroll to position [7702, 0]
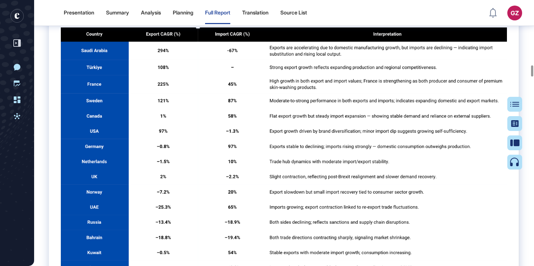
click at [492, 121] on div "Click for fullscreen" at bounding box center [284, 153] width 446 height 253
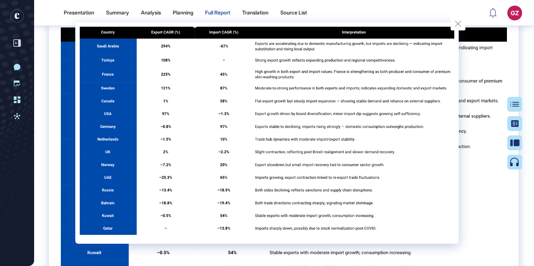
click at [510, 126] on div at bounding box center [267, 133] width 534 height 266
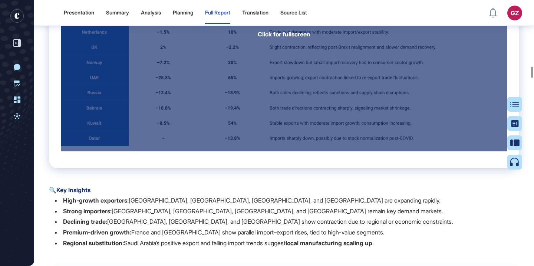
scroll to position [7943, 0]
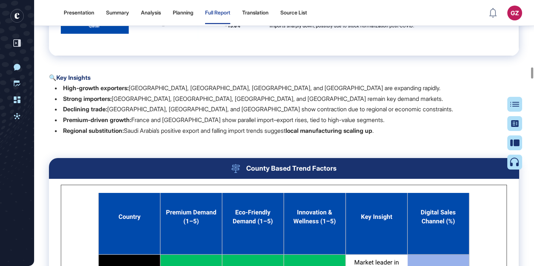
click at [400, 115] on li "Declining trade: Russia, Bahrain, and Norway show contraction due to regional o…" at bounding box center [287, 109] width 464 height 11
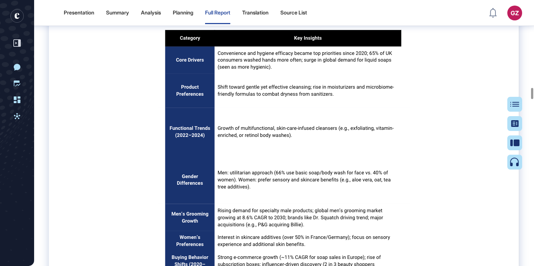
scroll to position [10396, 0]
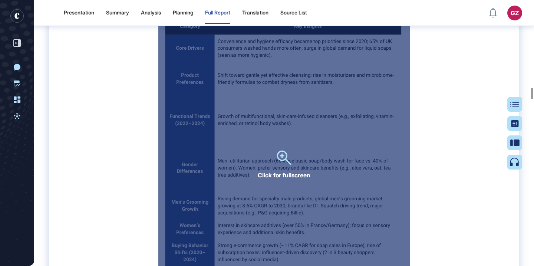
click at [372, 152] on div "Click for fullscreen" at bounding box center [284, 165] width 252 height 304
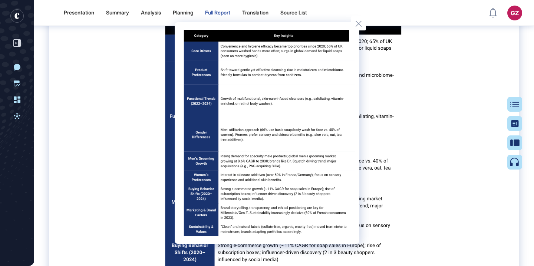
click at [462, 125] on div at bounding box center [267, 133] width 534 height 266
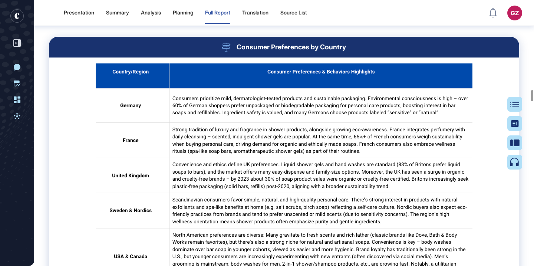
scroll to position [10738, 0]
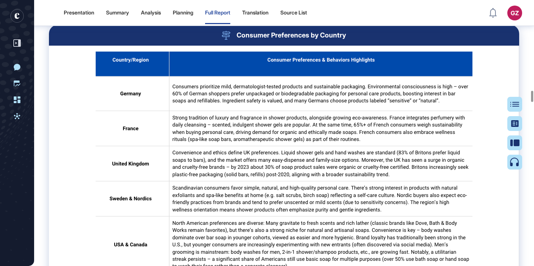
click at [462, 125] on div "Click for fullscreen" at bounding box center [284, 216] width 377 height 329
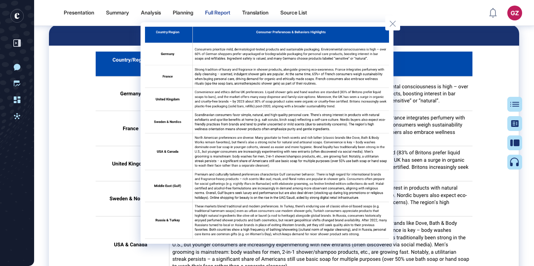
click at [478, 131] on div at bounding box center [267, 133] width 534 height 266
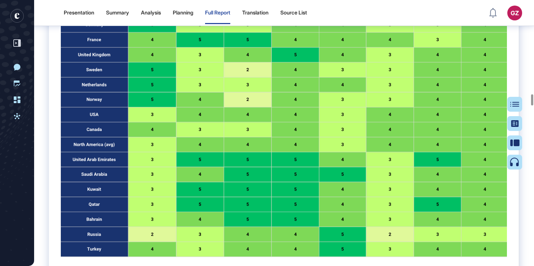
scroll to position [11205, 0]
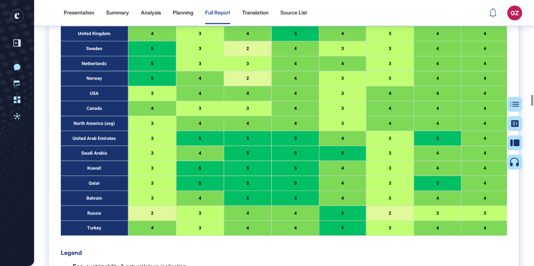
click at [385, 145] on div "Click for fullscreen" at bounding box center [284, 109] width 446 height 254
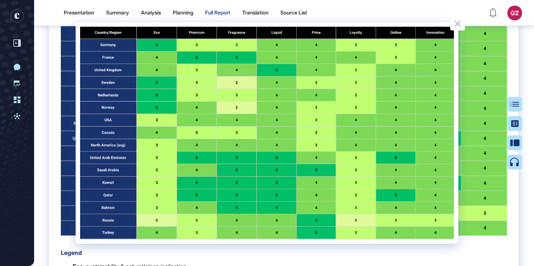
click at [473, 137] on div at bounding box center [267, 133] width 534 height 266
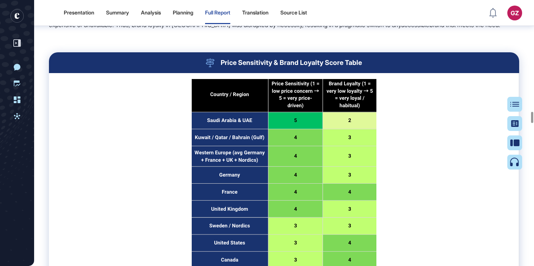
scroll to position [13241, 0]
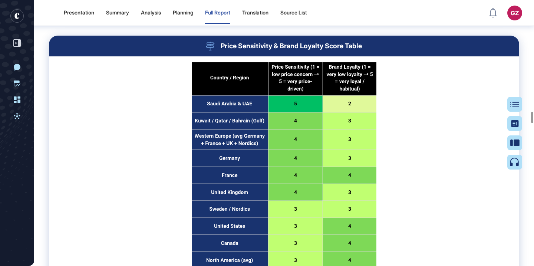
click at [351, 134] on div "Click for fullscreen" at bounding box center [284, 182] width 185 height 240
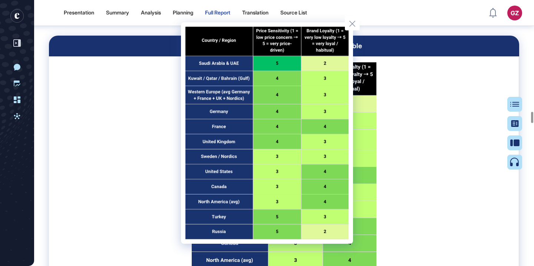
click at [409, 132] on div at bounding box center [267, 133] width 534 height 266
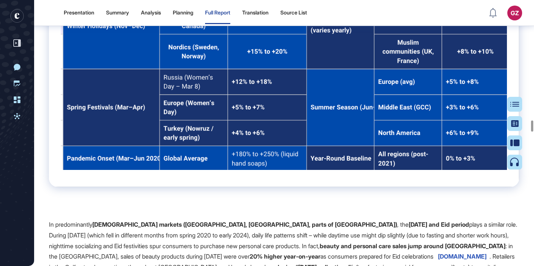
scroll to position [14309, 0]
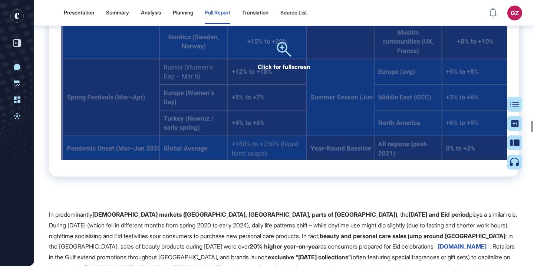
click at [319, 57] on div "Click for fullscreen" at bounding box center [284, 57] width 446 height 205
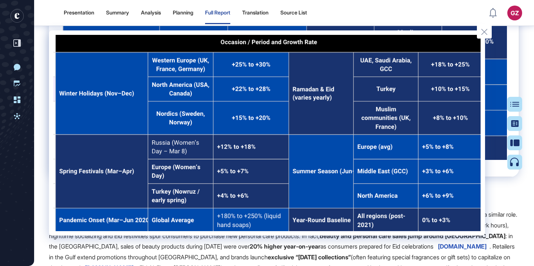
click at [294, 236] on div at bounding box center [267, 133] width 534 height 266
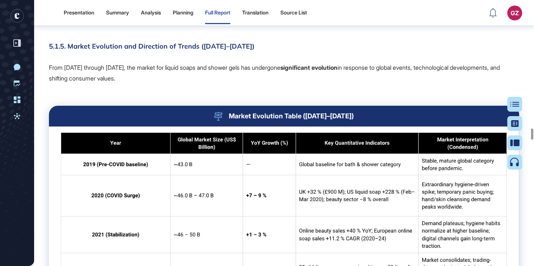
scroll to position [15227, 0]
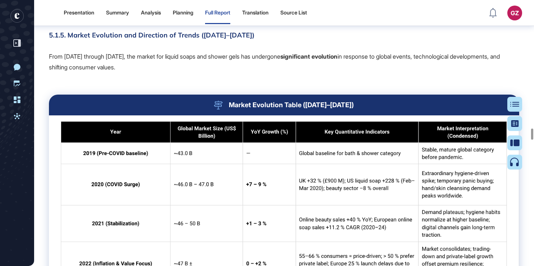
click at [300, 180] on div "Click for fullscreen" at bounding box center [284, 244] width 446 height 246
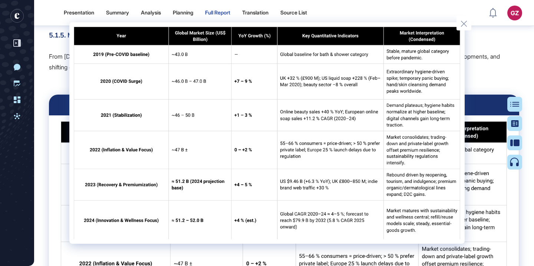
click at [476, 65] on div at bounding box center [267, 133] width 534 height 266
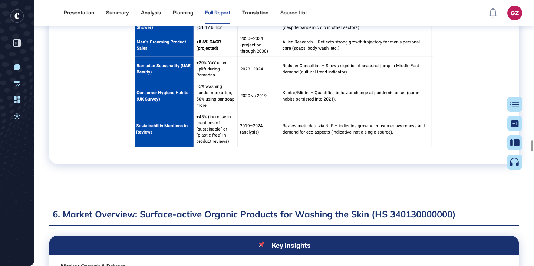
scroll to position [16633, 0]
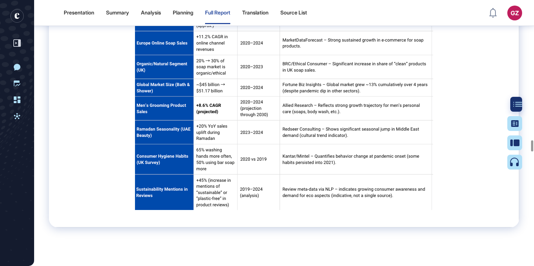
click at [520, 106] on icon at bounding box center [517, 104] width 9 height 5
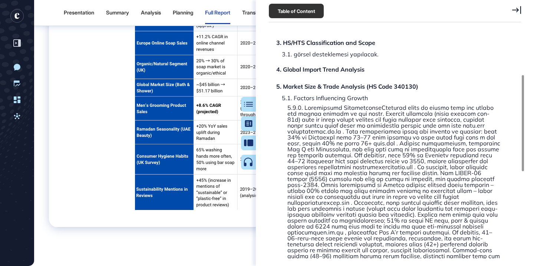
scroll to position [108, 0]
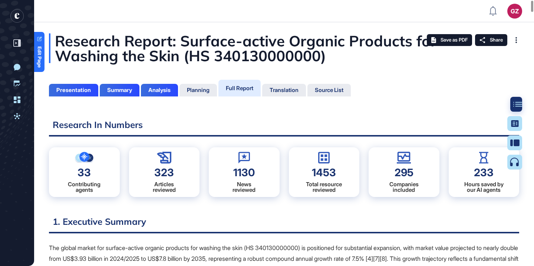
click at [511, 100] on div at bounding box center [517, 104] width 15 height 15
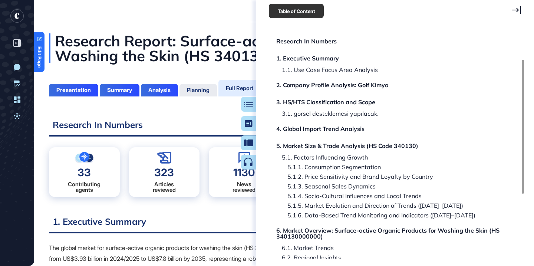
scroll to position [50, 0]
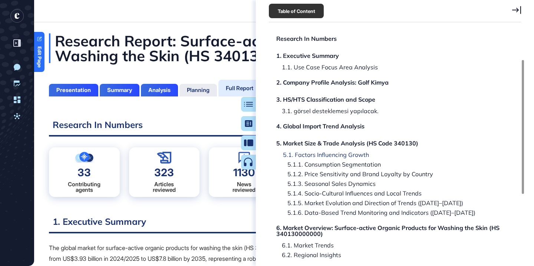
click at [360, 157] on div "5.1. Factors Influencing Growth" at bounding box center [323, 155] width 92 height 6
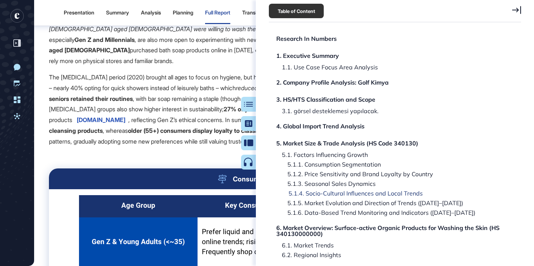
scroll to position [9580, 0]
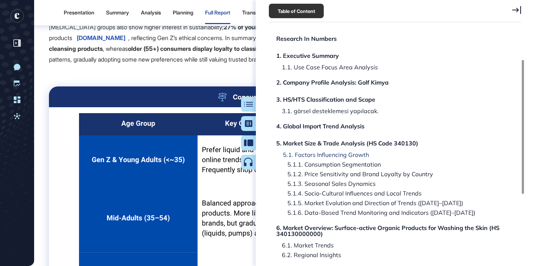
click at [336, 154] on div "5.1. Factors Influencing Growth" at bounding box center [323, 155] width 92 height 6
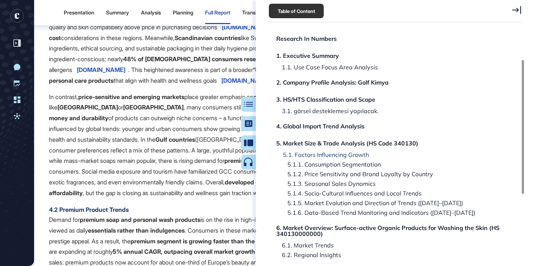
scroll to position [6529, 0]
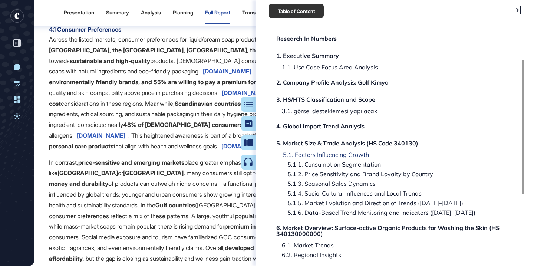
click at [332, 154] on div "5.1. Factors Influencing Growth" at bounding box center [323, 155] width 92 height 6
click at [327, 166] on div "5.1.1. Consumption Segmentation" at bounding box center [329, 164] width 105 height 6
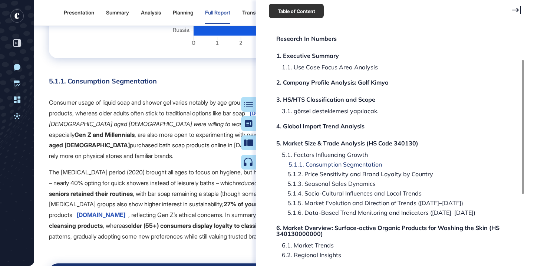
scroll to position [9466, 0]
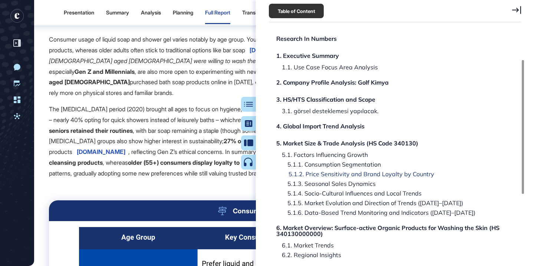
click at [327, 171] on div "5.1.2. Price Sensitivity and Brand Loyalty by Country" at bounding box center [355, 174] width 157 height 6
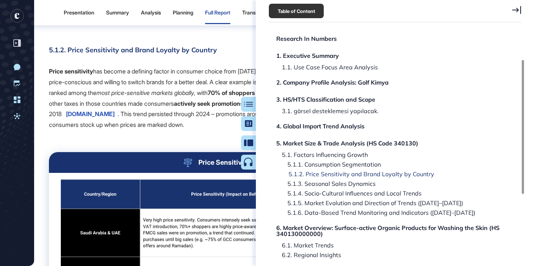
scroll to position [12474, 0]
click at [325, 178] on div "Research Report: Surface-active Organic Products for Washing the Skin (HS 34013…" at bounding box center [389, 187] width 236 height 361
click at [322, 184] on div "5.1.3. Seasonal Sales Dynamics" at bounding box center [326, 184] width 99 height 6
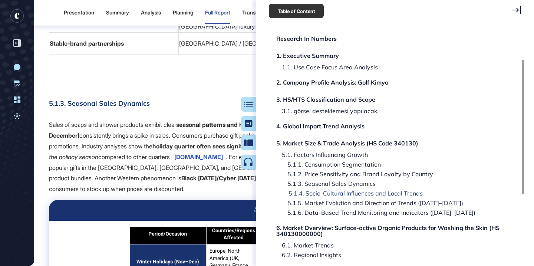
click at [321, 192] on div "5.1.4. Socio-Cultural Influences and Local Trends" at bounding box center [349, 193] width 145 height 6
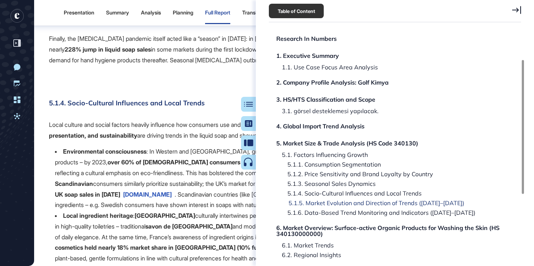
click at [316, 204] on div "5.1.5. Market Evolution and Direction of Trends ([DATE]–[DATE])" at bounding box center [370, 203] width 187 height 6
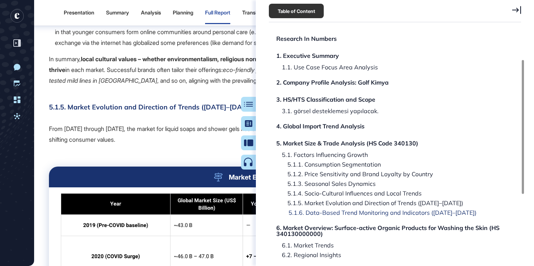
click at [316, 212] on div "5.1.6. Data-Based Trend Monitoring and Indicators ([DATE]–[DATE])" at bounding box center [376, 213] width 199 height 6
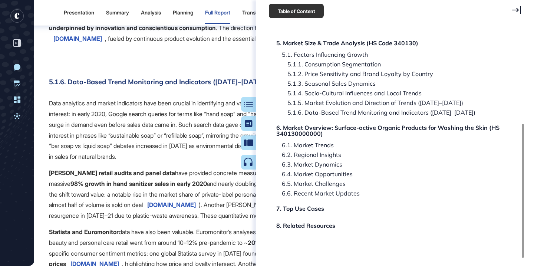
scroll to position [160, 0]
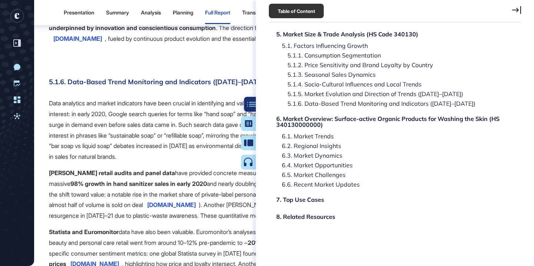
click at [244, 100] on div at bounding box center [251, 104] width 15 height 15
